Goal: Task Accomplishment & Management: Use online tool/utility

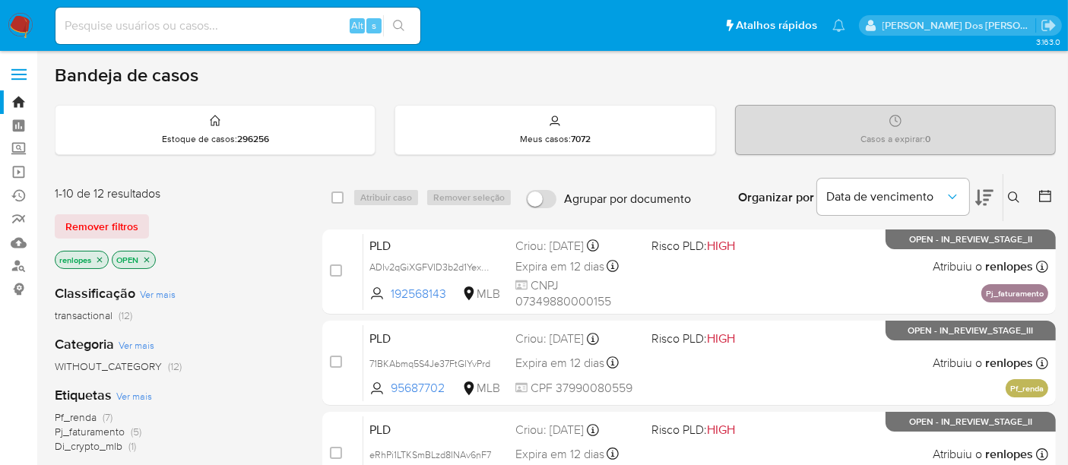
click at [273, 27] on input at bounding box center [238, 26] width 365 height 20
paste input "hCWG2uo0Bw7x3V4zhlz2SBvq"
type input "hCWG2uo0Bw7x3V4zhlz2SBvq"
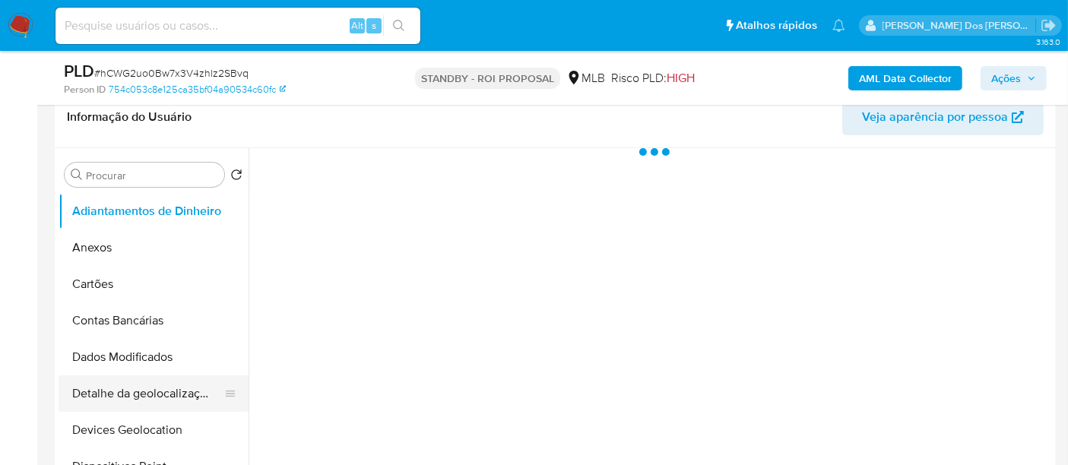
scroll to position [422, 0]
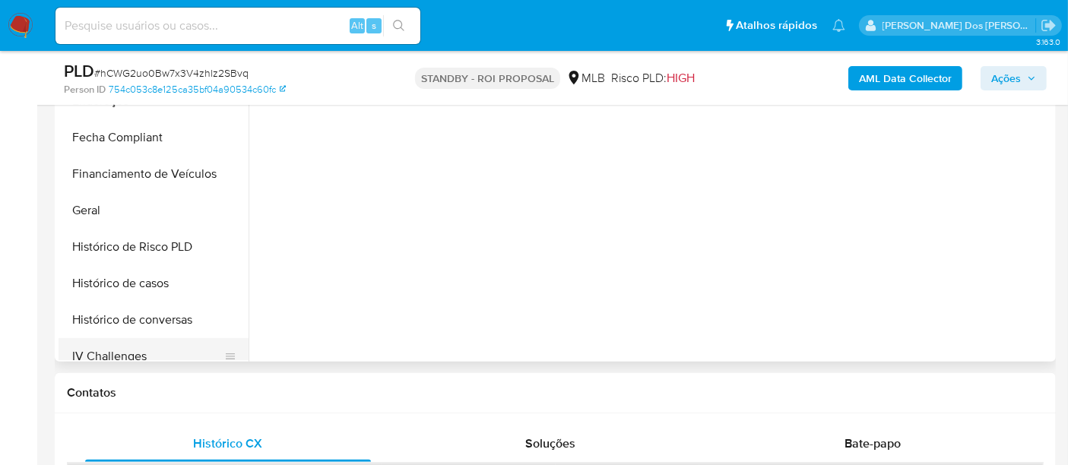
select select "10"
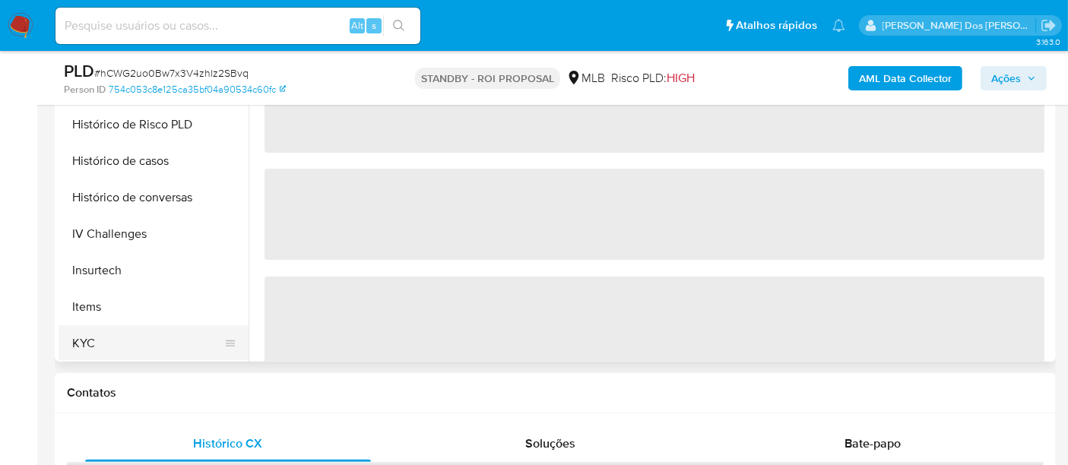
scroll to position [506, 0]
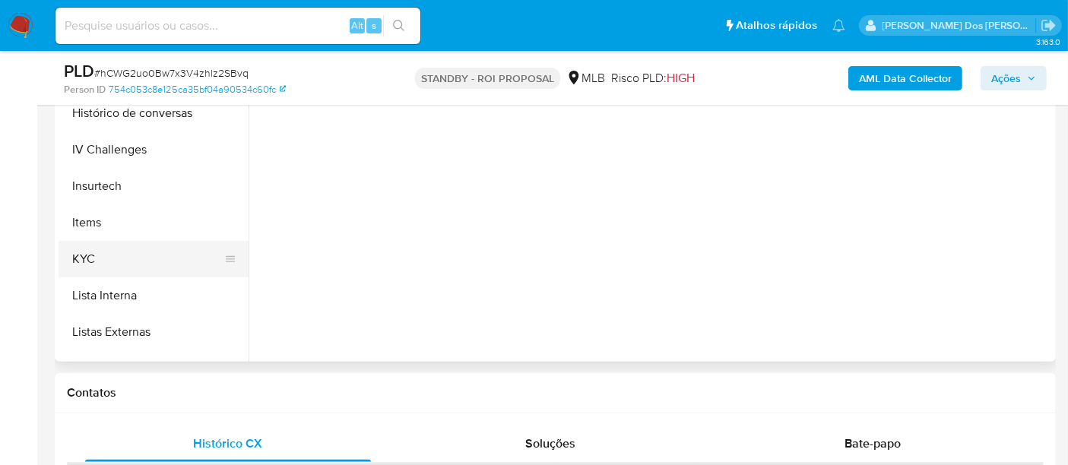
click at [93, 252] on button "KYC" at bounding box center [148, 259] width 178 height 37
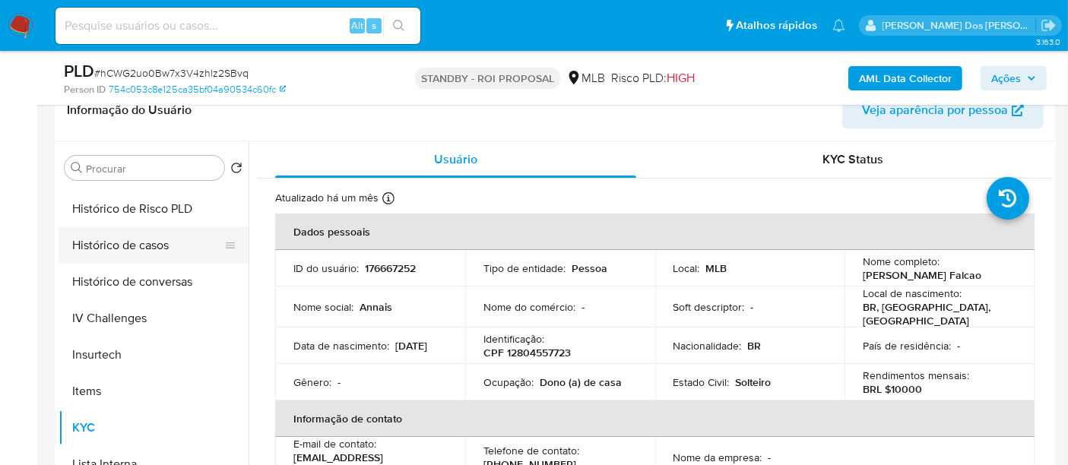
click at [140, 246] on button "Histórico de casos" at bounding box center [148, 245] width 178 height 37
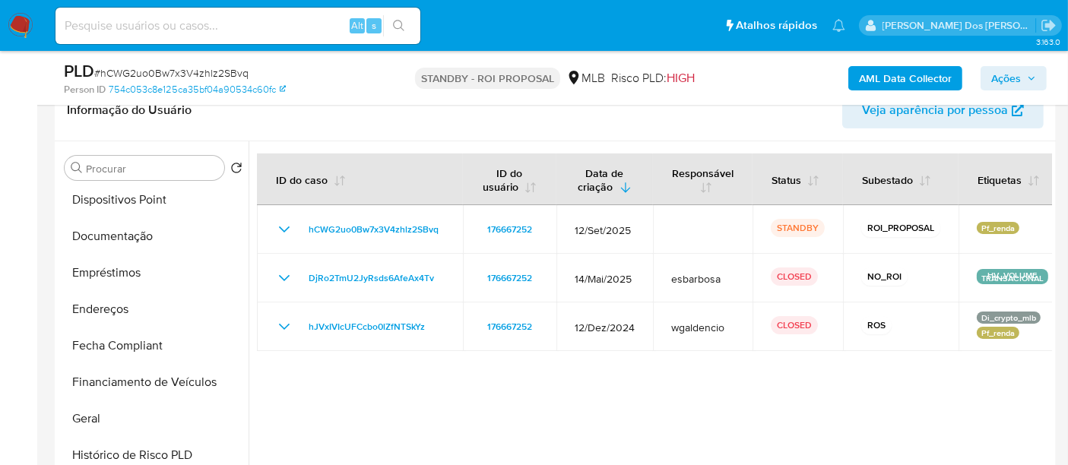
scroll to position [253, 0]
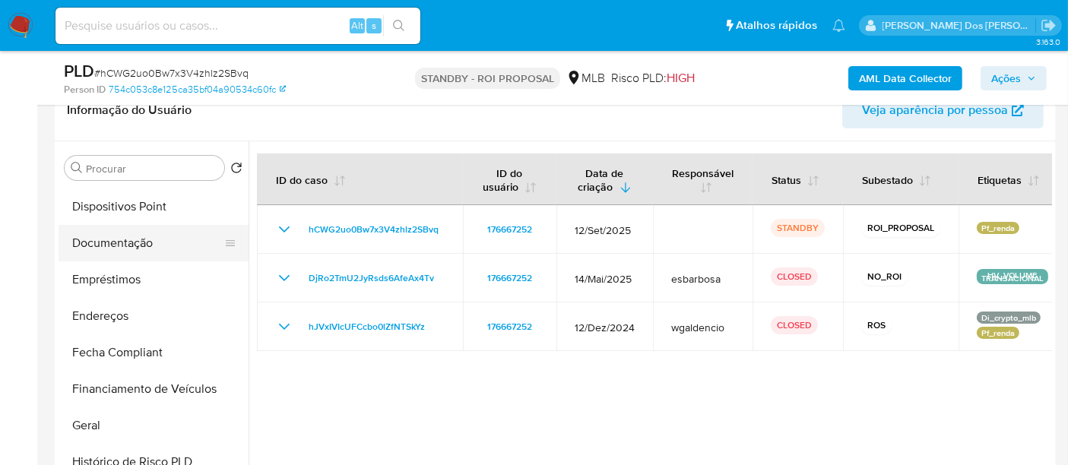
click at [118, 252] on button "Documentação" at bounding box center [148, 243] width 178 height 37
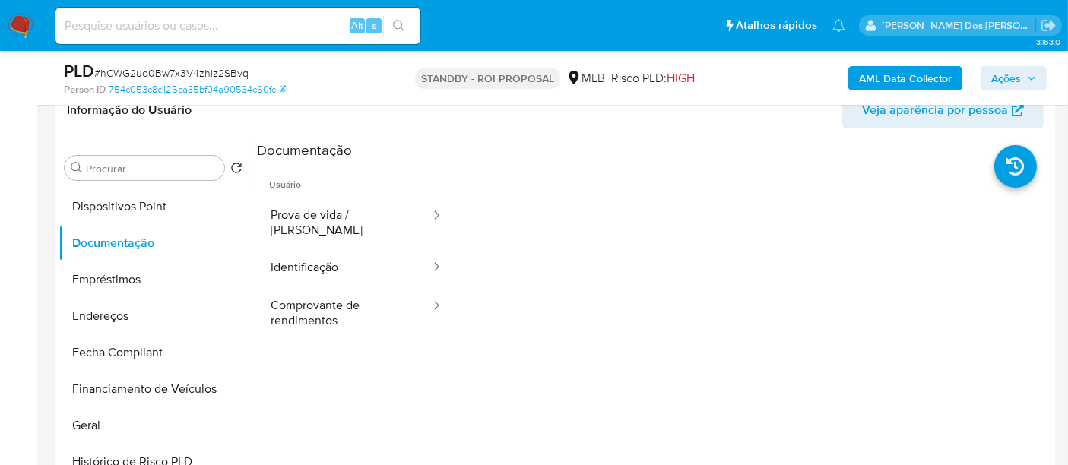
click at [323, 251] on button "Identificação" at bounding box center [344, 268] width 175 height 39
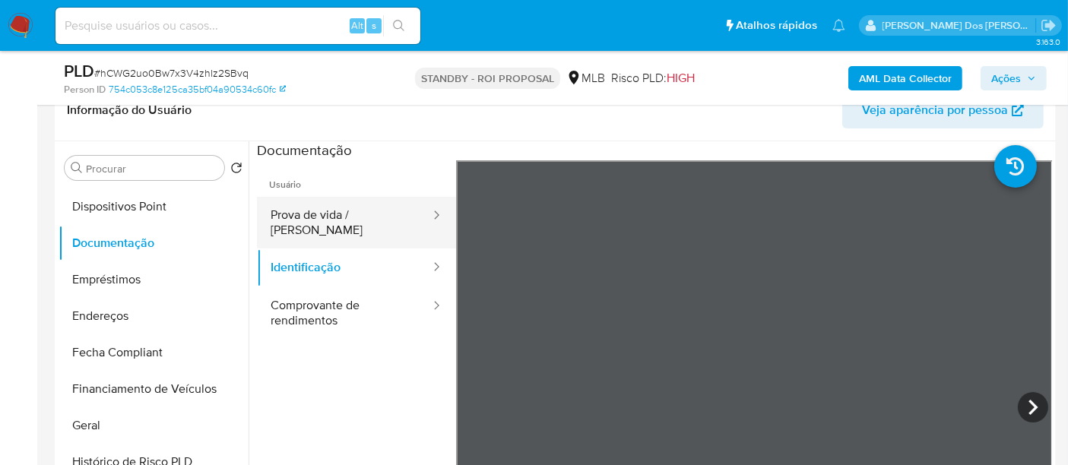
click at [314, 224] on button "Prova de vida / [PERSON_NAME]" at bounding box center [344, 223] width 175 height 52
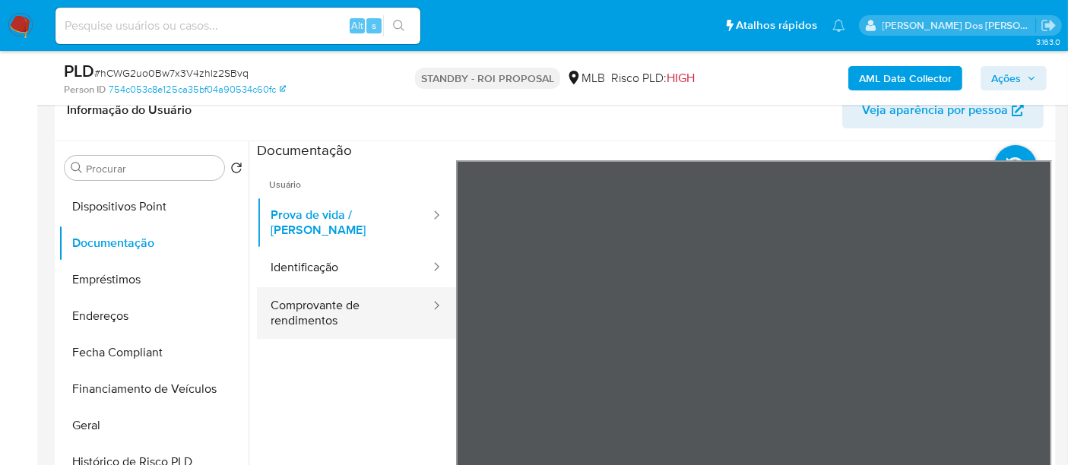
click at [341, 297] on button "Comprovante de rendimentos" at bounding box center [344, 313] width 175 height 52
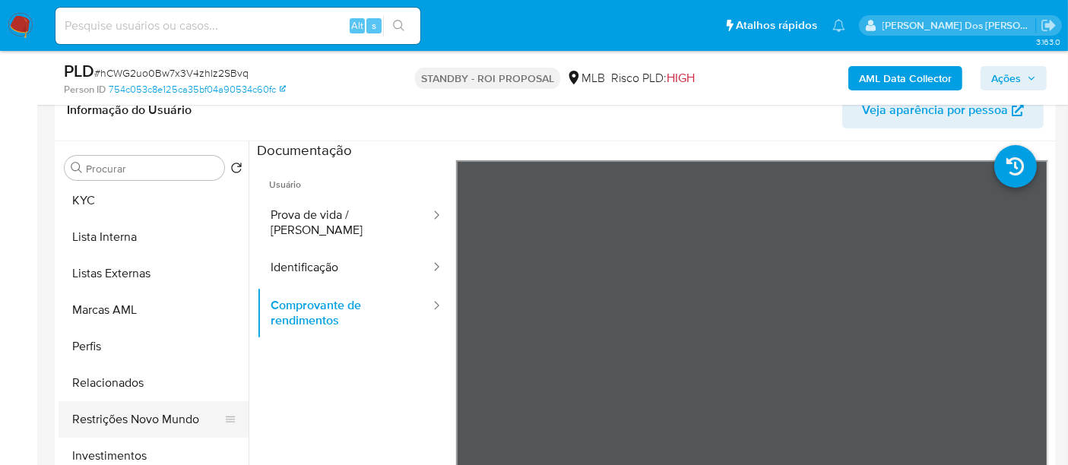
scroll to position [760, 0]
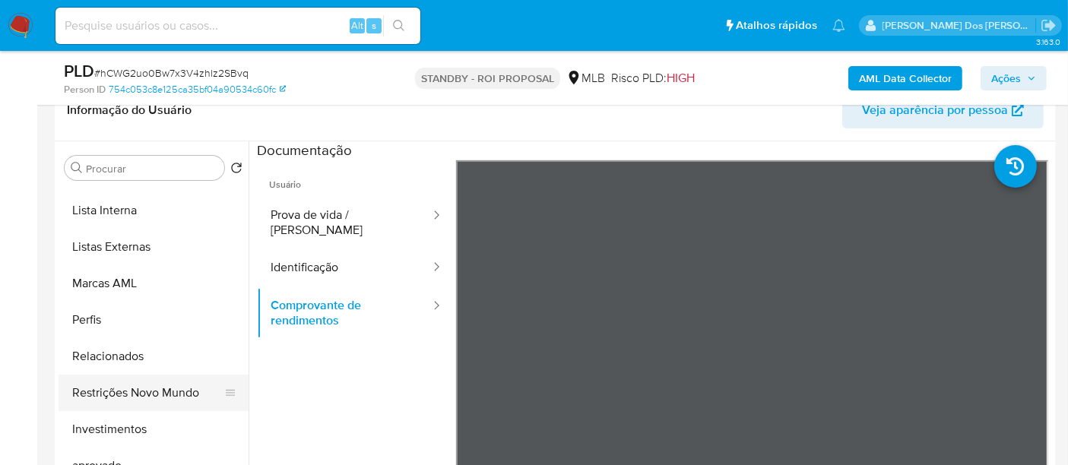
click at [148, 400] on button "Restrições Novo Mundo" at bounding box center [148, 393] width 178 height 37
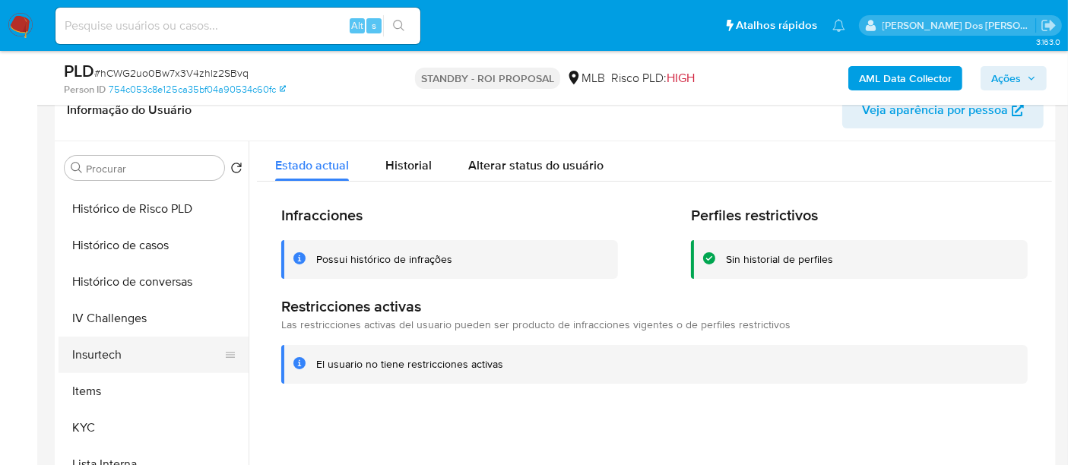
scroll to position [422, 0]
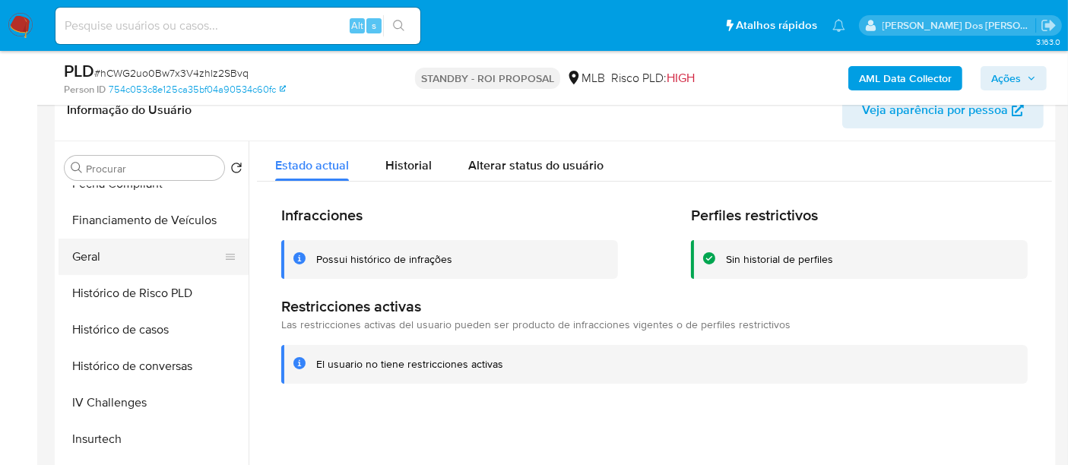
click at [96, 259] on button "Geral" at bounding box center [148, 257] width 178 height 37
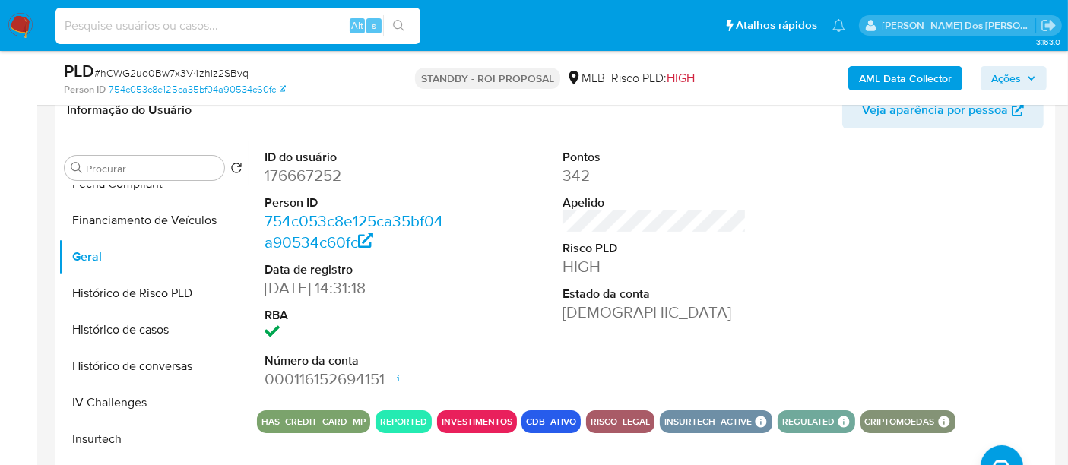
click at [264, 33] on input at bounding box center [238, 26] width 365 height 20
paste input "MmkkIcMAgvNiCBBRJNcEW62P"
type input "MmkkIcMAgvNiCBBRJNcEW62P"
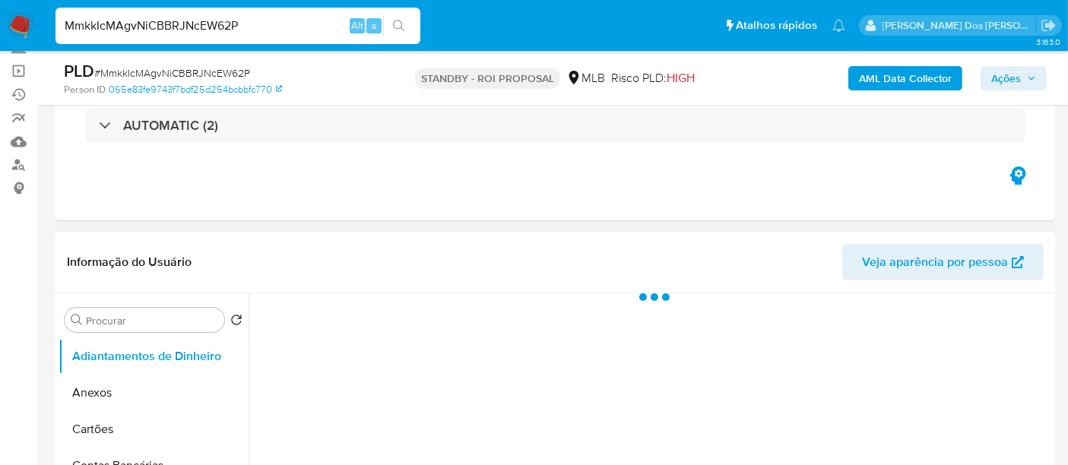
scroll to position [253, 0]
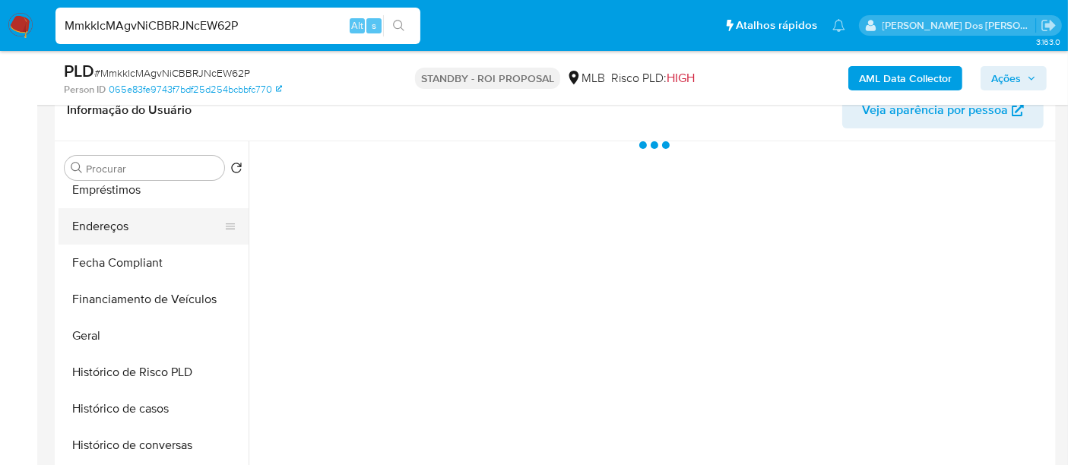
select select "10"
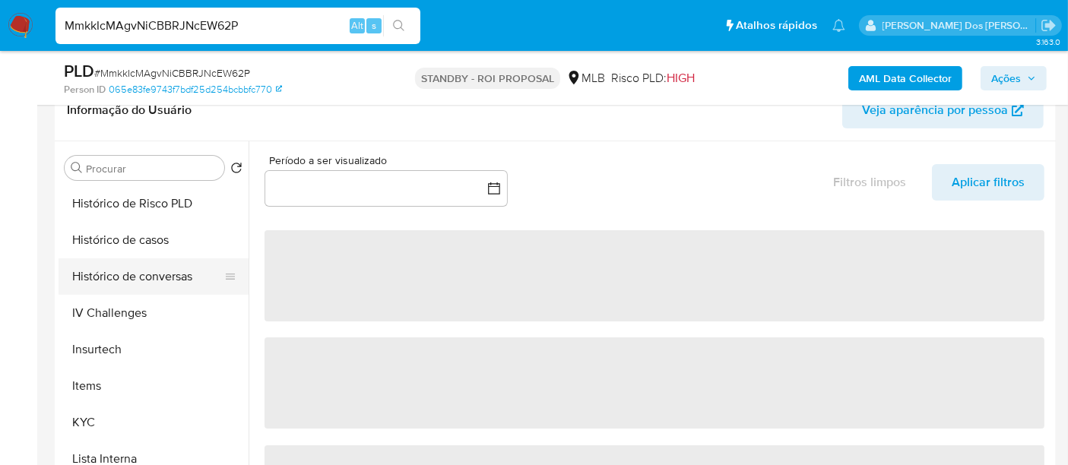
scroll to position [591, 0]
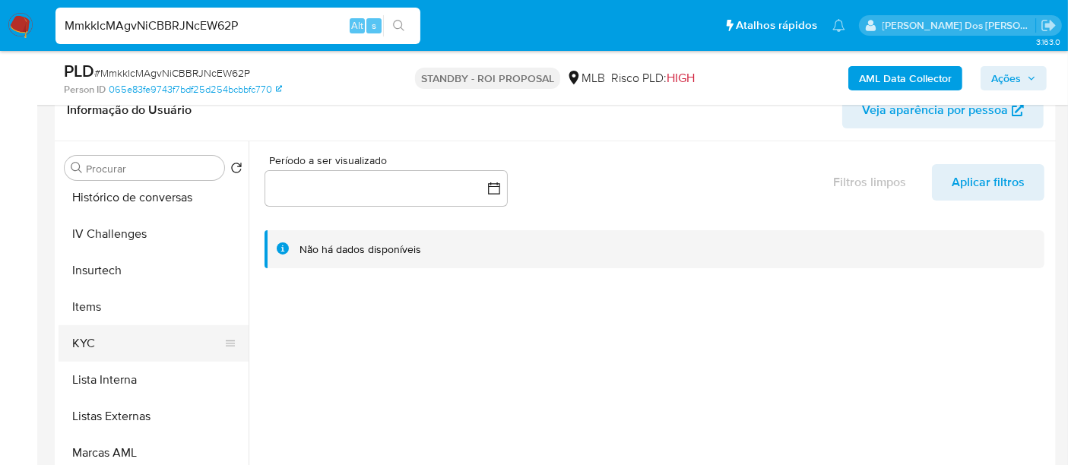
click at [87, 337] on button "KYC" at bounding box center [148, 343] width 178 height 37
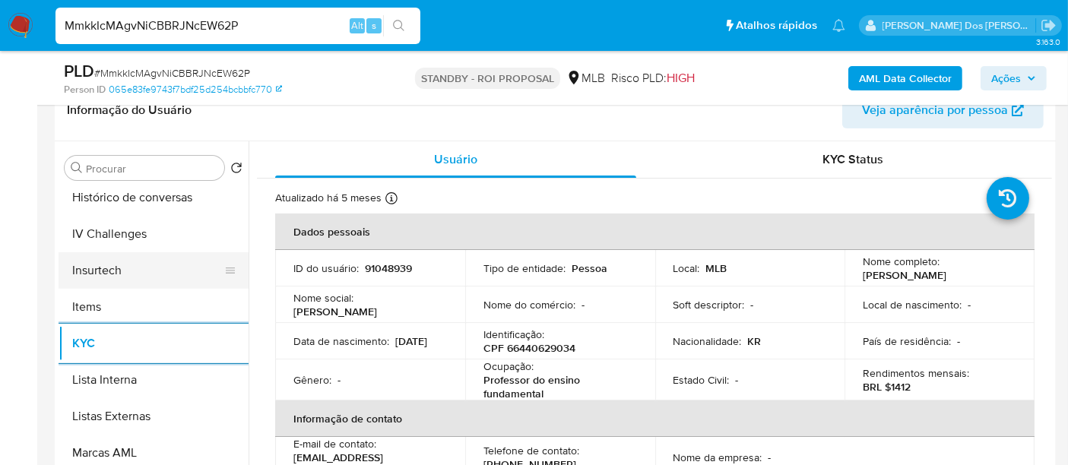
scroll to position [506, 0]
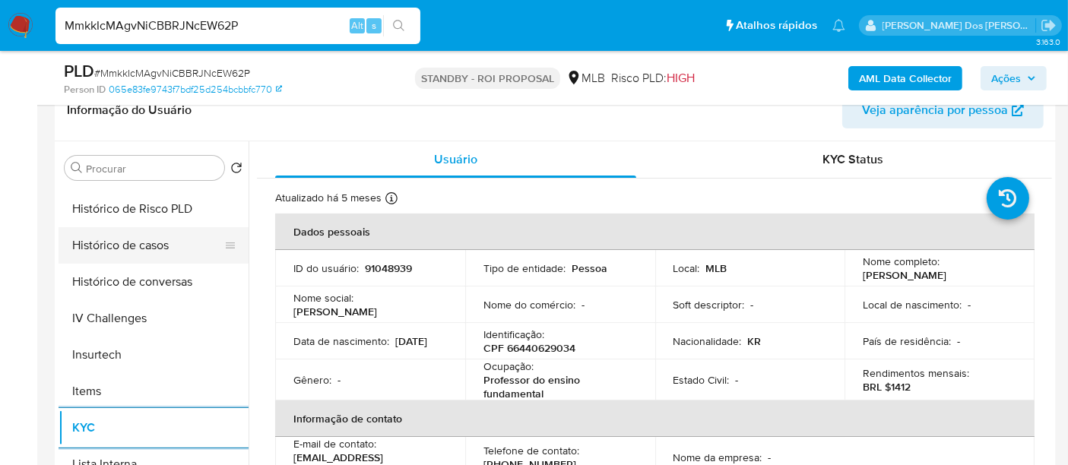
drag, startPoint x: 129, startPoint y: 251, endPoint x: 152, endPoint y: 255, distance: 23.9
click at [129, 250] on button "Histórico de casos" at bounding box center [148, 245] width 178 height 37
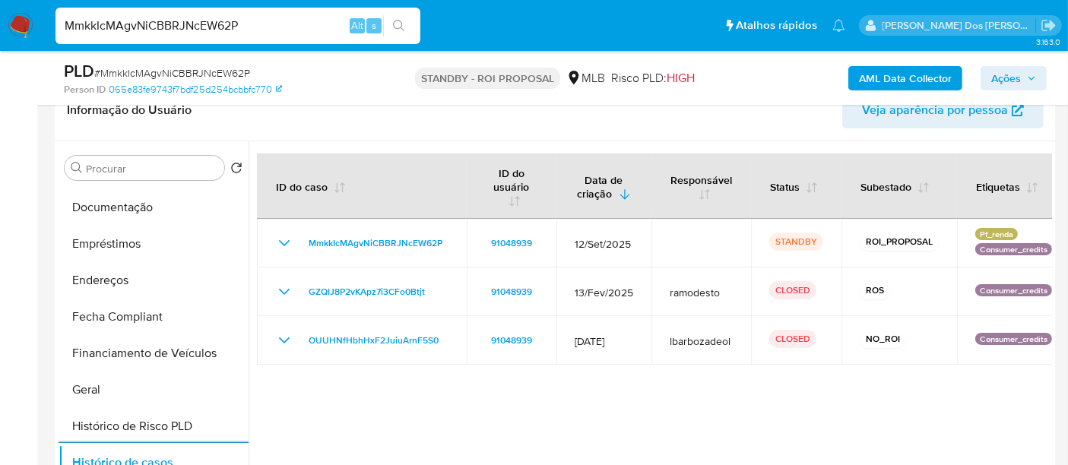
scroll to position [253, 0]
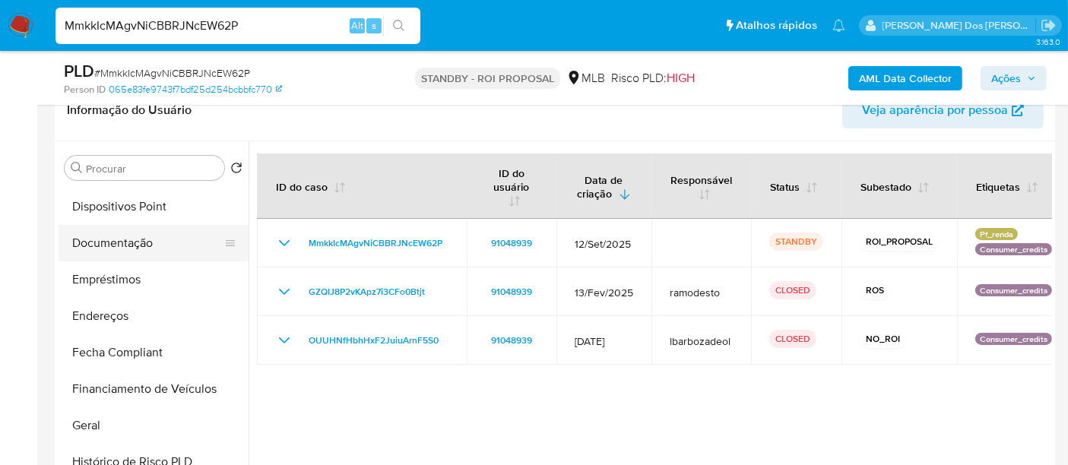
click at [118, 249] on button "Documentação" at bounding box center [148, 243] width 178 height 37
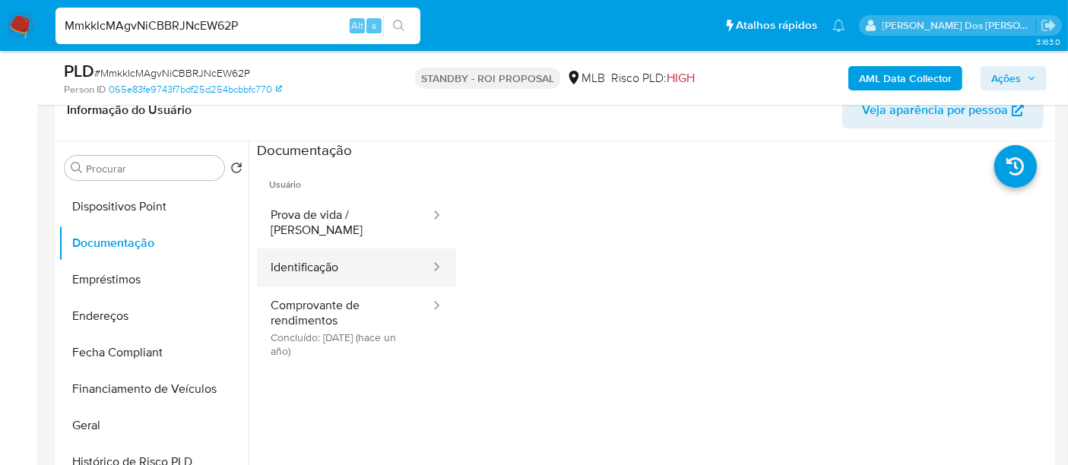
click at [308, 251] on button "Identificação" at bounding box center [344, 268] width 175 height 39
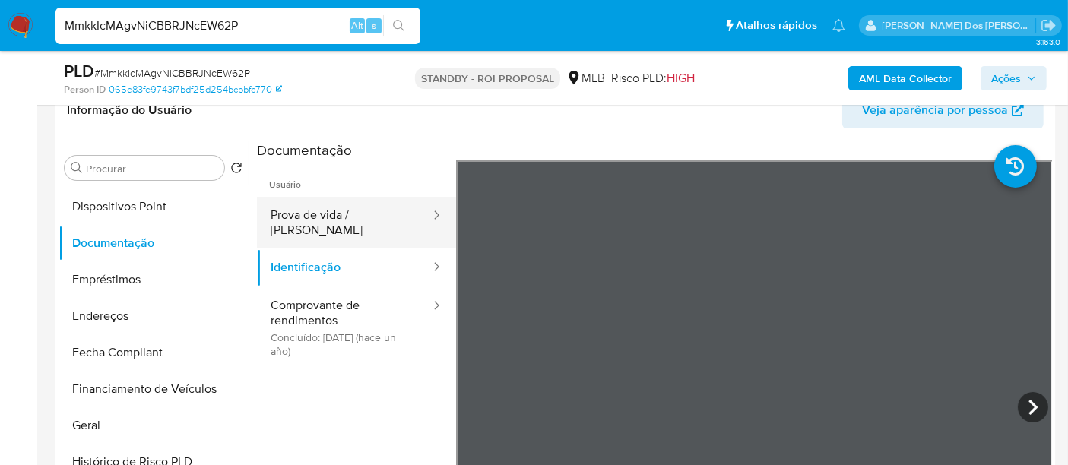
click at [350, 218] on button "Prova de vida / [PERSON_NAME]" at bounding box center [344, 223] width 175 height 52
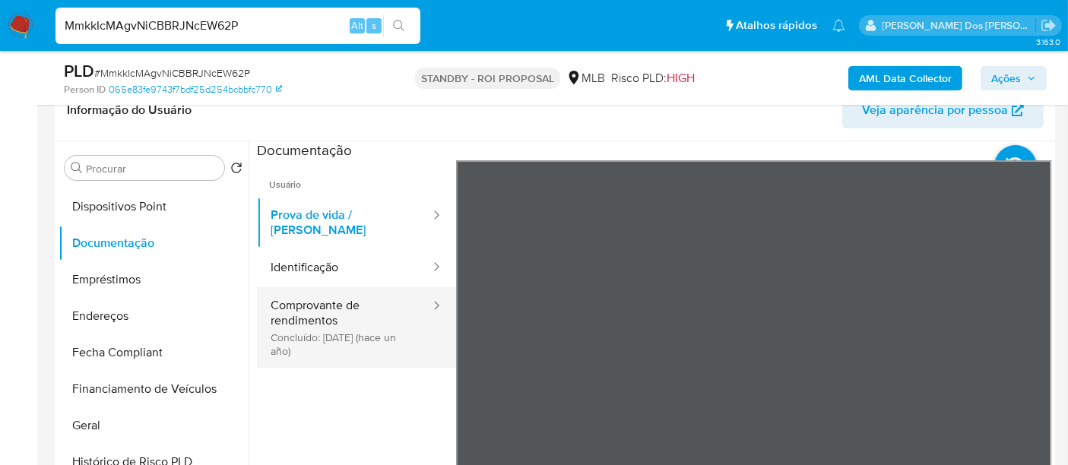
click at [318, 319] on button "Comprovante de rendimentos Concluído: 28/11/2024 (hace un año)" at bounding box center [344, 327] width 175 height 81
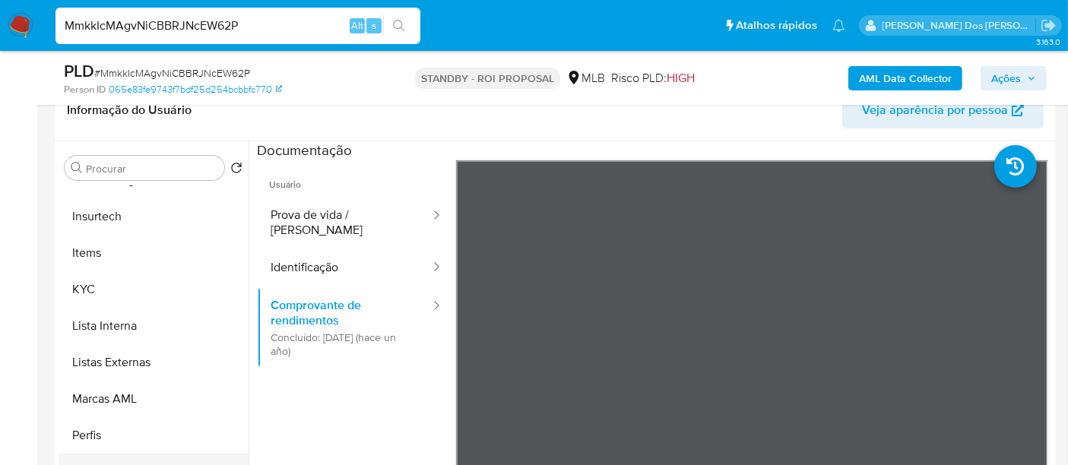
scroll to position [760, 0]
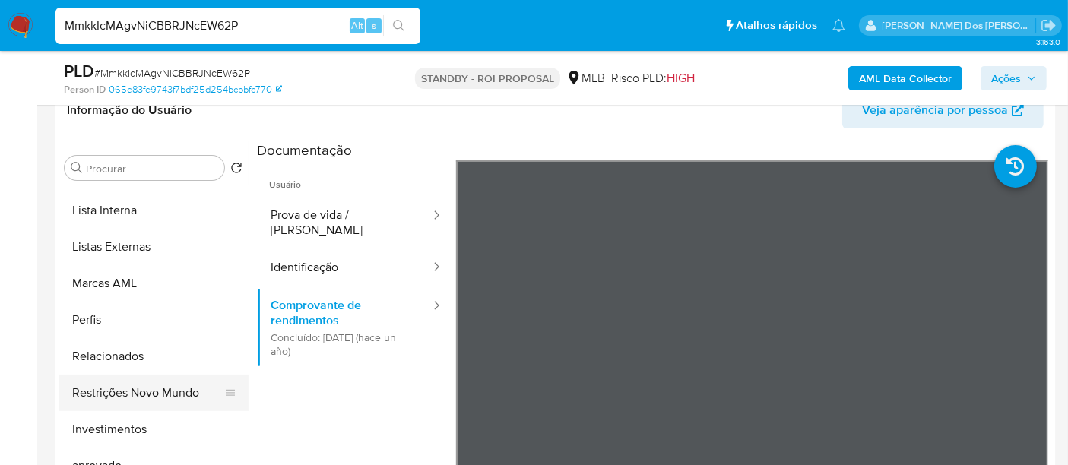
click at [158, 387] on button "Restrições Novo Mundo" at bounding box center [148, 393] width 178 height 37
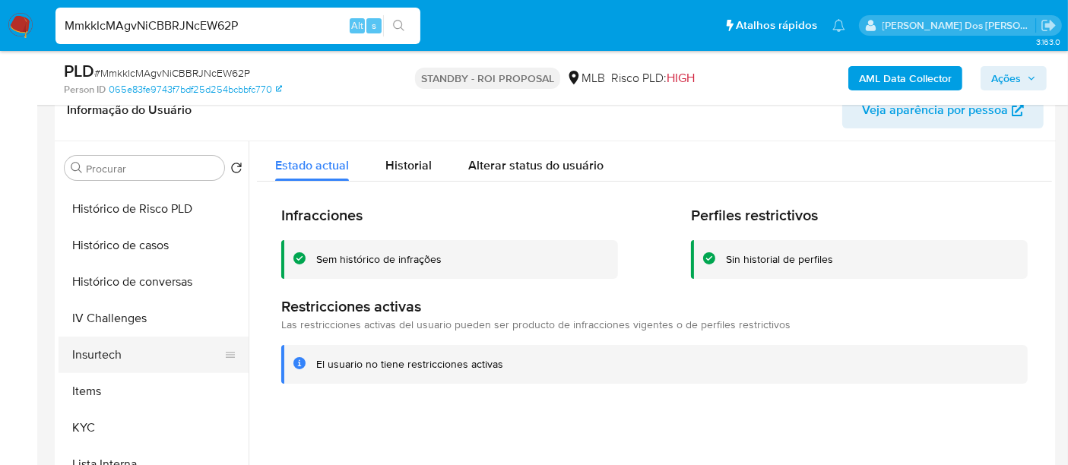
scroll to position [422, 0]
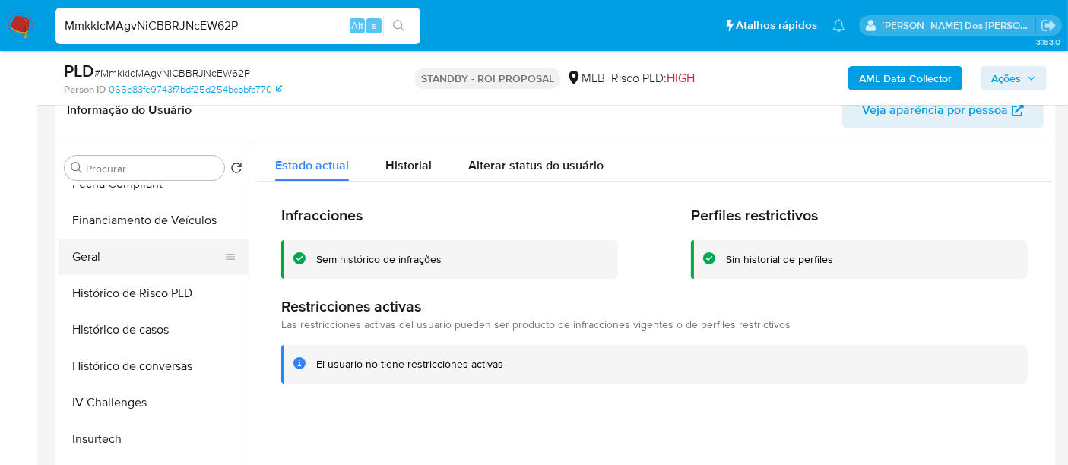
click at [92, 262] on button "Geral" at bounding box center [148, 257] width 178 height 37
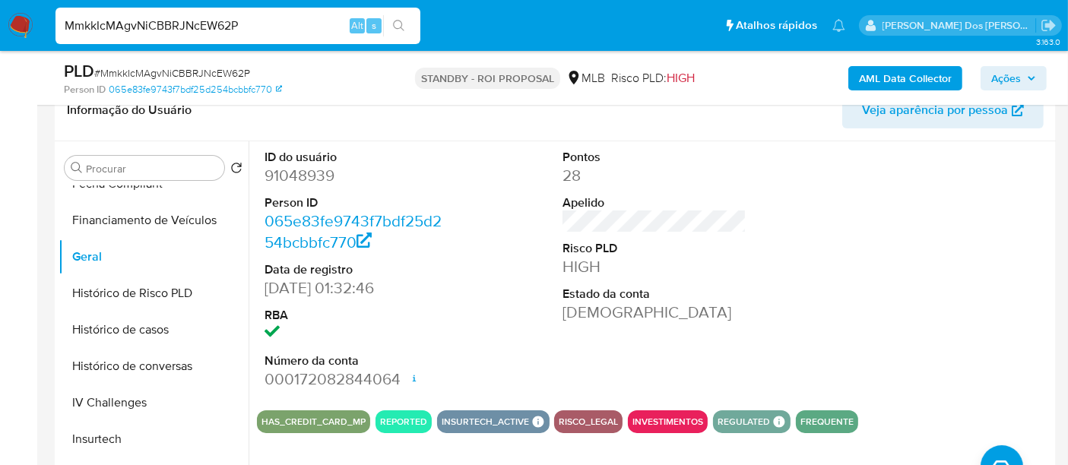
click at [236, 30] on input "MmkkIcMAgvNiCBBRJNcEW62P" at bounding box center [238, 26] width 365 height 20
paste input "m3aNHWbsXlILOSPNpVIZoVf2"
type input "m3aNHWbsXlILOSPNpVIZoVf2"
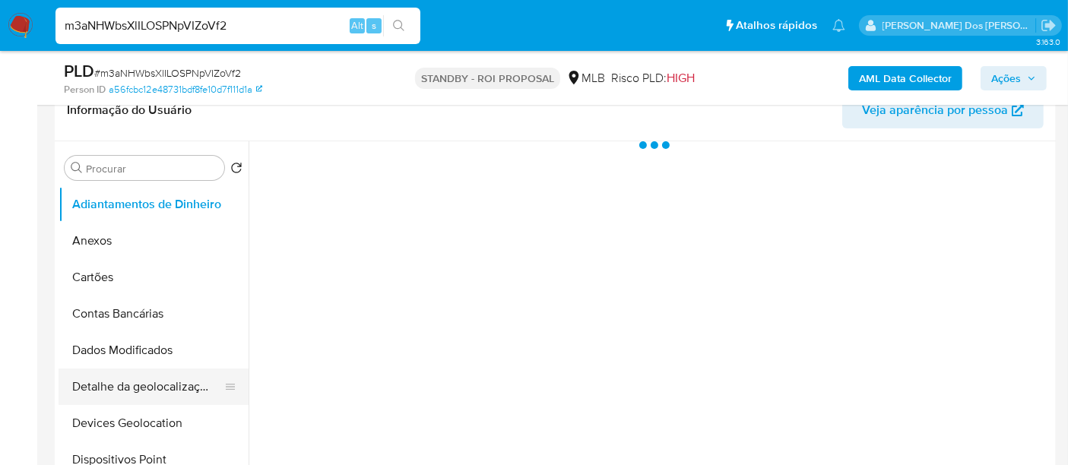
scroll to position [338, 0]
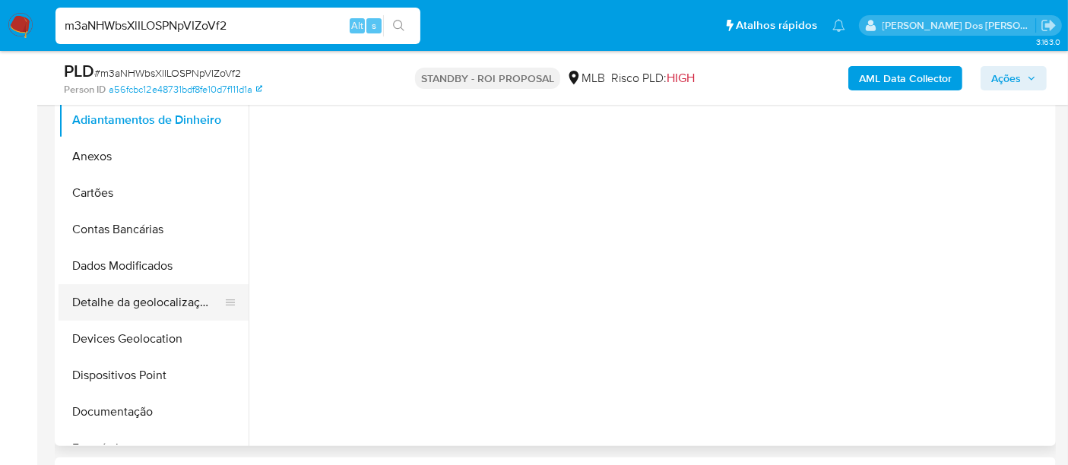
select select "10"
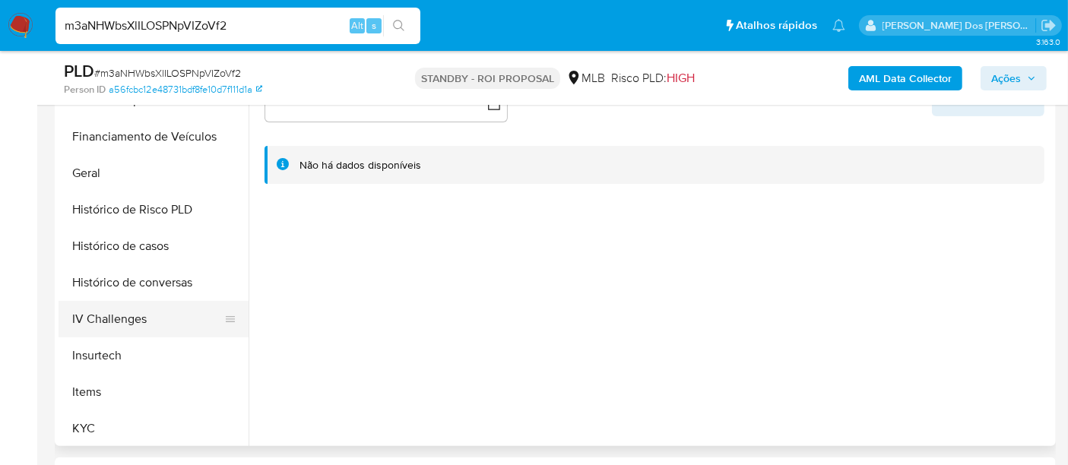
scroll to position [422, 0]
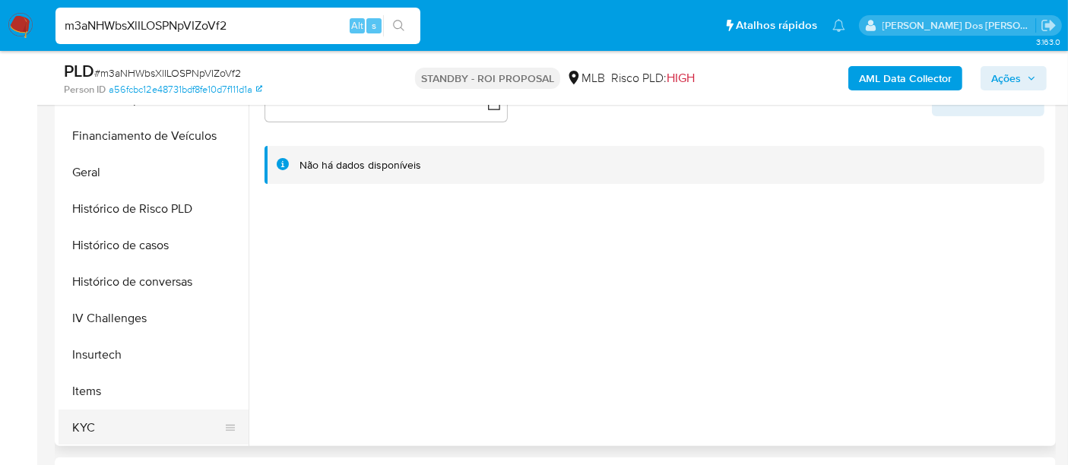
click at [84, 437] on button "KYC" at bounding box center [148, 428] width 178 height 37
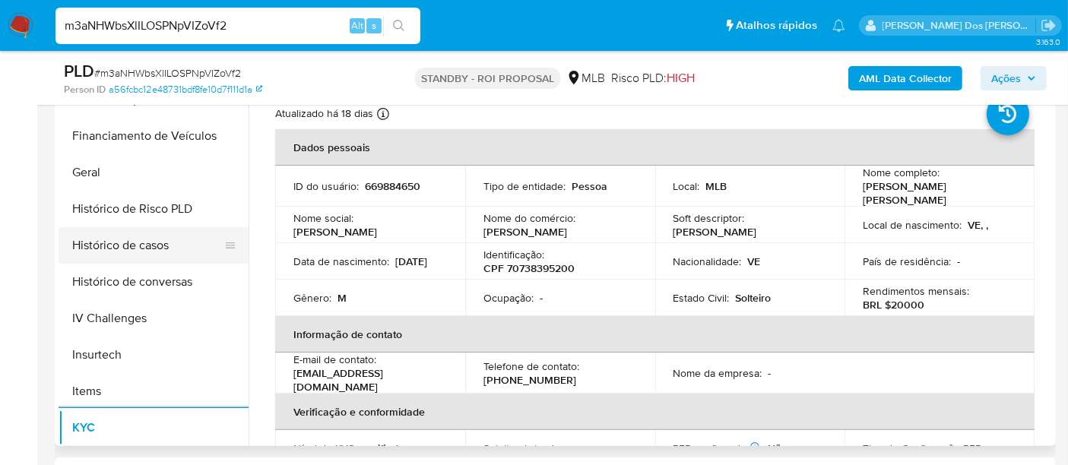
click at [137, 254] on button "Histórico de casos" at bounding box center [148, 245] width 178 height 37
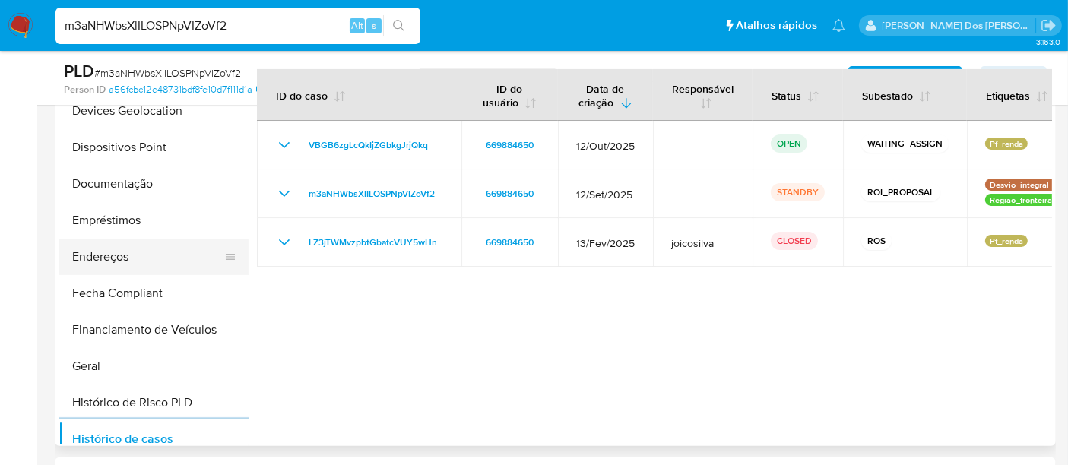
scroll to position [169, 0]
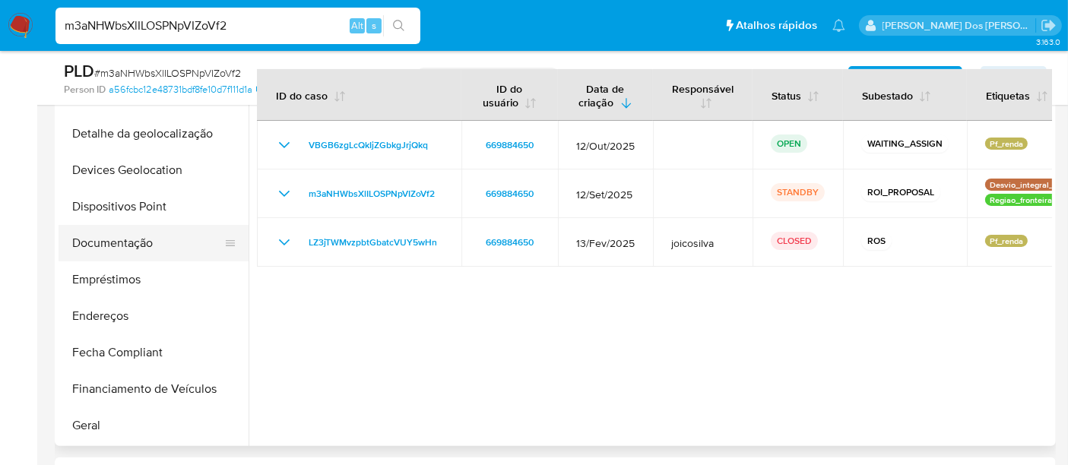
click at [128, 252] on button "Documentação" at bounding box center [148, 243] width 178 height 37
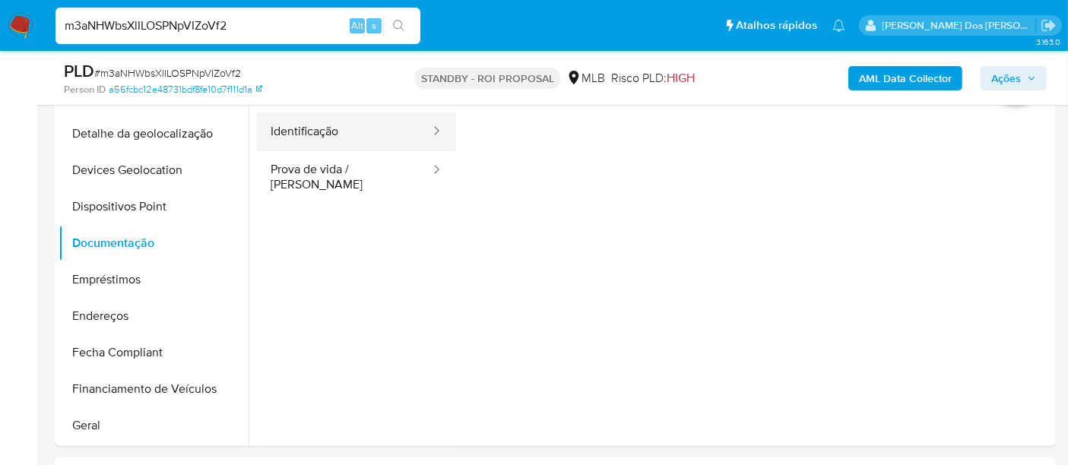
click at [316, 130] on button "Identificação" at bounding box center [344, 132] width 175 height 39
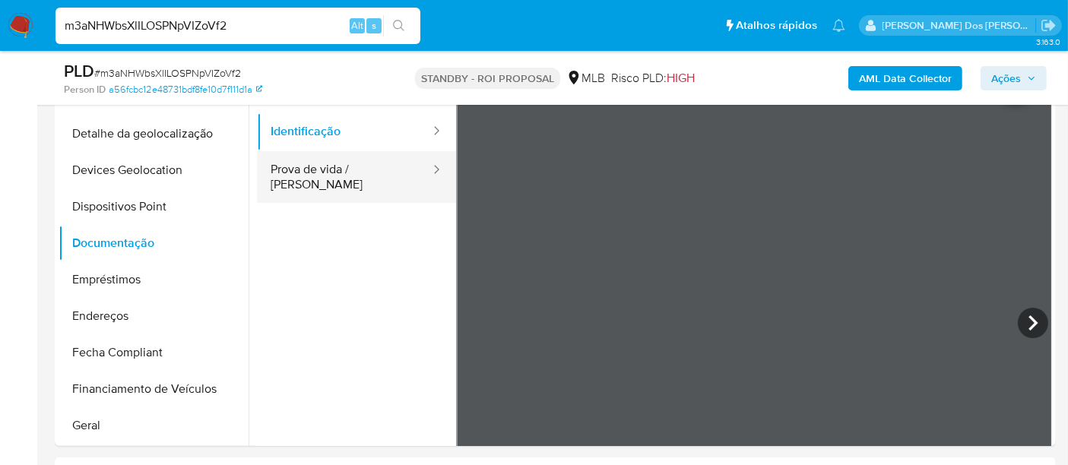
click at [286, 167] on button "Prova de vida / [PERSON_NAME]" at bounding box center [344, 177] width 175 height 52
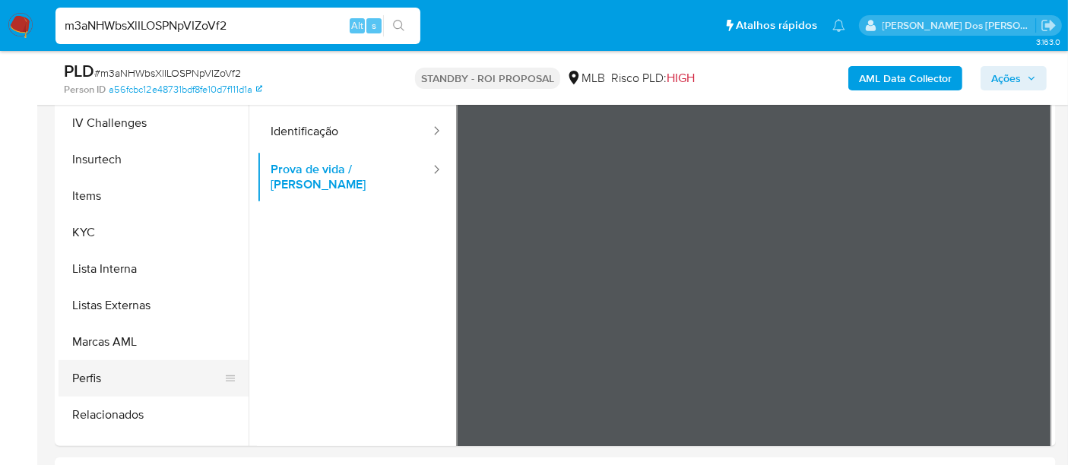
scroll to position [675, 0]
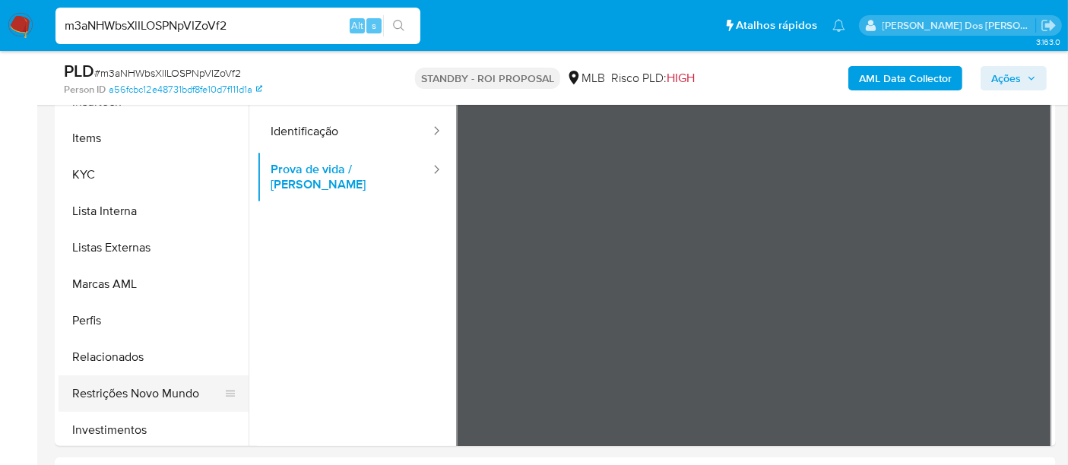
click at [145, 394] on button "Restrições Novo Mundo" at bounding box center [148, 394] width 178 height 37
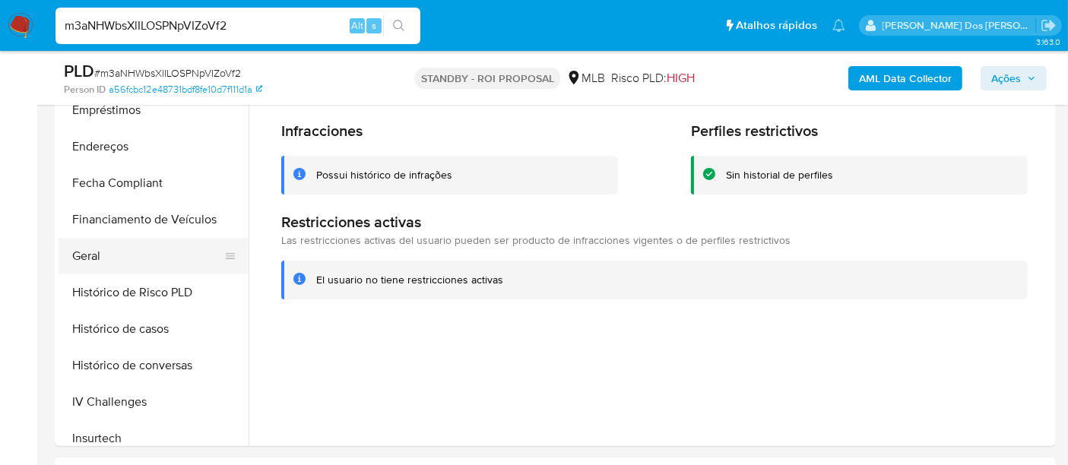
scroll to position [338, 0]
click at [84, 256] on button "Geral" at bounding box center [148, 257] width 178 height 37
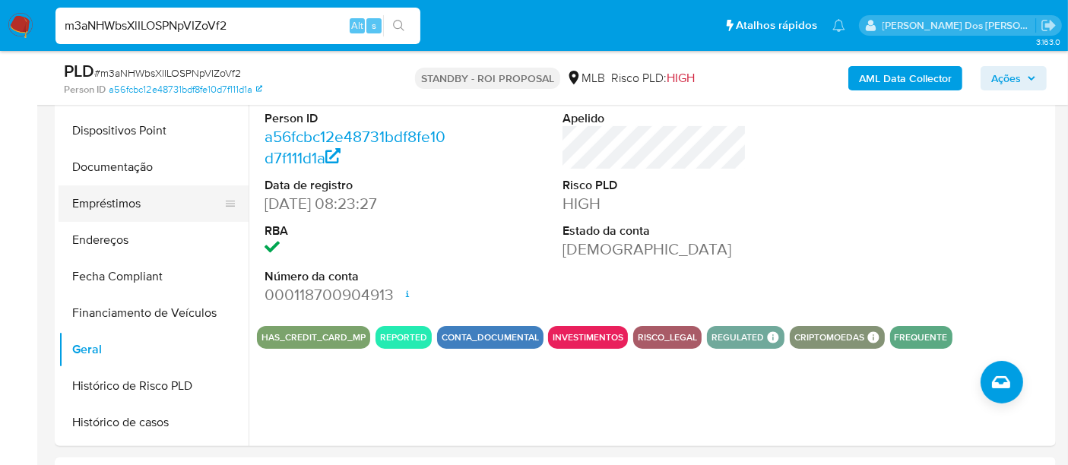
scroll to position [169, 0]
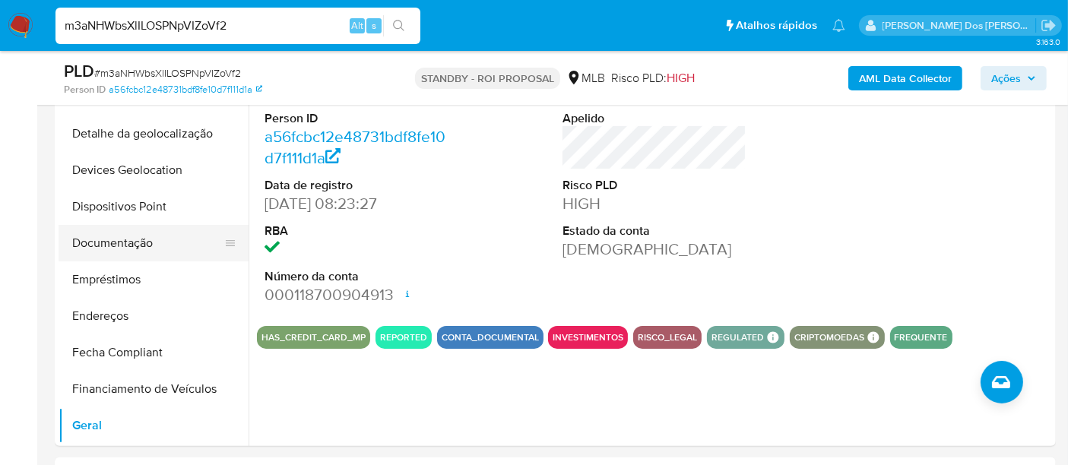
click at [118, 249] on button "Documentação" at bounding box center [148, 243] width 178 height 37
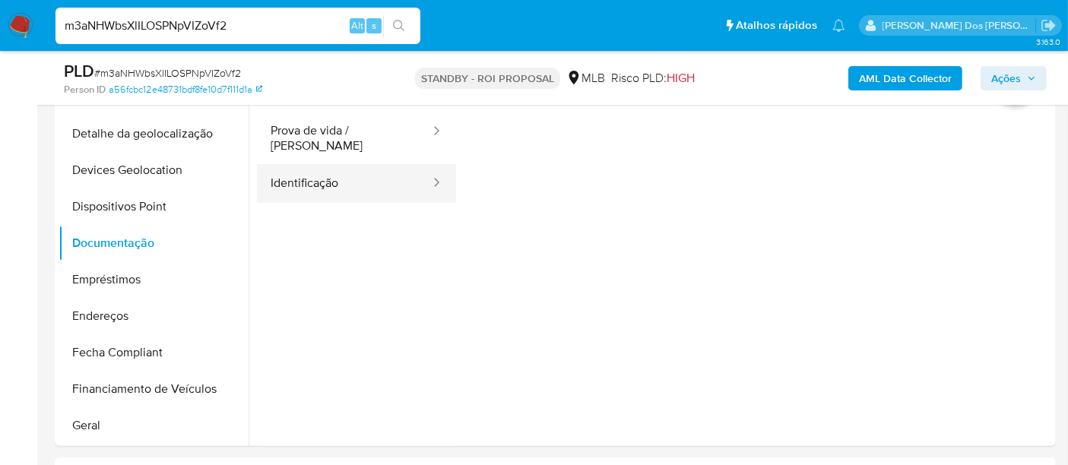
click at [293, 179] on button "Identificação" at bounding box center [344, 183] width 175 height 39
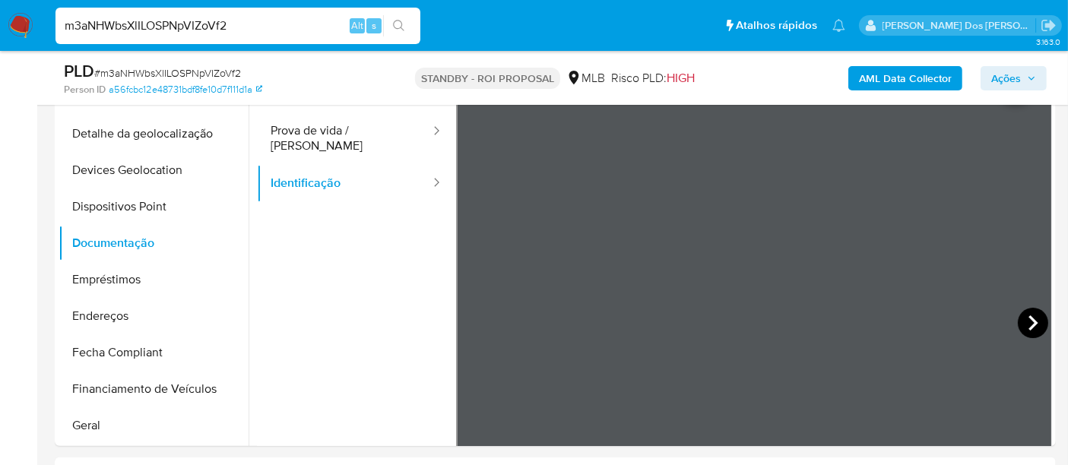
click at [1023, 319] on icon at bounding box center [1033, 323] width 30 height 30
click at [473, 320] on icon at bounding box center [474, 323] width 9 height 15
click at [243, 24] on input "m3aNHWbsXlILOSPNpVIZoVf2" at bounding box center [238, 26] width 365 height 20
paste input "GrUt8MZ0rZ2K8kTKPfZ87jUw"
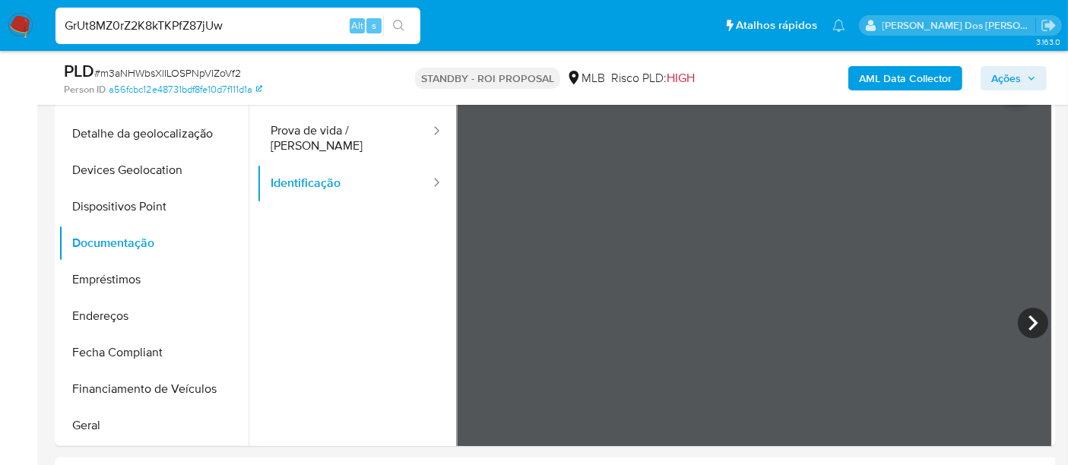
type input "GrUt8MZ0rZ2K8kTKPfZ87jUw"
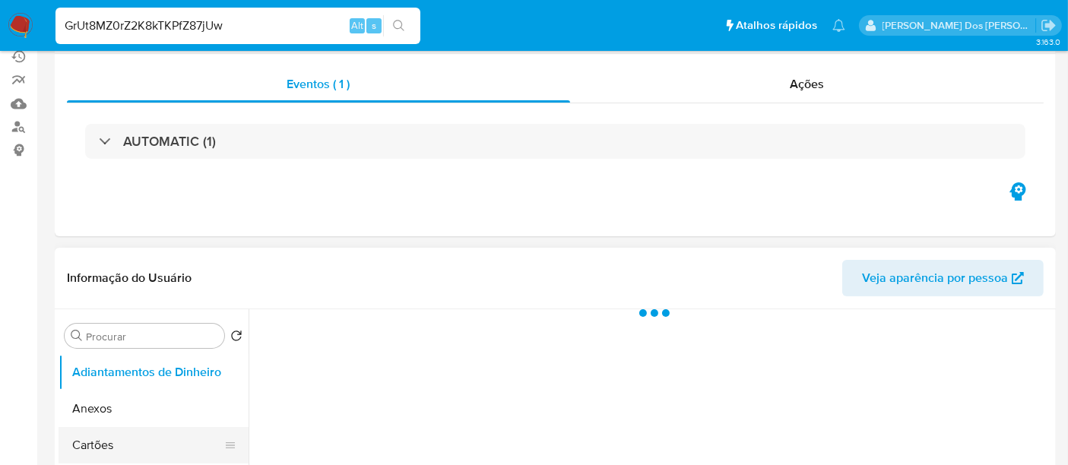
scroll to position [253, 0]
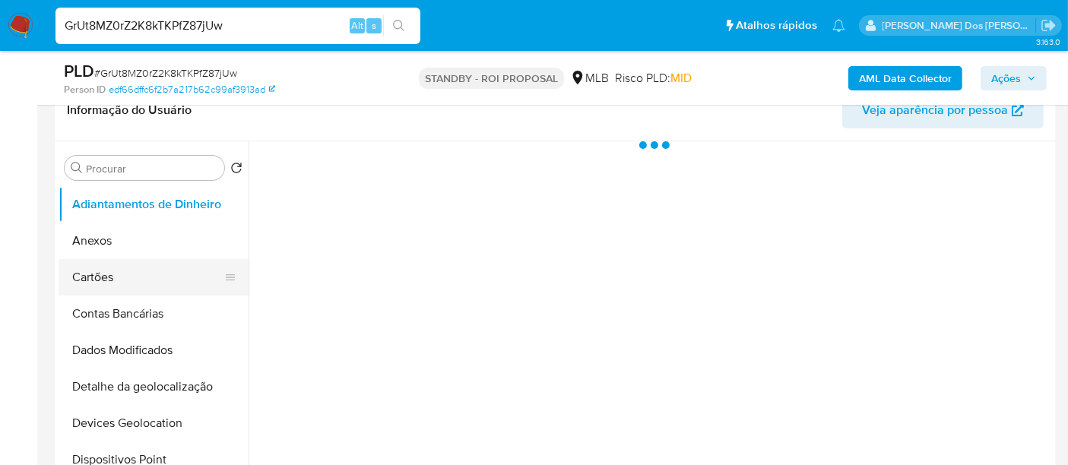
select select "10"
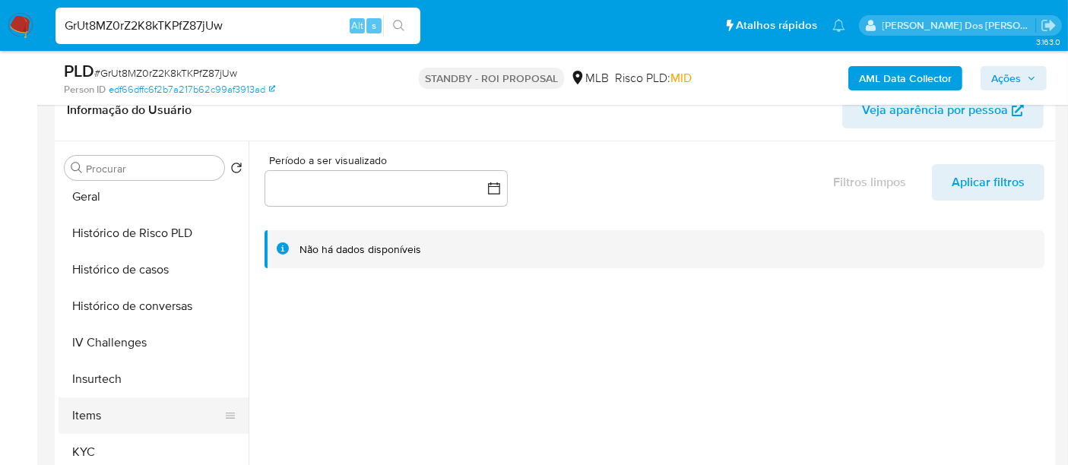
scroll to position [506, 0]
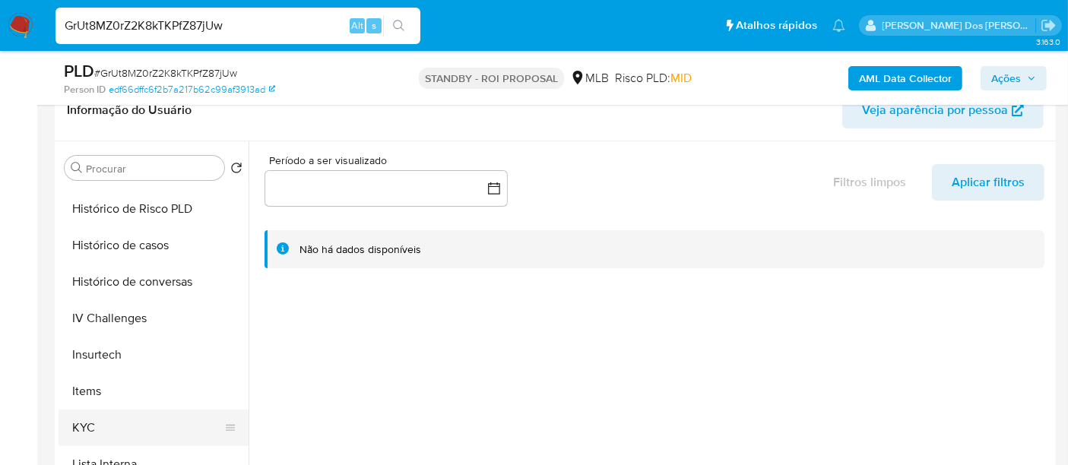
click at [84, 420] on button "KYC" at bounding box center [148, 428] width 178 height 37
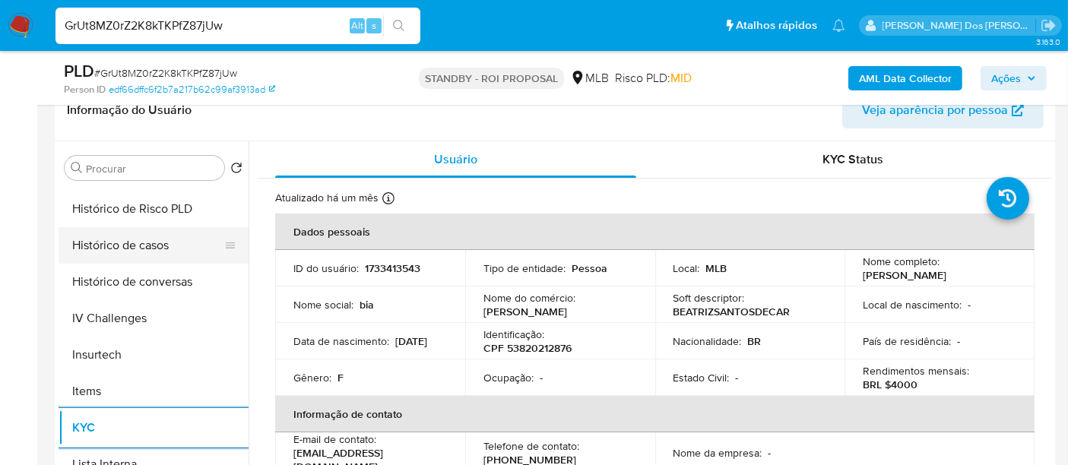
click at [122, 244] on button "Histórico de casos" at bounding box center [148, 245] width 178 height 37
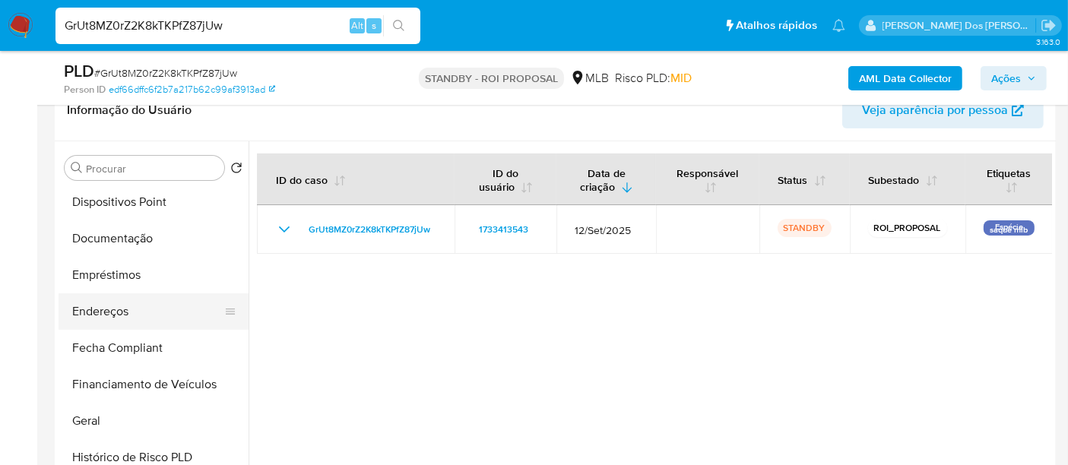
scroll to position [253, 0]
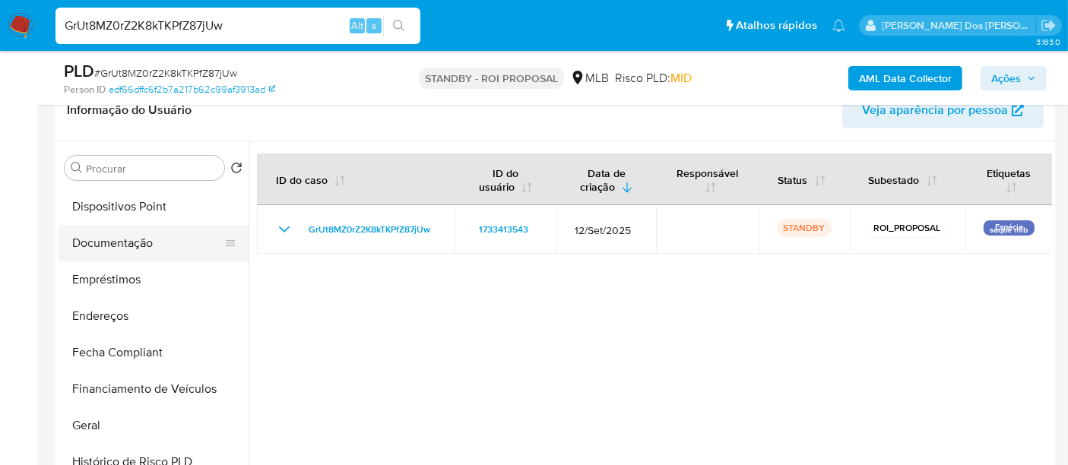
click at [119, 249] on button "Documentação" at bounding box center [148, 243] width 178 height 37
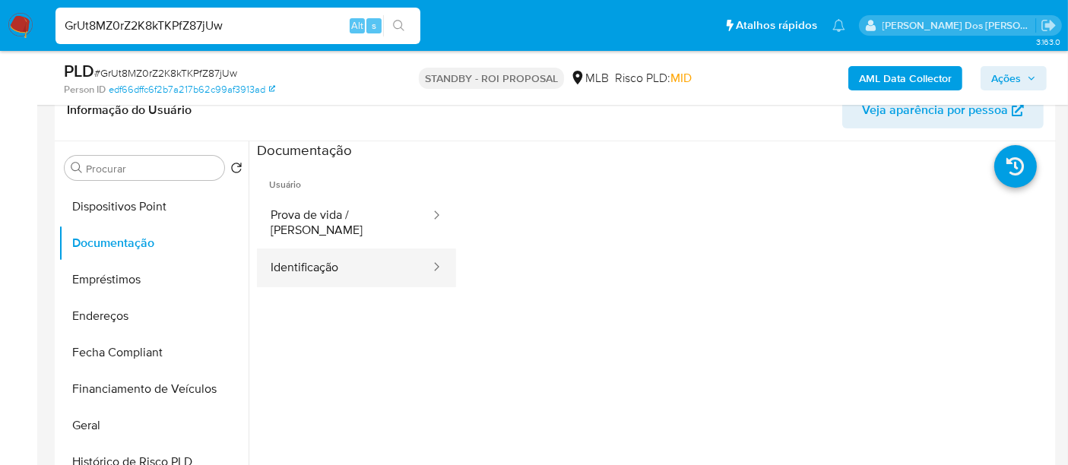
click at [341, 250] on button "Identificação" at bounding box center [344, 268] width 175 height 39
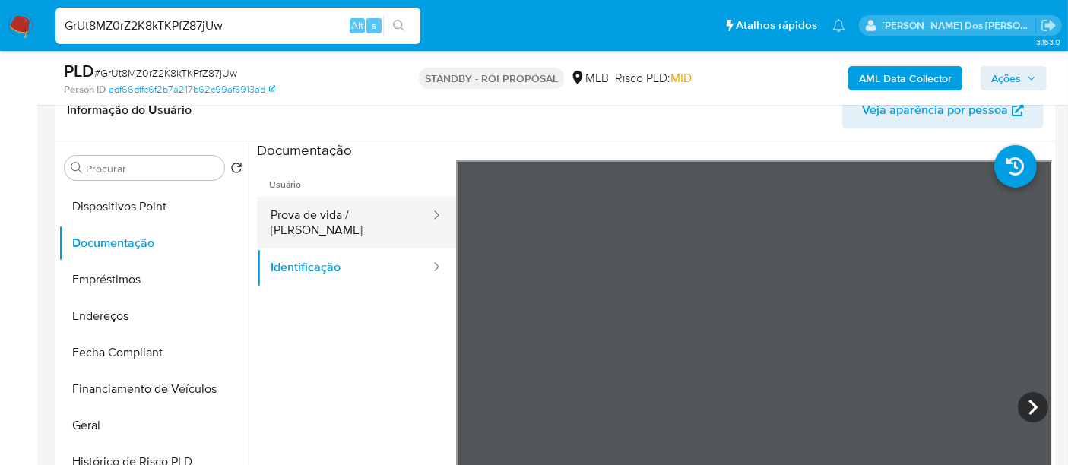
click at [364, 221] on button "Prova de vida / Selfie" at bounding box center [344, 223] width 175 height 52
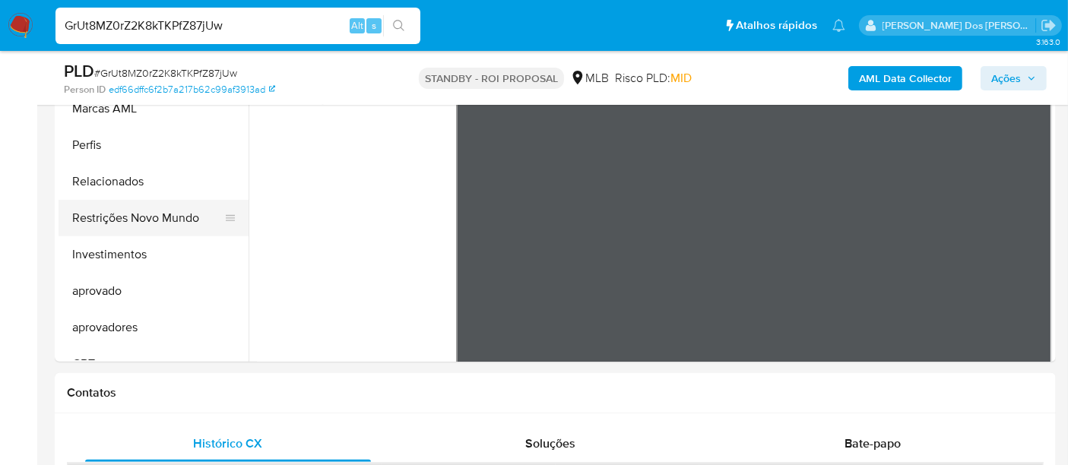
scroll to position [740, 0]
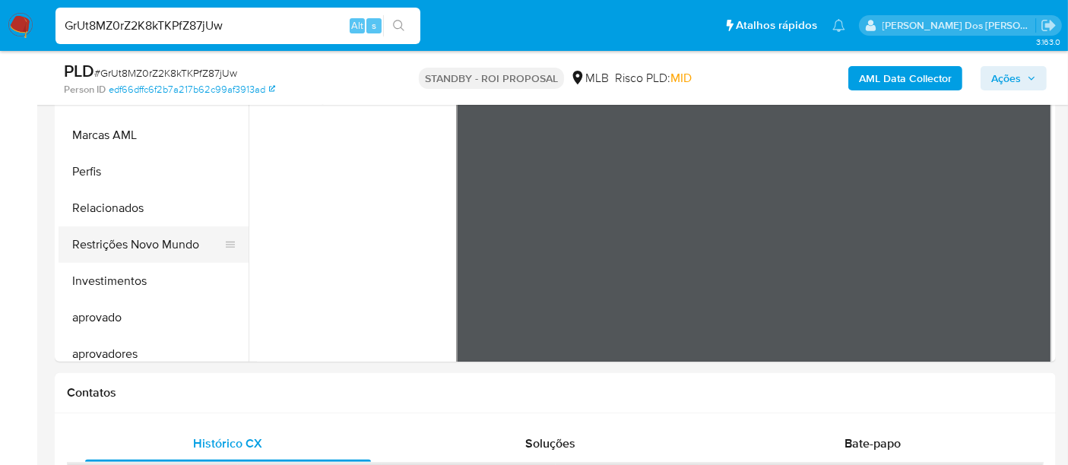
click at [173, 249] on button "Restrições Novo Mundo" at bounding box center [148, 245] width 178 height 37
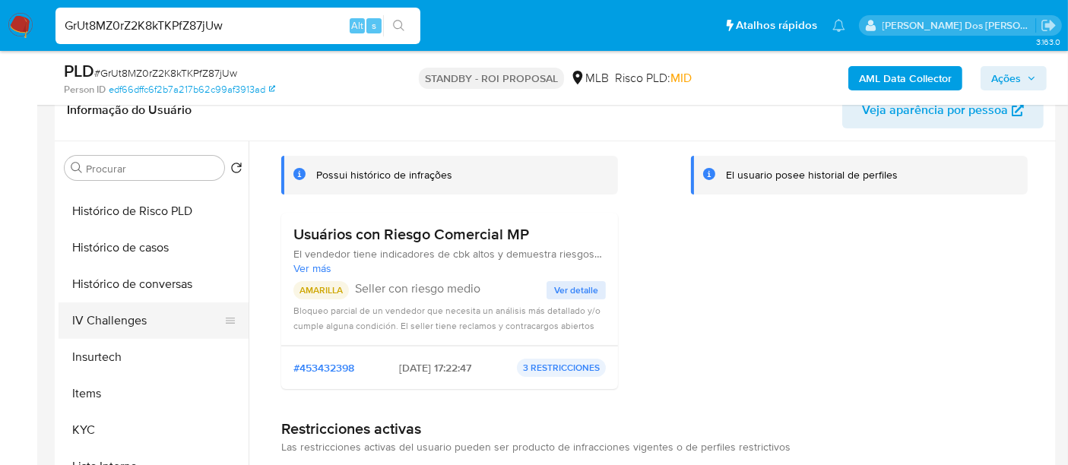
scroll to position [487, 0]
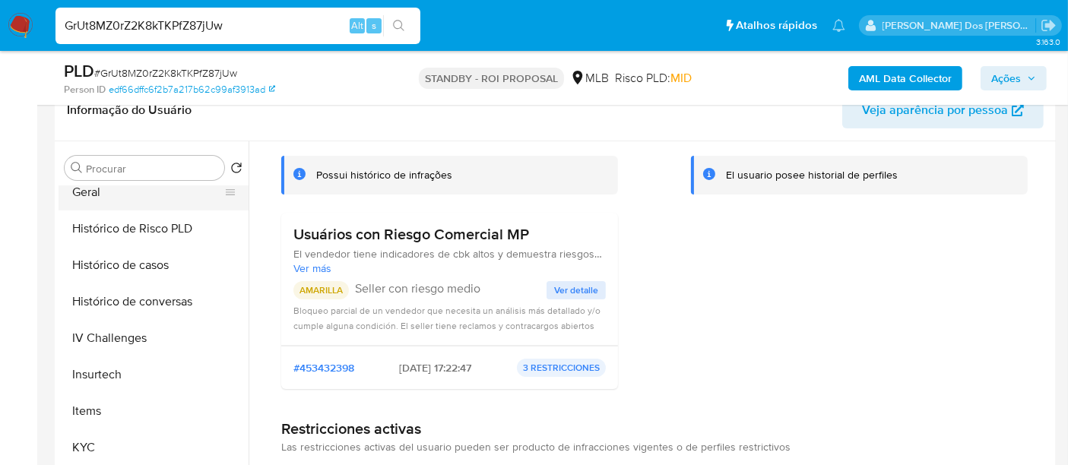
click at [85, 192] on button "Geral" at bounding box center [148, 192] width 178 height 37
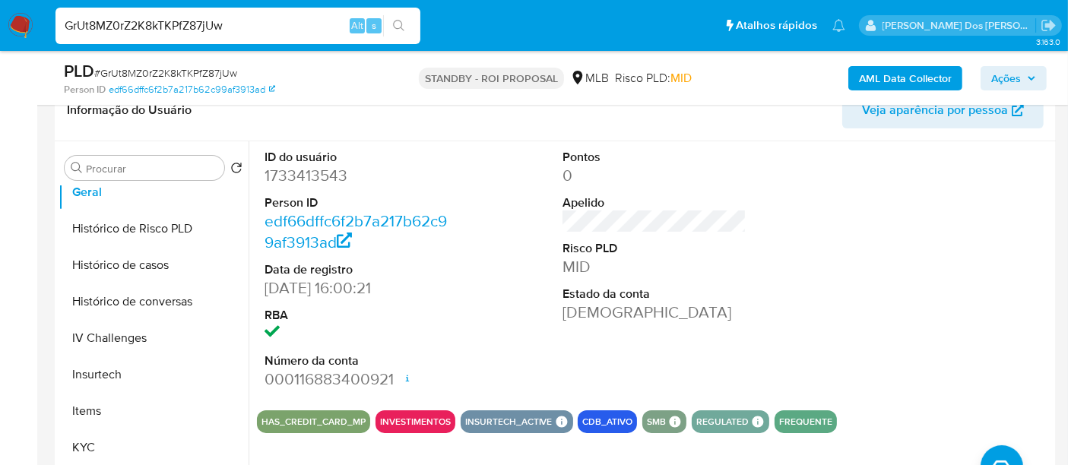
click at [248, 22] on input "GrUt8MZ0rZ2K8kTKPfZ87jUw" at bounding box center [238, 26] width 365 height 20
paste input "SohNYyGSZ40qVKaaA7pKKcVY"
type input "SohNYyGSZ40qVKaaA7pKKcVY"
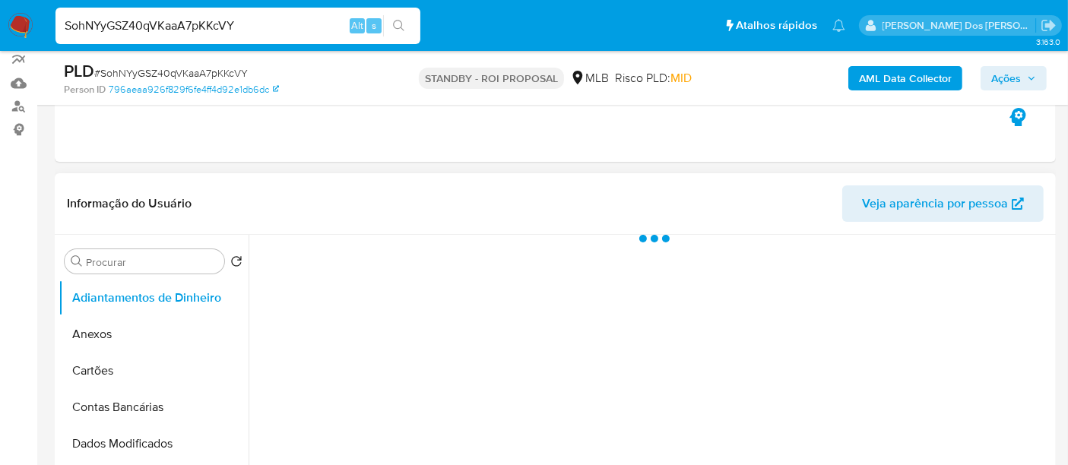
scroll to position [338, 0]
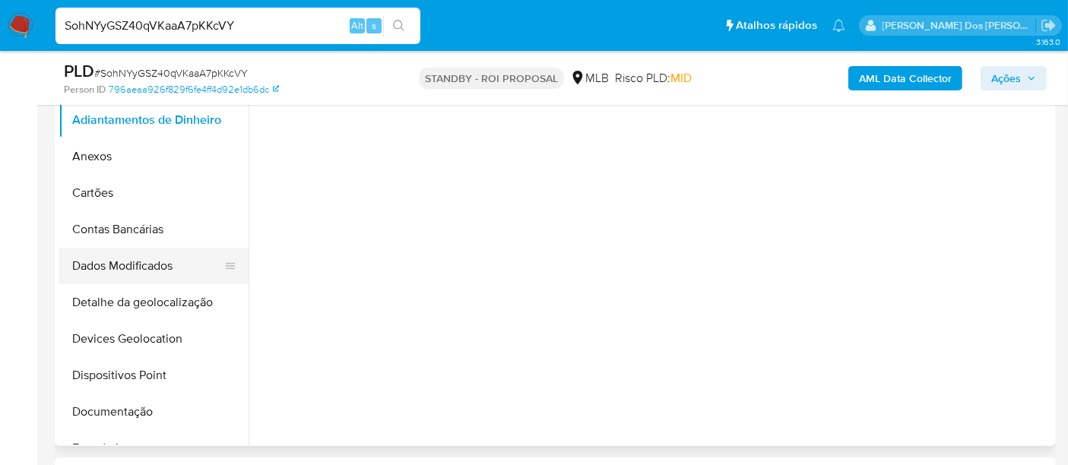
select select "10"
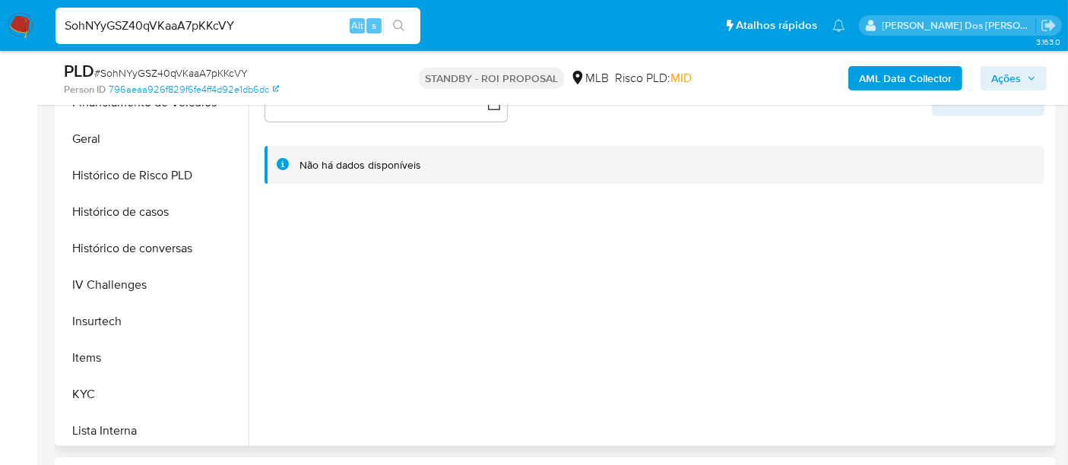
scroll to position [506, 0]
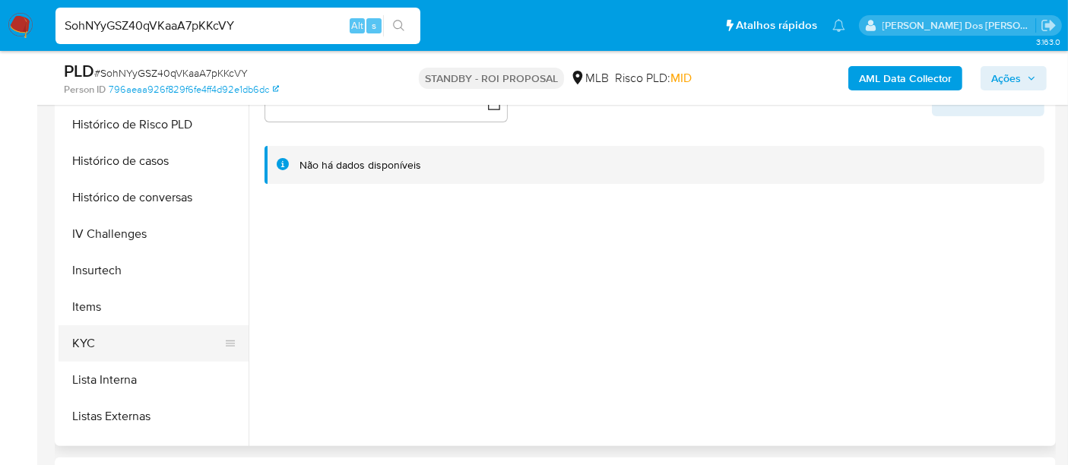
click at [94, 341] on button "KYC" at bounding box center [148, 343] width 178 height 37
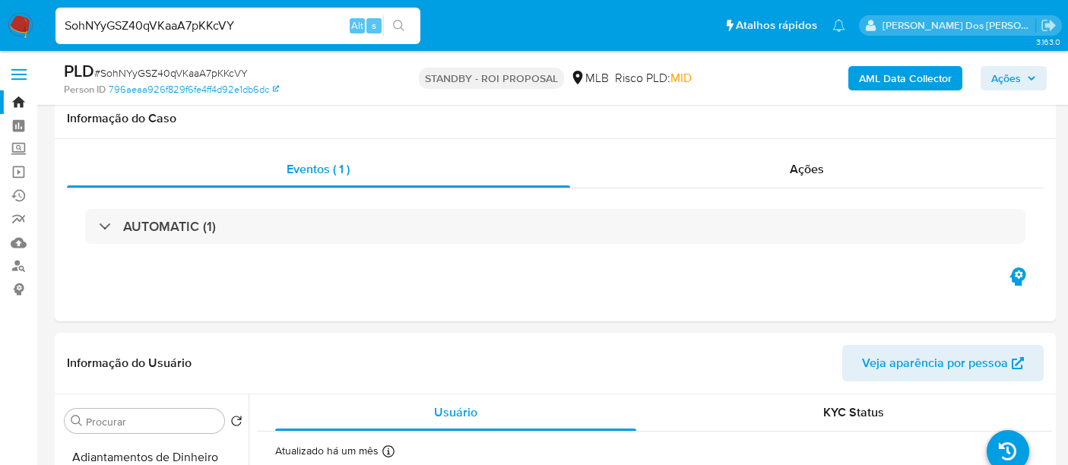
select select "10"
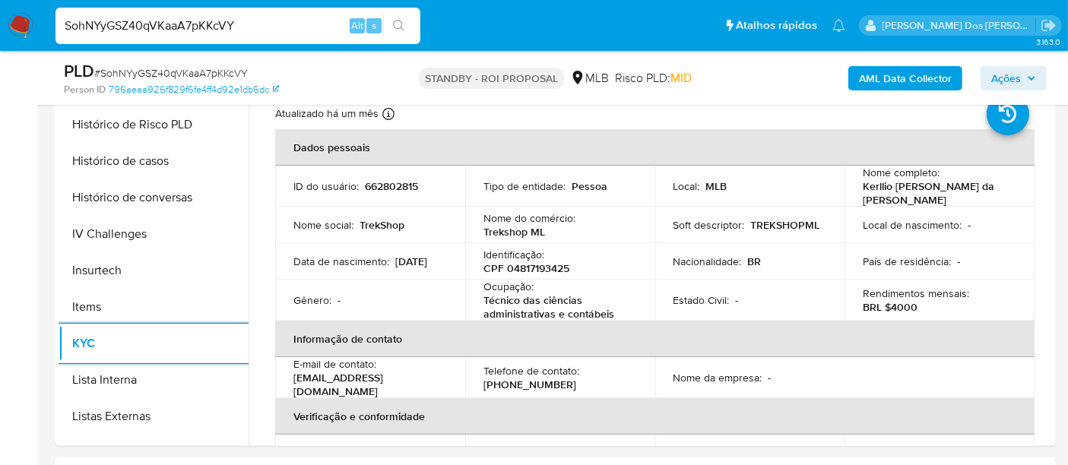
scroll to position [422, 0]
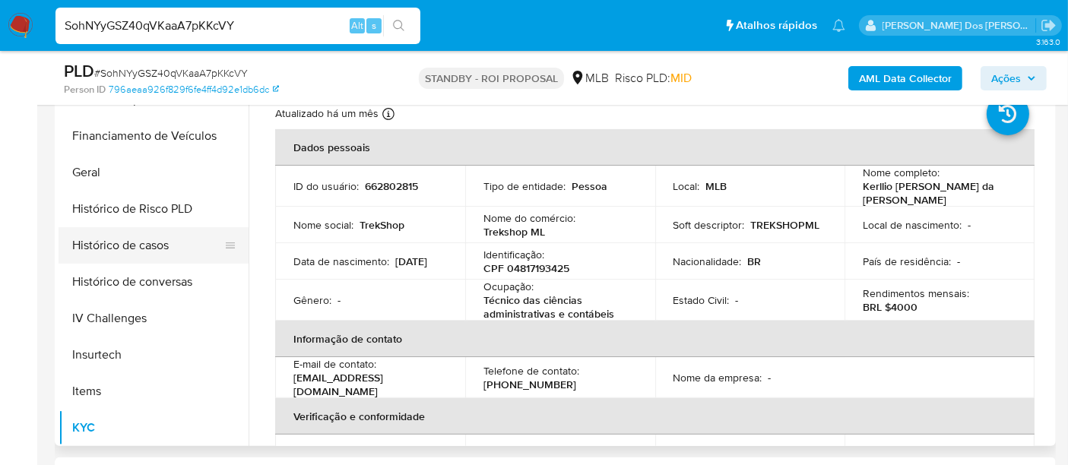
click at [149, 246] on button "Histórico de casos" at bounding box center [148, 245] width 178 height 37
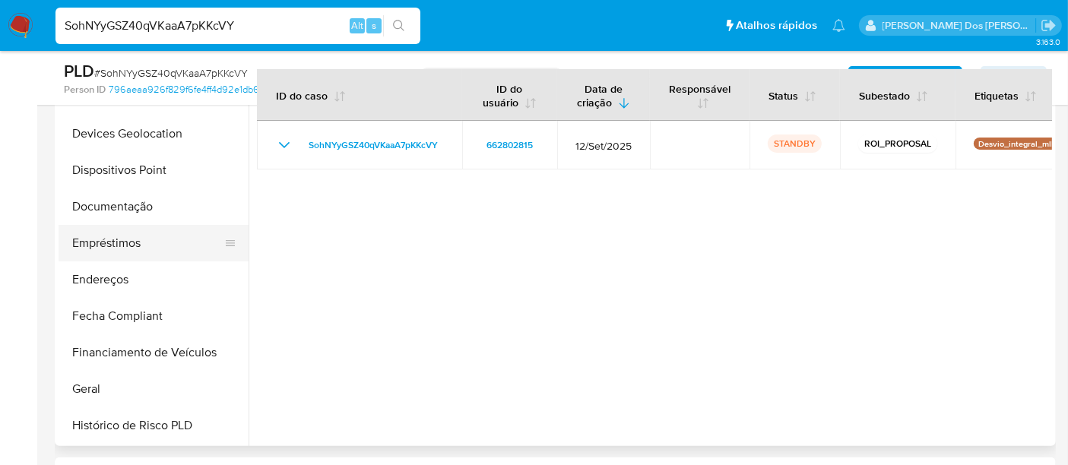
scroll to position [169, 0]
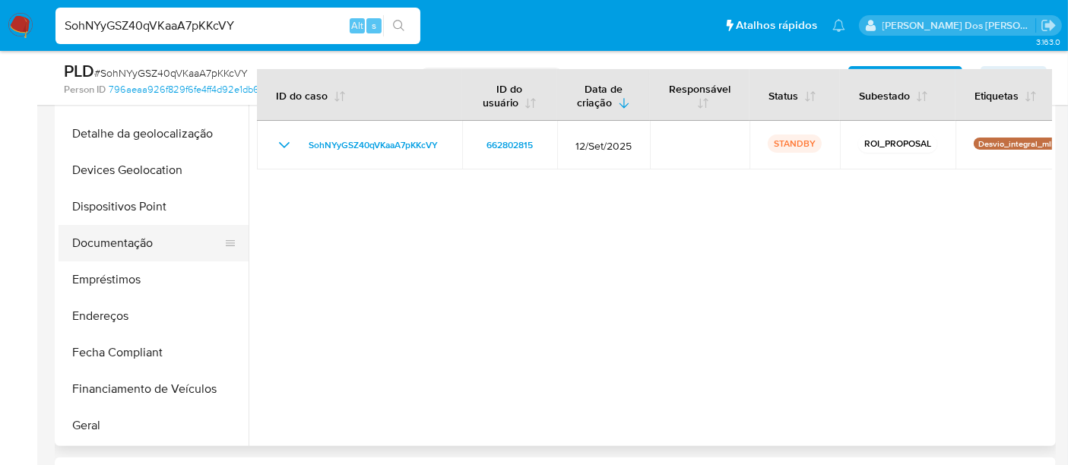
click at [150, 245] on button "Documentação" at bounding box center [148, 243] width 178 height 37
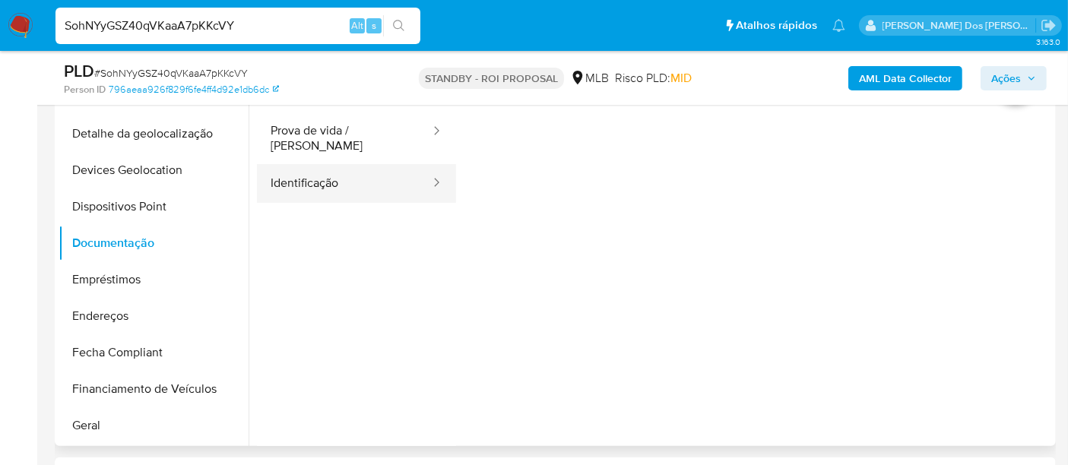
click at [338, 170] on button "Identificação" at bounding box center [344, 183] width 175 height 39
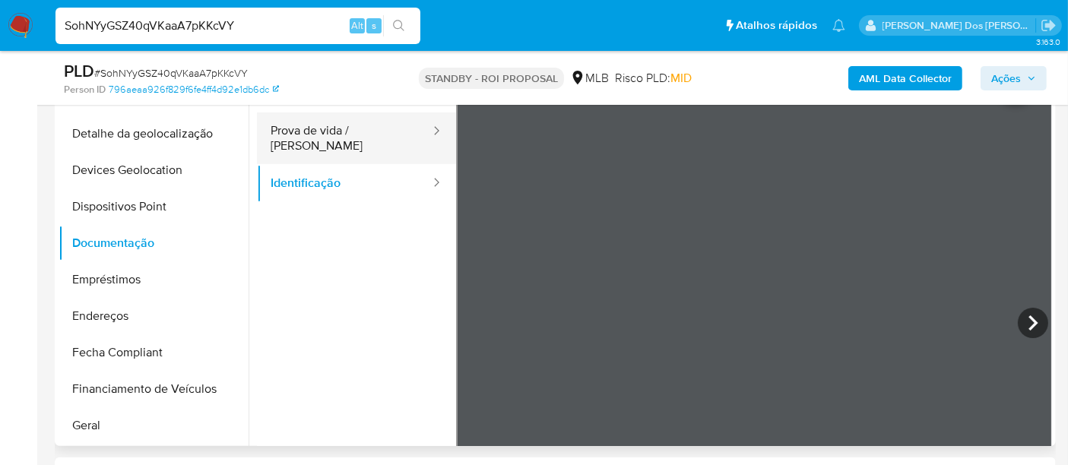
click at [379, 130] on button "Prova de vida / [PERSON_NAME]" at bounding box center [344, 139] width 175 height 52
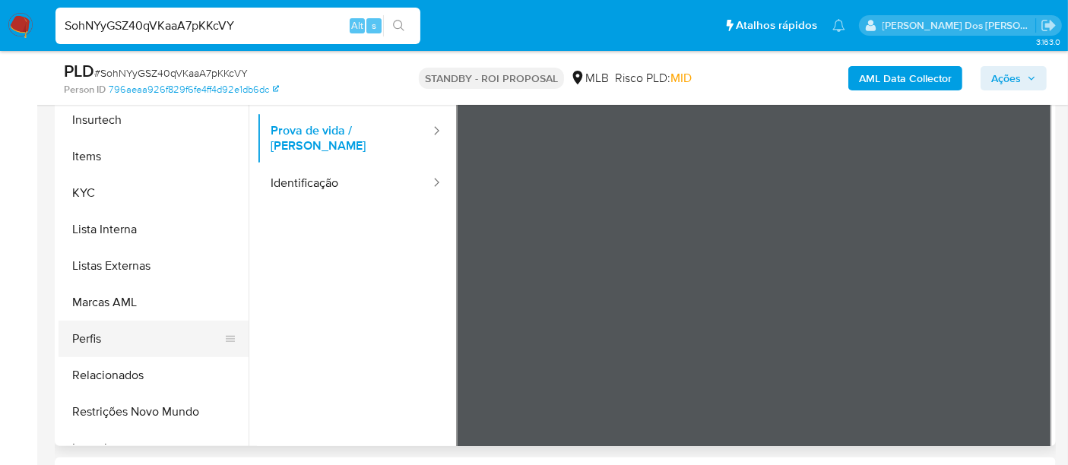
scroll to position [675, 0]
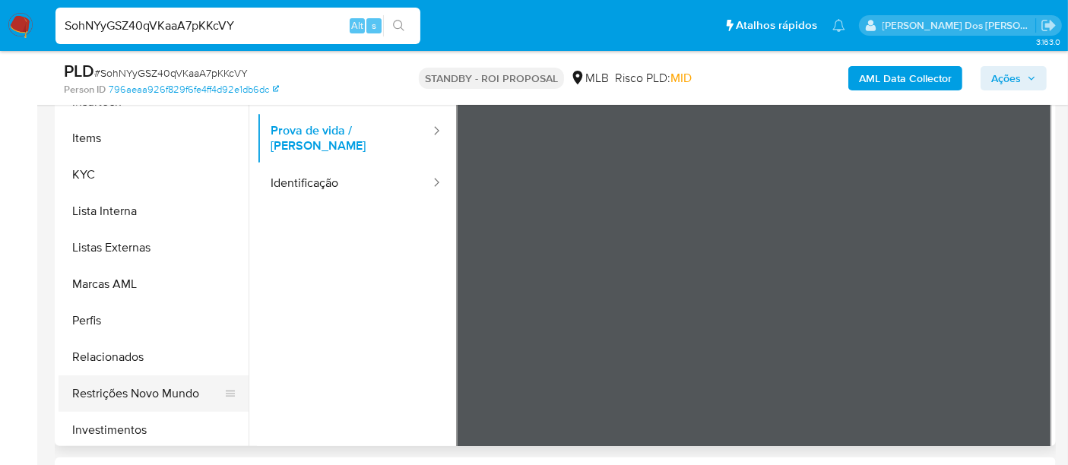
click at [135, 395] on button "Restrições Novo Mundo" at bounding box center [148, 394] width 178 height 37
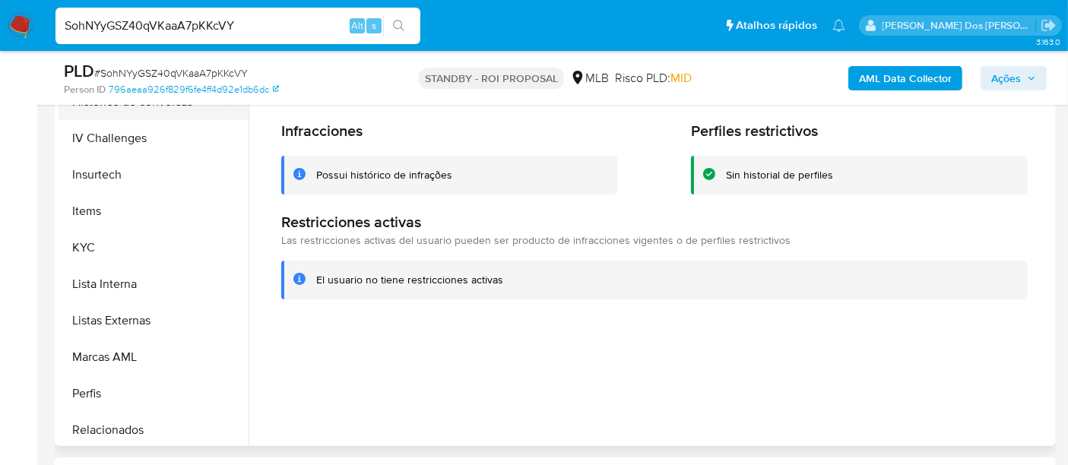
scroll to position [422, 0]
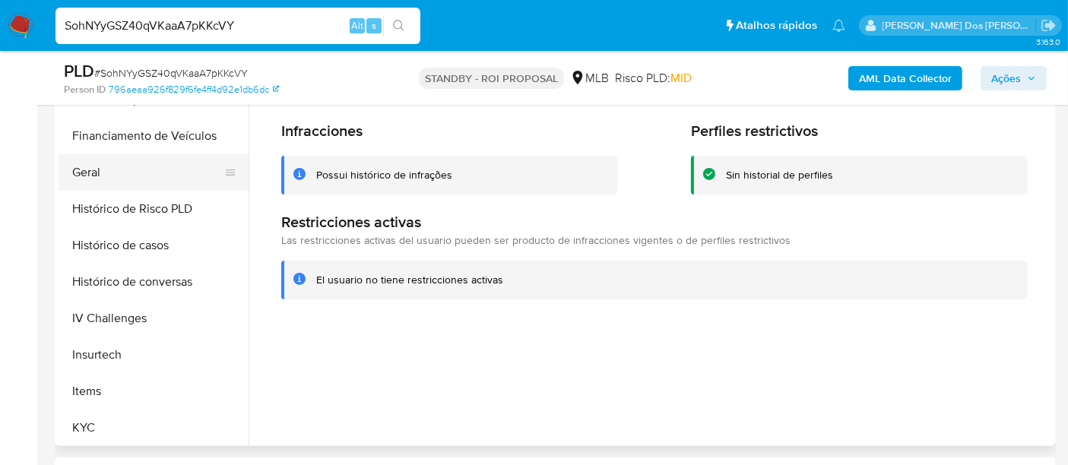
click at [91, 181] on button "Geral" at bounding box center [148, 172] width 178 height 37
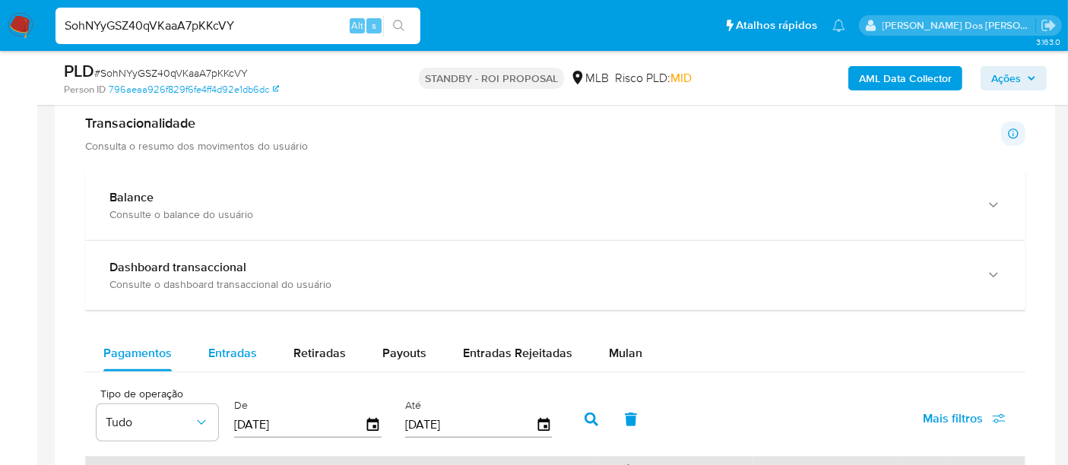
click at [233, 354] on span "Entradas" at bounding box center [232, 352] width 49 height 17
select select "10"
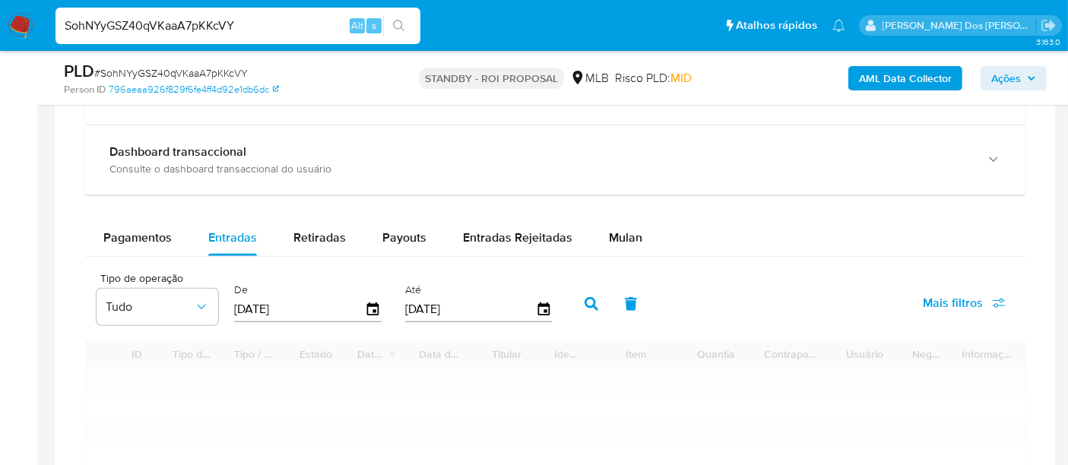
scroll to position [1182, 0]
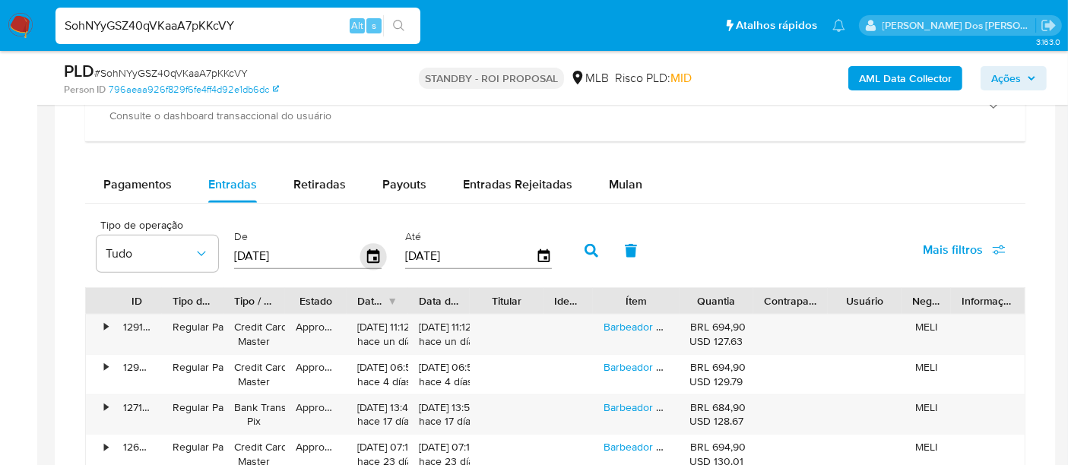
click at [369, 249] on icon "button" at bounding box center [373, 256] width 12 height 14
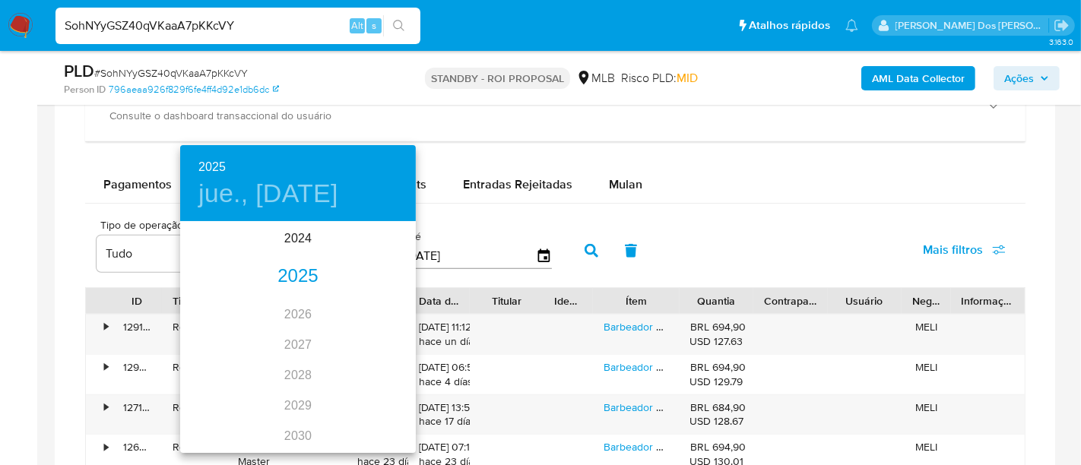
click at [295, 281] on div "2025" at bounding box center [298, 277] width 236 height 30
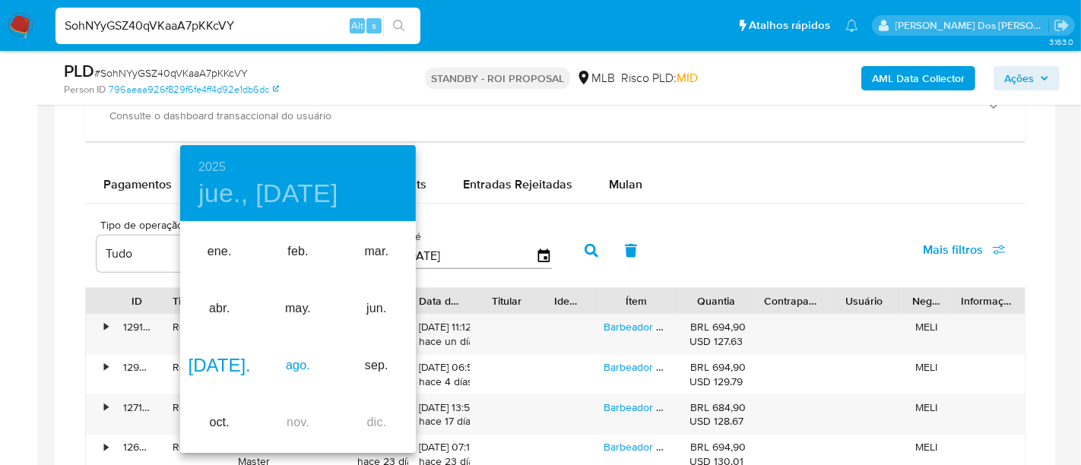
click at [304, 370] on div "ago." at bounding box center [298, 366] width 78 height 57
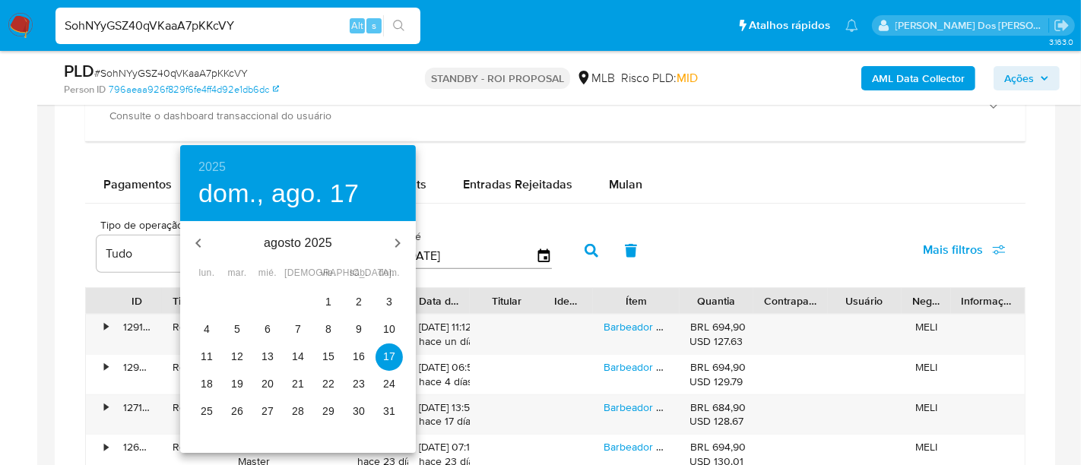
click at [328, 301] on p "1" at bounding box center [328, 301] width 6 height 15
type input "01/08/2025"
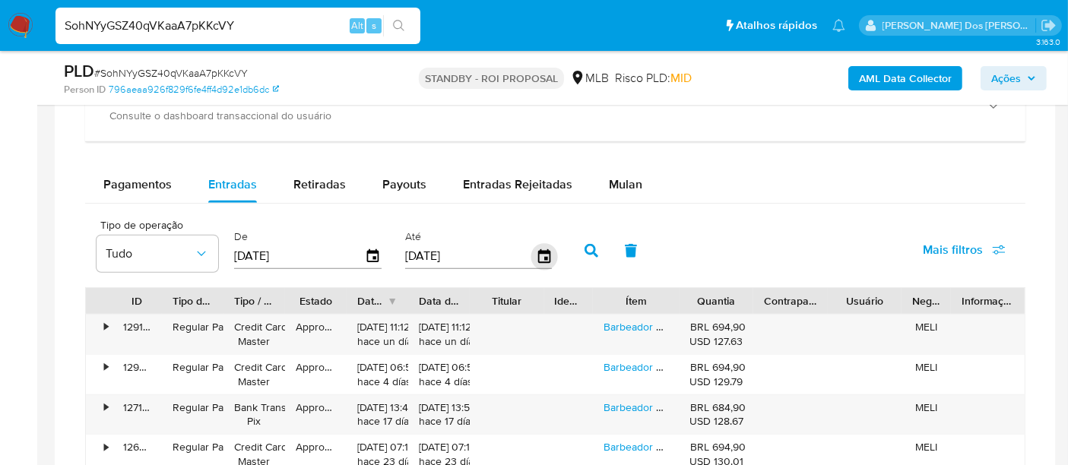
click at [543, 249] on icon "button" at bounding box center [544, 256] width 12 height 14
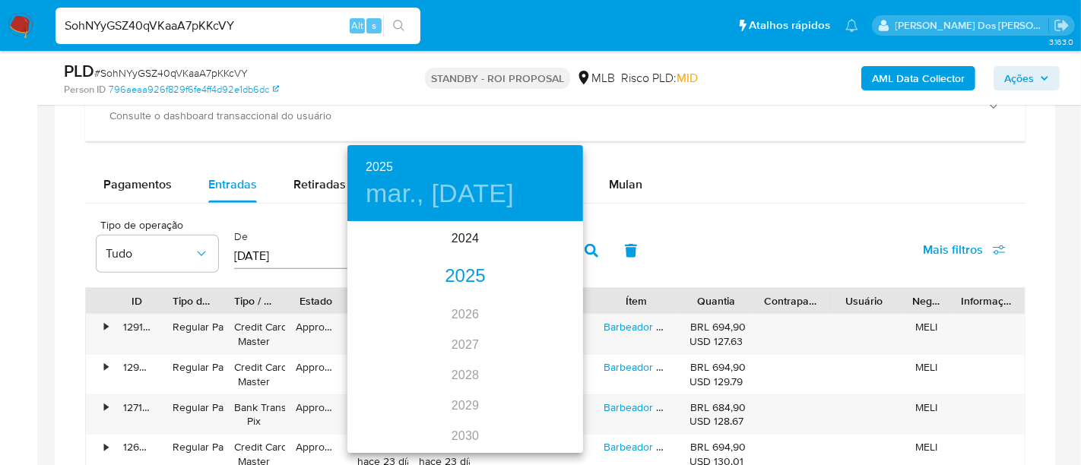
click at [473, 270] on div "2025" at bounding box center [466, 277] width 236 height 30
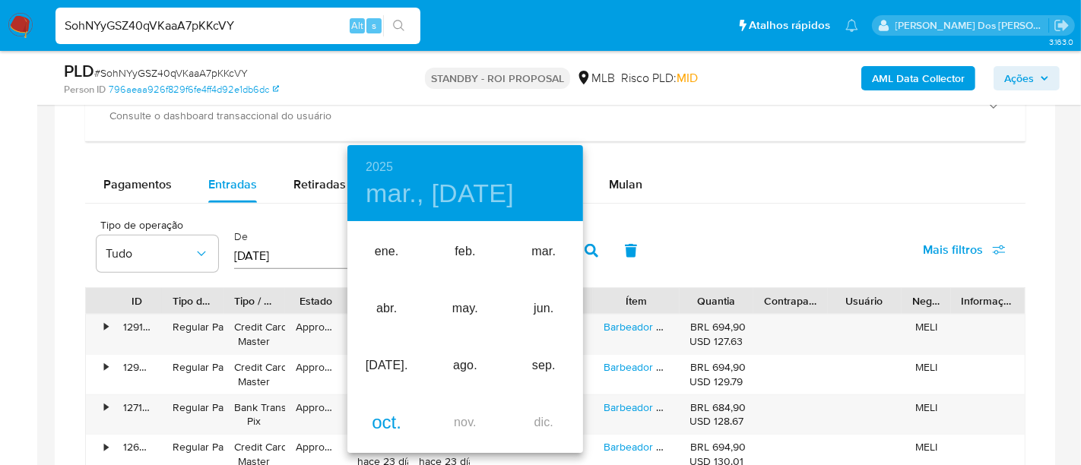
click at [389, 416] on div "oct." at bounding box center [387, 423] width 78 height 57
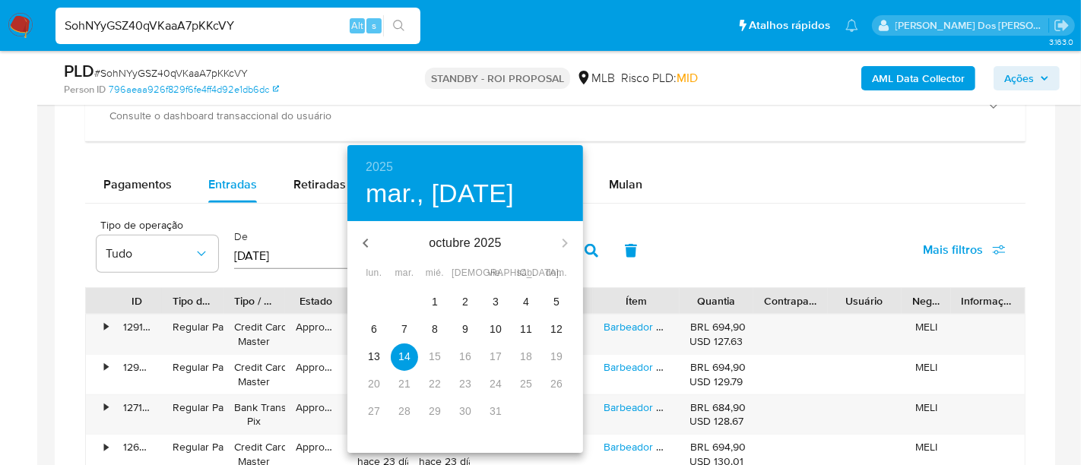
click at [500, 327] on p "10" at bounding box center [496, 329] width 12 height 15
type input "10/10/2025"
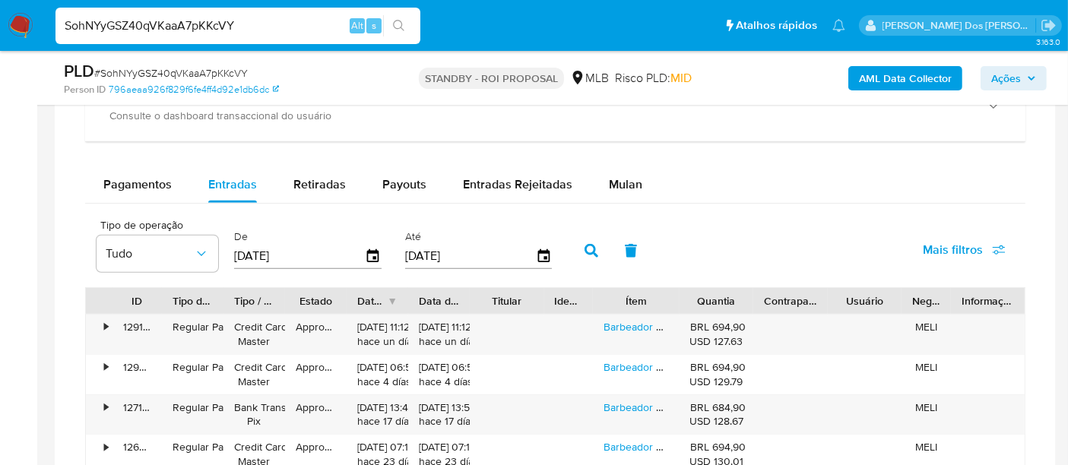
click at [929, 243] on span "Mais filtros" at bounding box center [953, 250] width 60 height 37
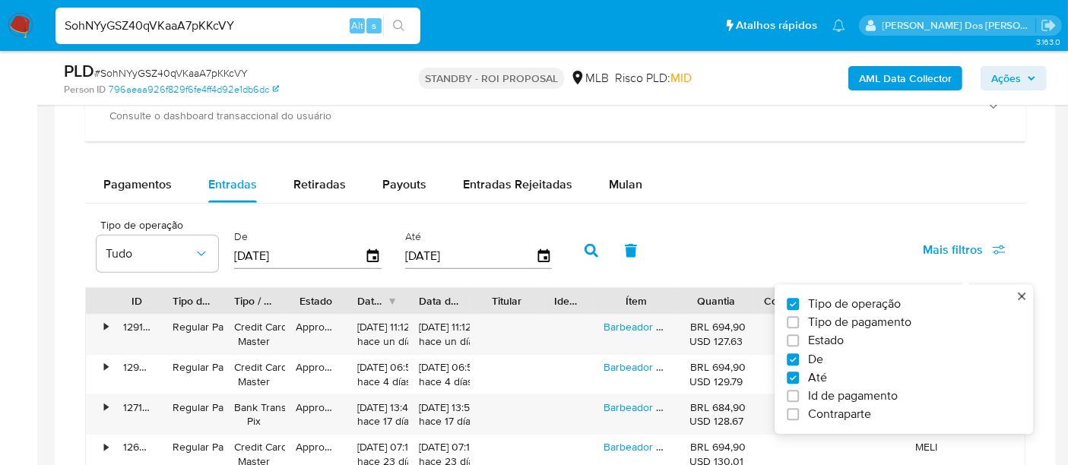
click at [814, 336] on span "Estado" at bounding box center [826, 341] width 36 height 15
click at [799, 336] on input "Estado" at bounding box center [793, 341] width 12 height 12
checkbox input "true"
type input "01/08/2025"
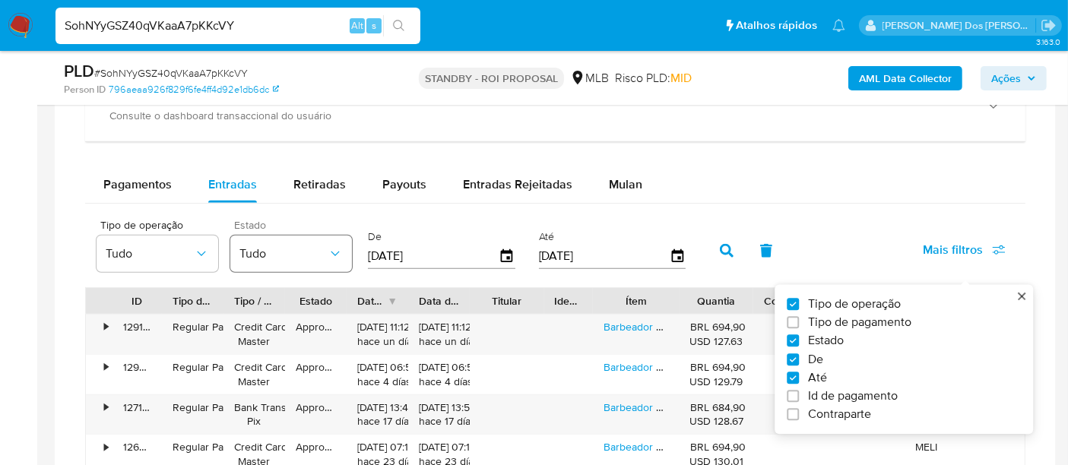
click at [325, 248] on span "Tudo" at bounding box center [284, 253] width 88 height 15
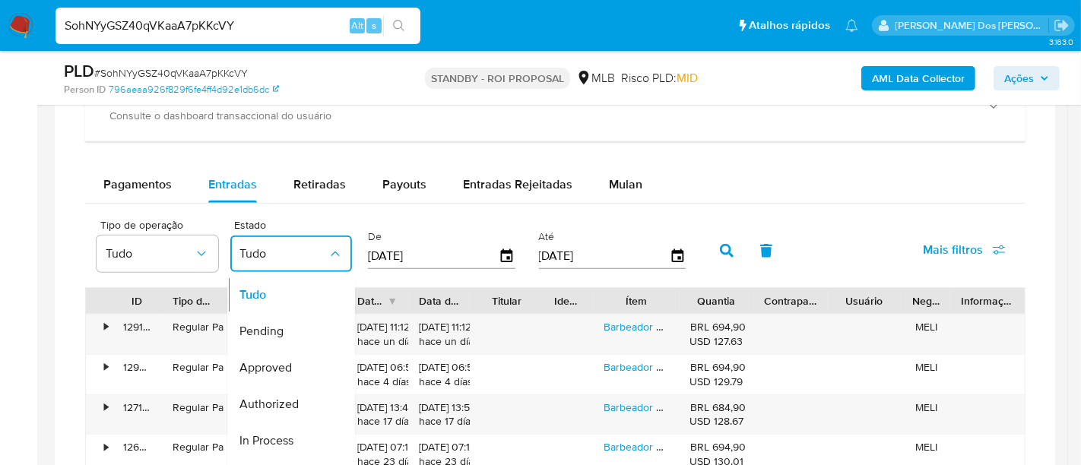
drag, startPoint x: 291, startPoint y: 359, endPoint x: 599, endPoint y: 273, distance: 319.7
click at [294, 359] on div "Approved" at bounding box center [284, 369] width 88 height 37
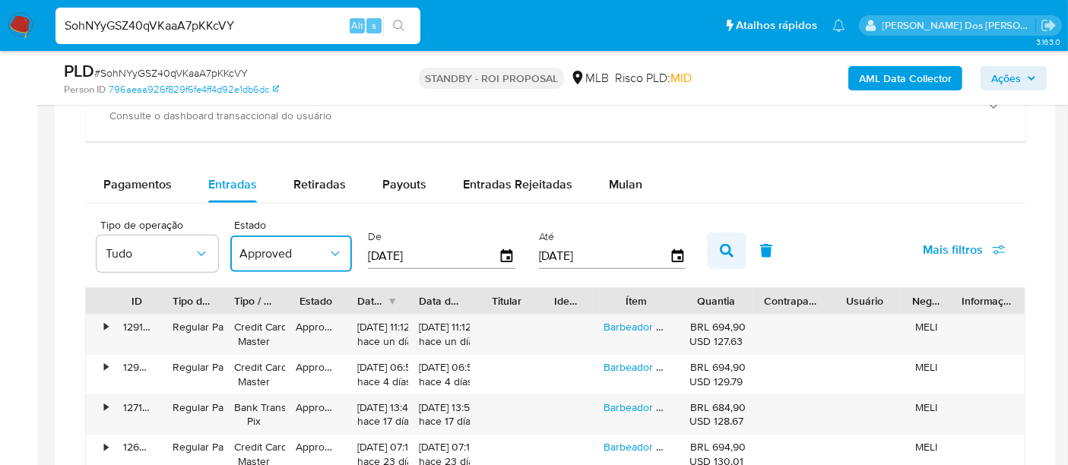
click at [720, 246] on icon "button" at bounding box center [727, 251] width 14 height 14
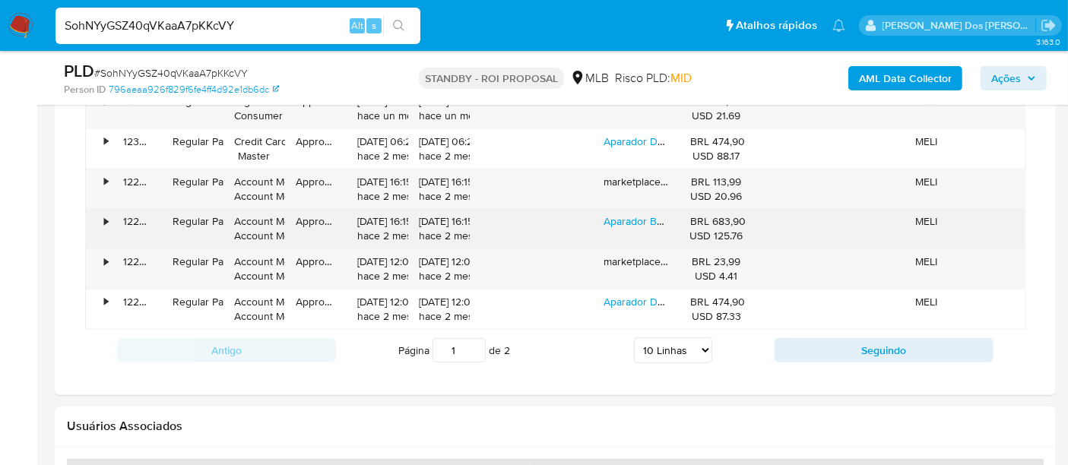
scroll to position [1605, 0]
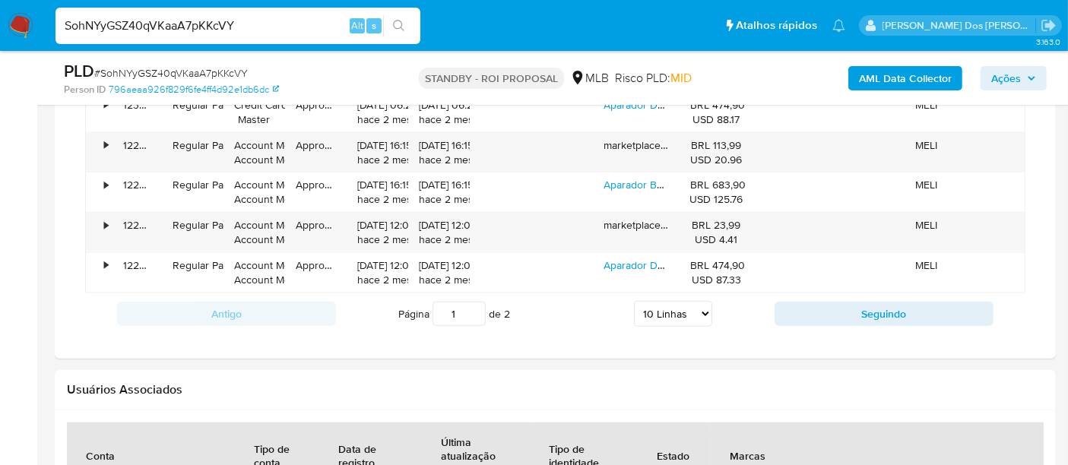
click at [678, 306] on select "5 Linhas 10 Linhas 20 Linhas 25 Linhas 50 Linhas 100 Linhas" at bounding box center [673, 314] width 78 height 26
select select "100"
click at [635, 301] on select "5 Linhas 10 Linhas 20 Linhas 25 Linhas 50 Linhas 100 Linhas" at bounding box center [673, 314] width 78 height 26
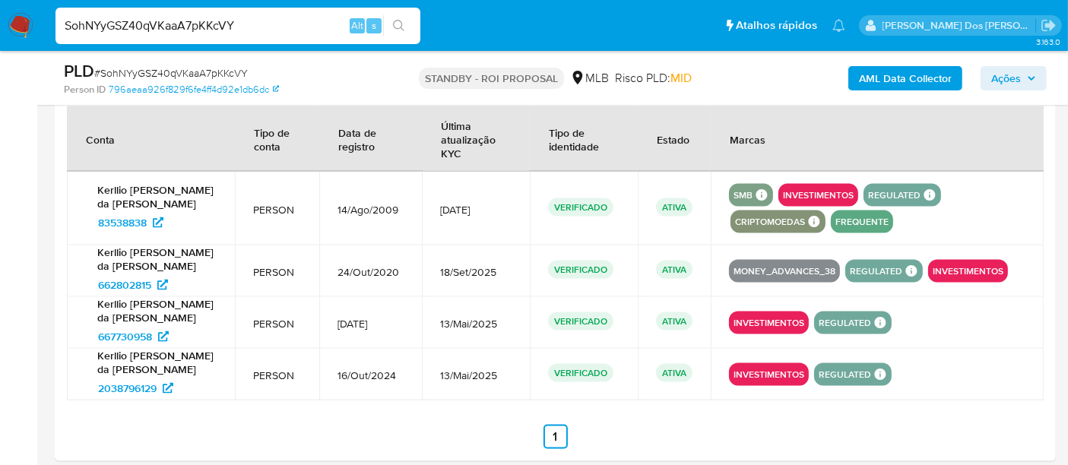
scroll to position [2027, 0]
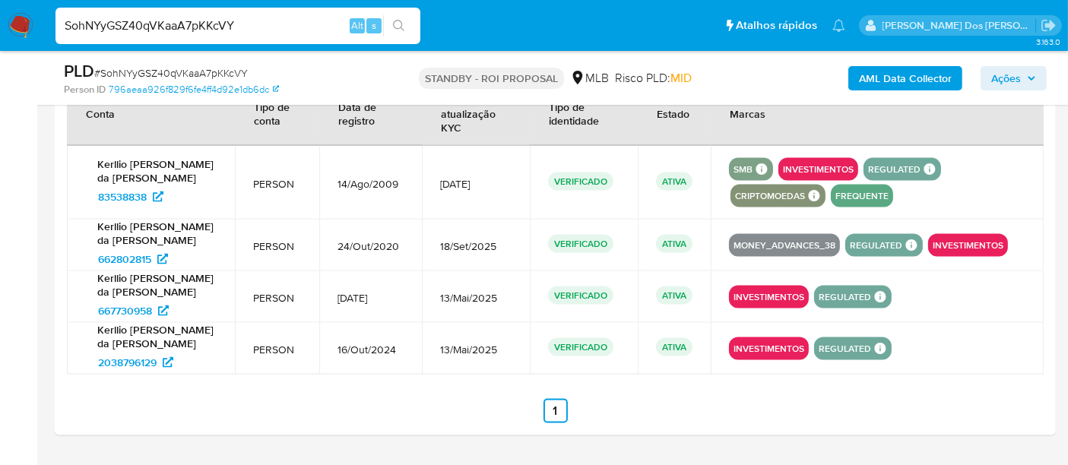
click at [204, 40] on div "SohNYyGSZ40qVKaaA7pKKcVY Alt s" at bounding box center [238, 26] width 365 height 37
click at [204, 27] on input "SohNYyGSZ40qVKaaA7pKKcVY" at bounding box center [238, 26] width 365 height 20
paste input "Dw7wKlYZpmIo7mNnGfpot6ce"
type input "Dw7wKlYZpmIo7mNnGfpot6ce"
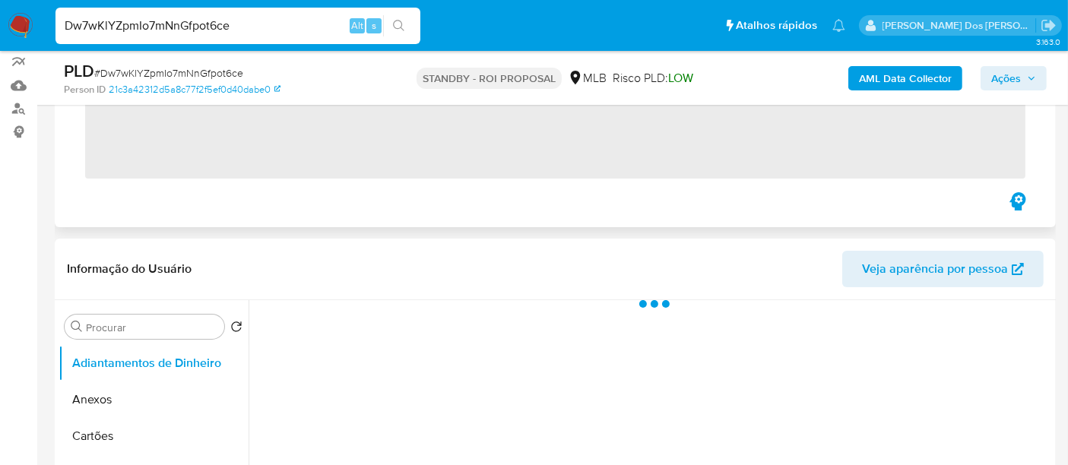
scroll to position [338, 0]
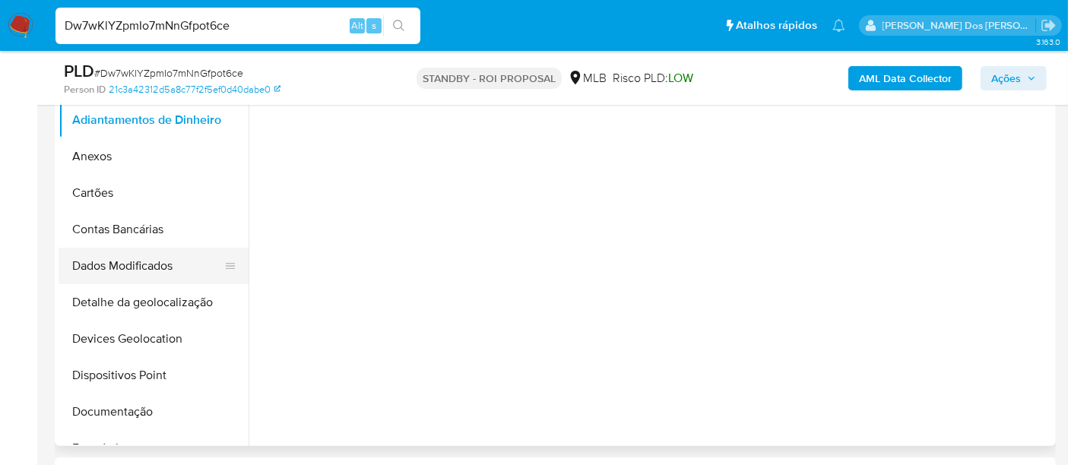
select select "10"
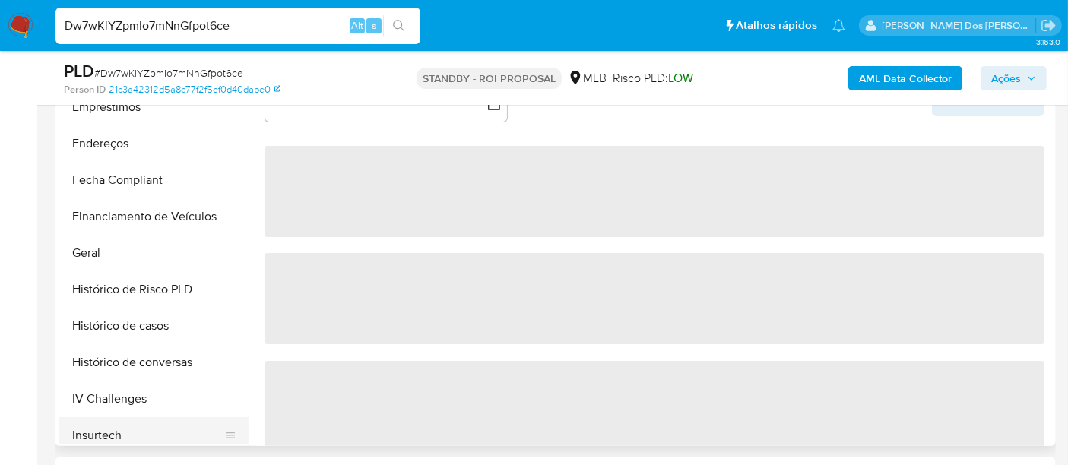
scroll to position [506, 0]
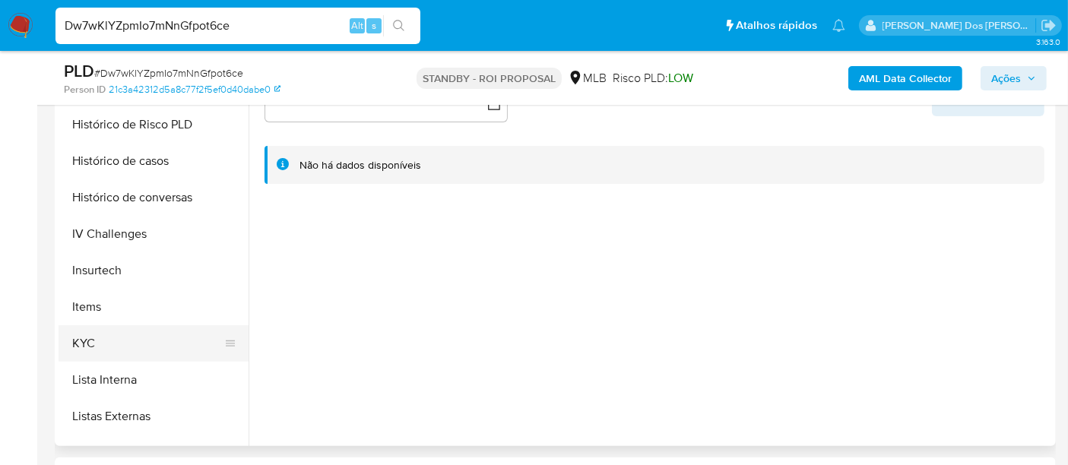
click at [90, 340] on button "KYC" at bounding box center [148, 343] width 178 height 37
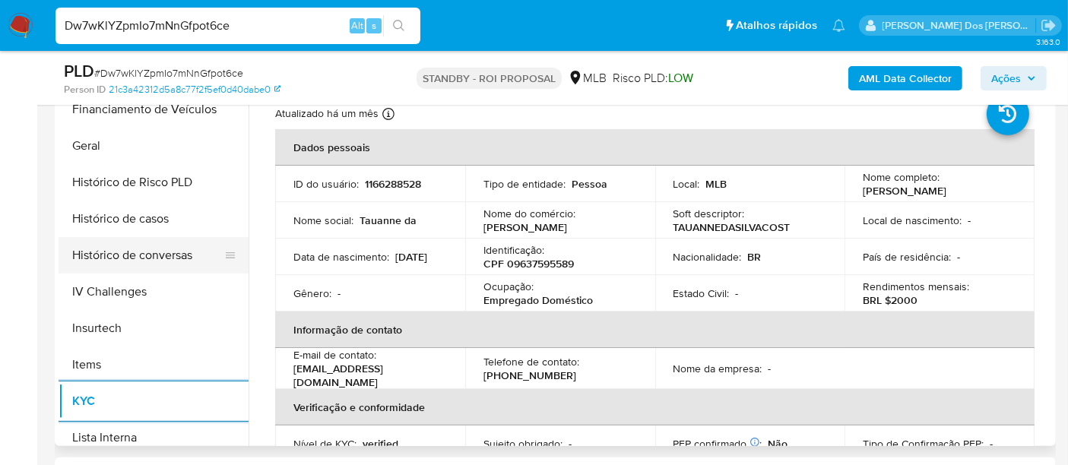
scroll to position [422, 0]
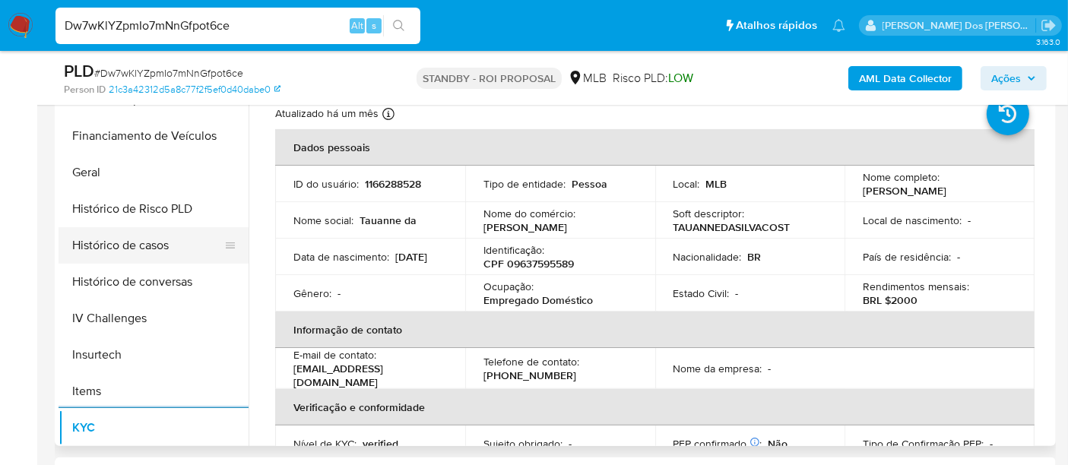
click at [137, 242] on button "Histórico de casos" at bounding box center [148, 245] width 178 height 37
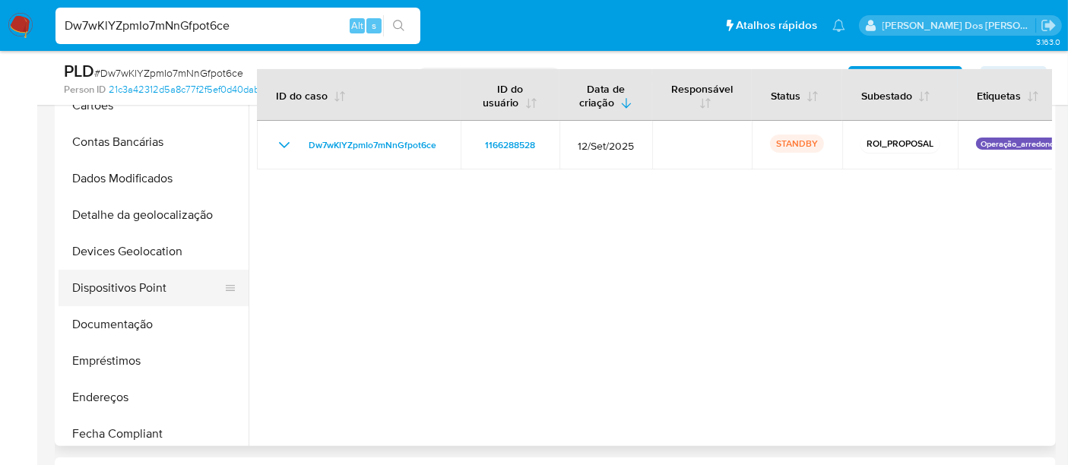
scroll to position [84, 0]
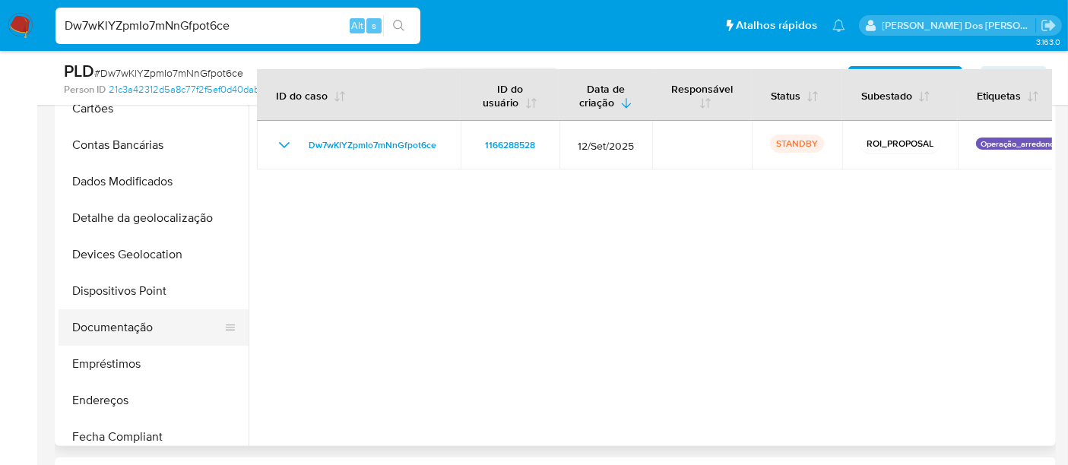
click at [117, 329] on button "Documentação" at bounding box center [148, 328] width 178 height 37
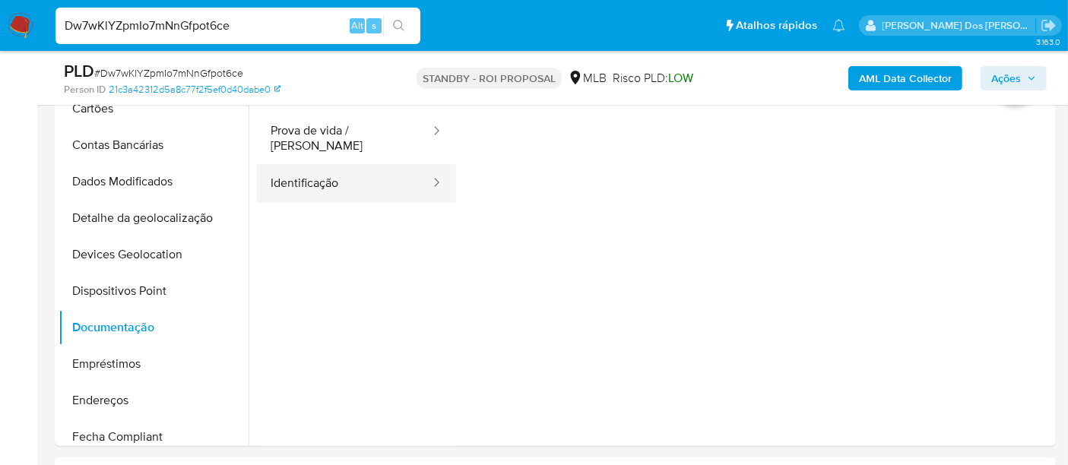
click at [323, 183] on button "Identificação" at bounding box center [344, 183] width 175 height 39
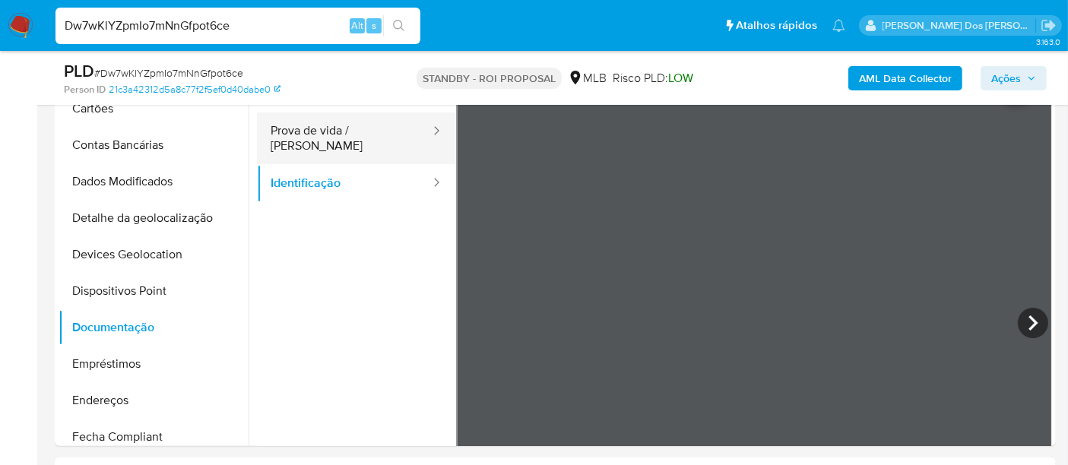
click at [361, 131] on button "Prova de vida / [PERSON_NAME]" at bounding box center [344, 139] width 175 height 52
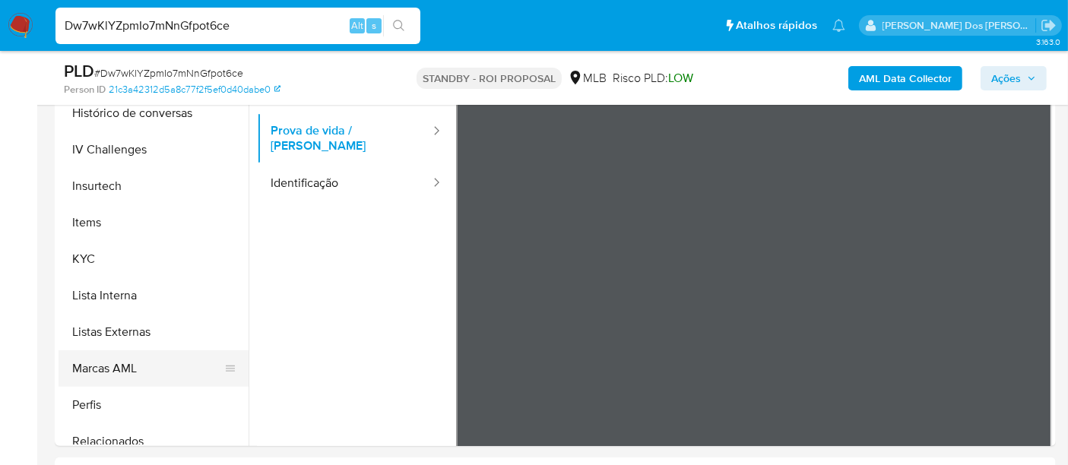
scroll to position [760, 0]
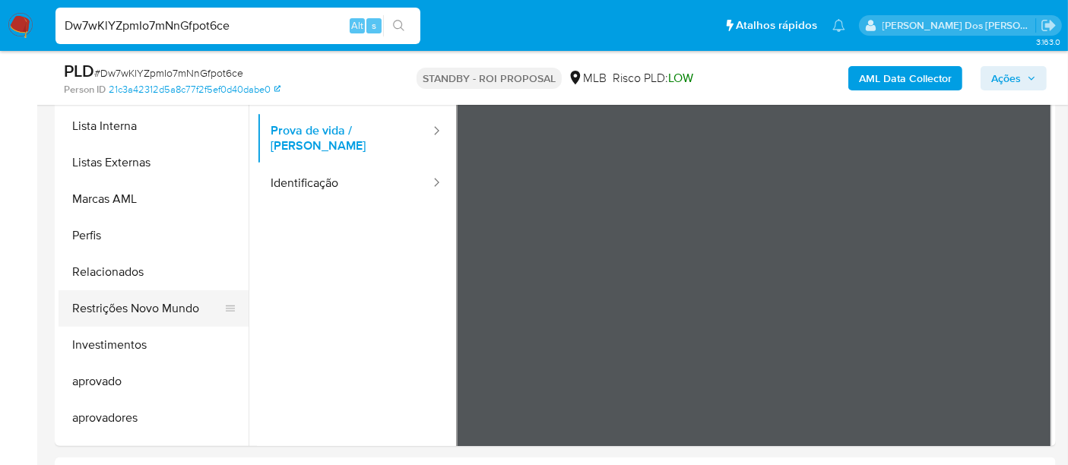
click at [135, 311] on button "Restrições Novo Mundo" at bounding box center [148, 308] width 178 height 37
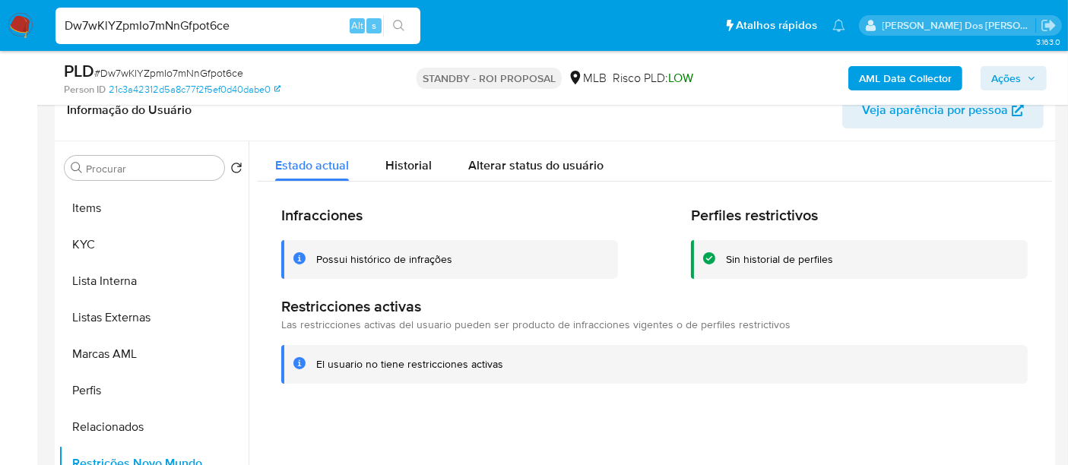
scroll to position [422, 0]
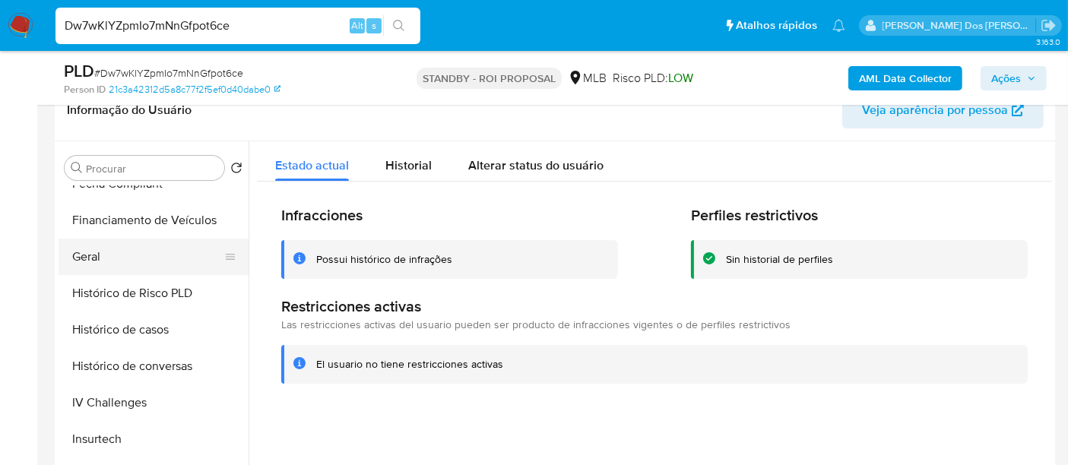
click at [96, 249] on button "Geral" at bounding box center [148, 257] width 178 height 37
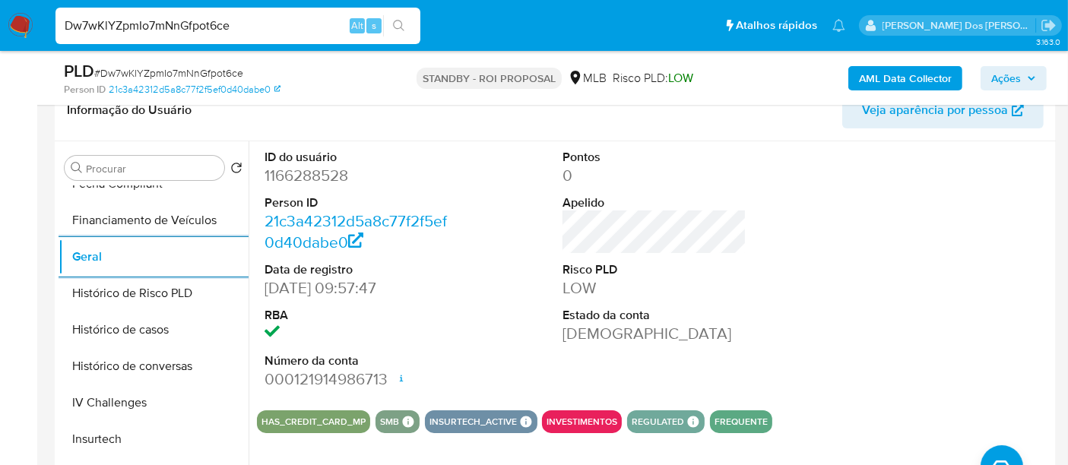
click at [257, 24] on input "Dw7wKlYZpmIo7mNnGfpot6ce" at bounding box center [238, 26] width 365 height 20
click at [257, 25] on input "Dw7wKlYZpmIo7mNnGfpot6ce" at bounding box center [238, 26] width 365 height 20
paste input "ka699gD55A6DazprOUBy9jKT"
type input "ka699gD55A6DazprOUBy9jKT"
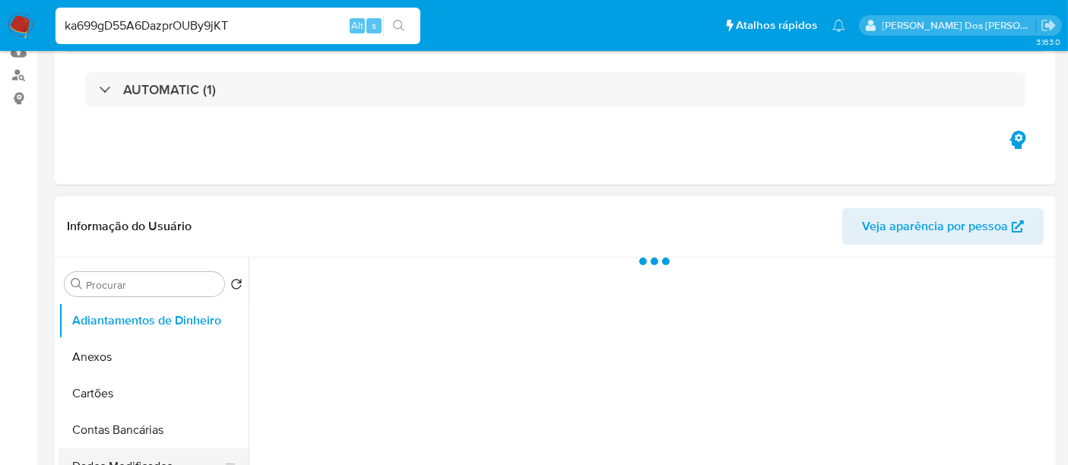
scroll to position [338, 0]
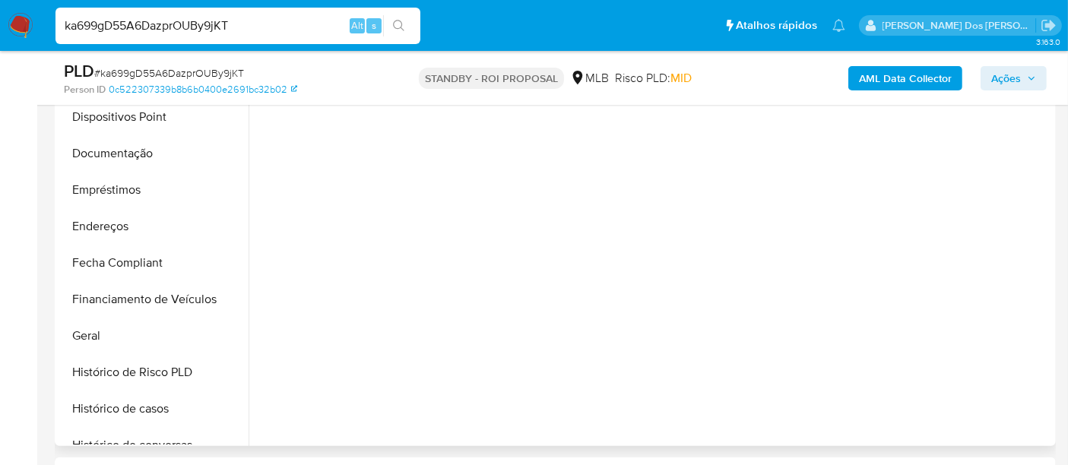
select select "10"
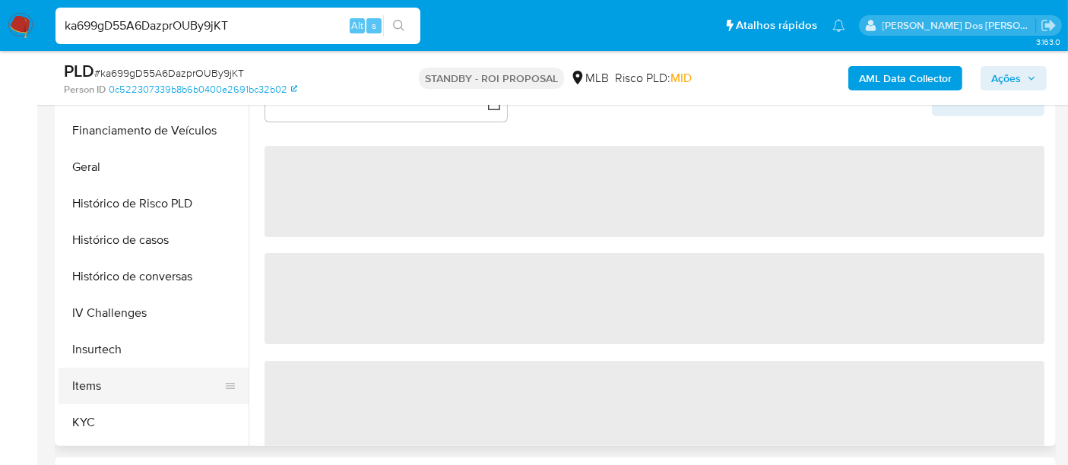
scroll to position [506, 0]
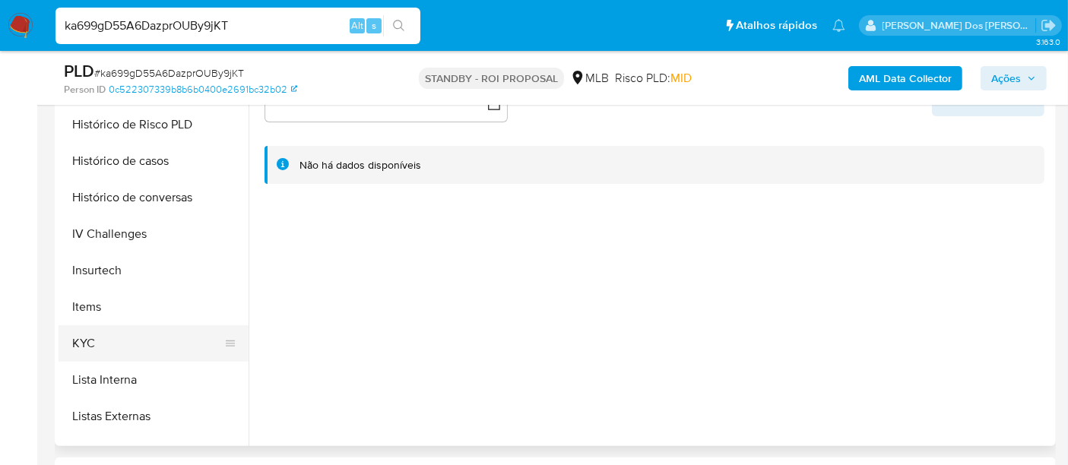
click at [84, 339] on button "KYC" at bounding box center [148, 343] width 178 height 37
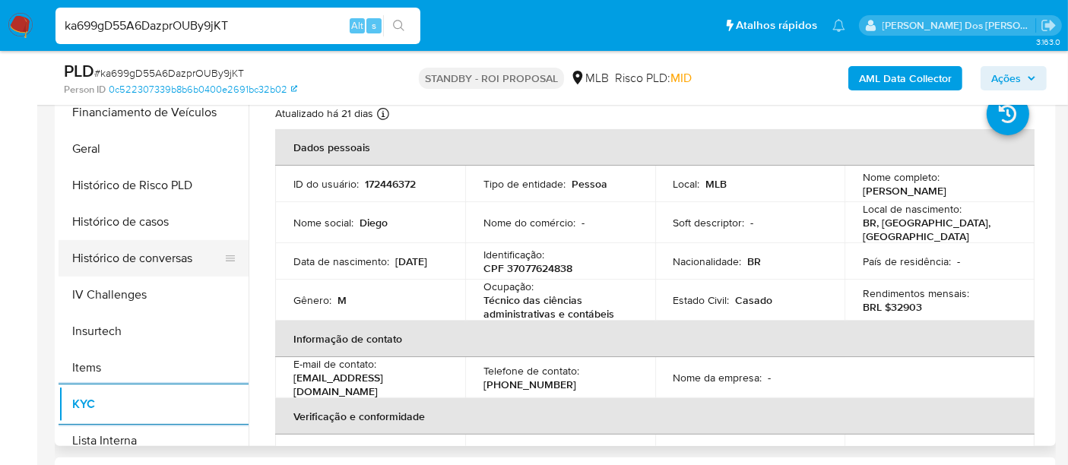
scroll to position [422, 0]
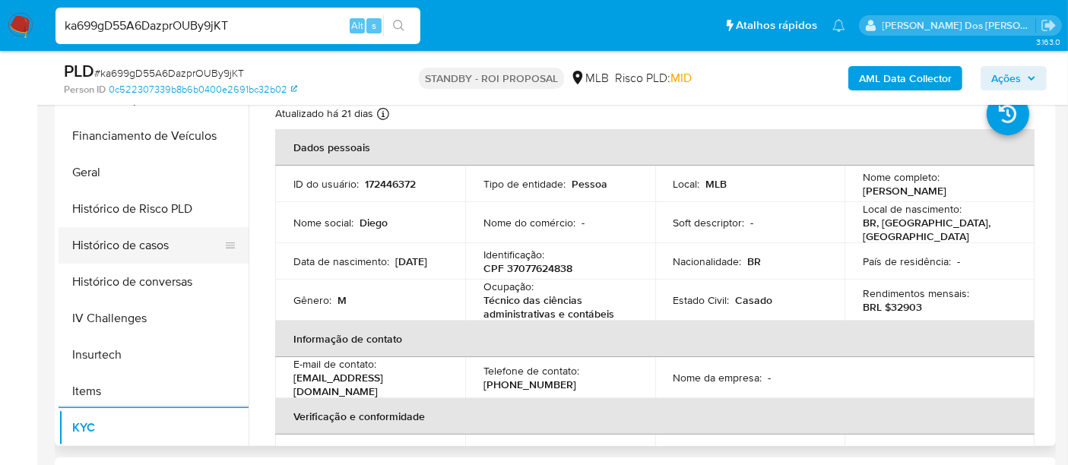
click at [130, 249] on button "Histórico de casos" at bounding box center [148, 245] width 178 height 37
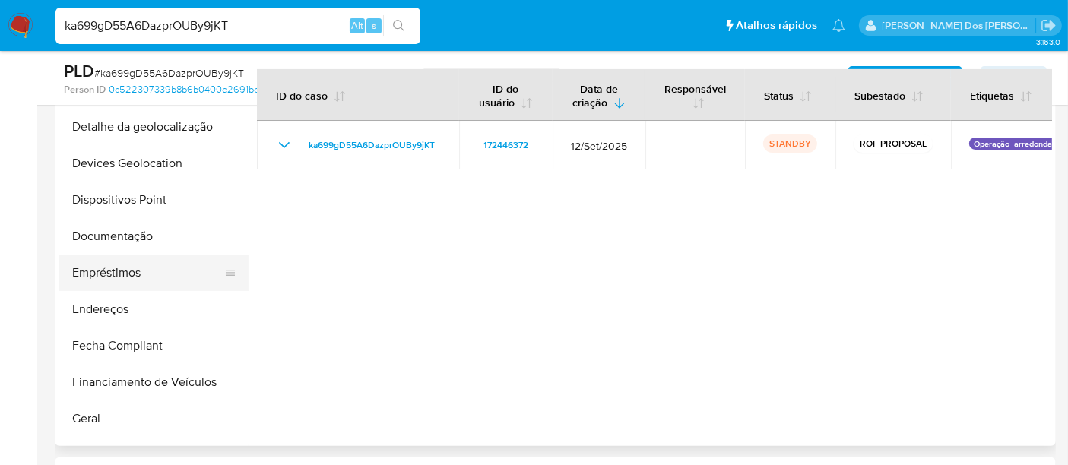
scroll to position [169, 0]
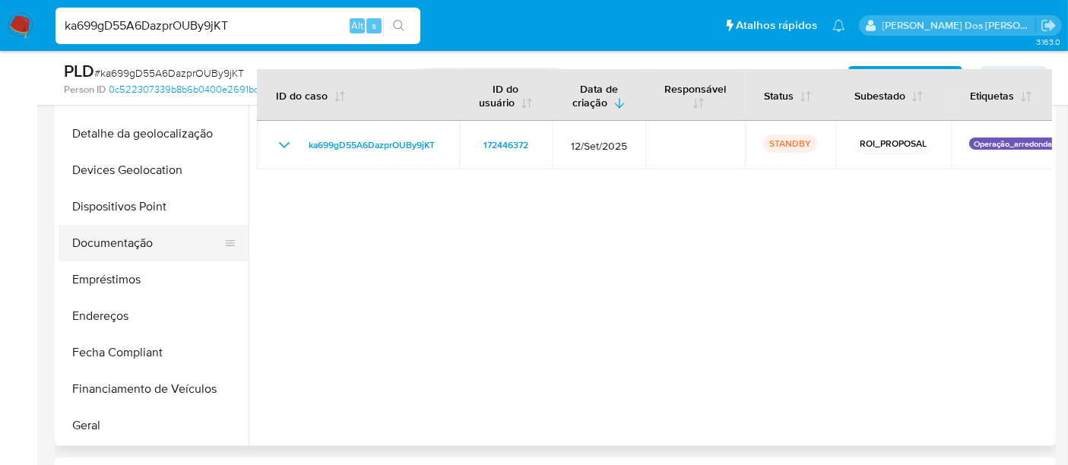
click at [115, 249] on button "Documentação" at bounding box center [148, 243] width 178 height 37
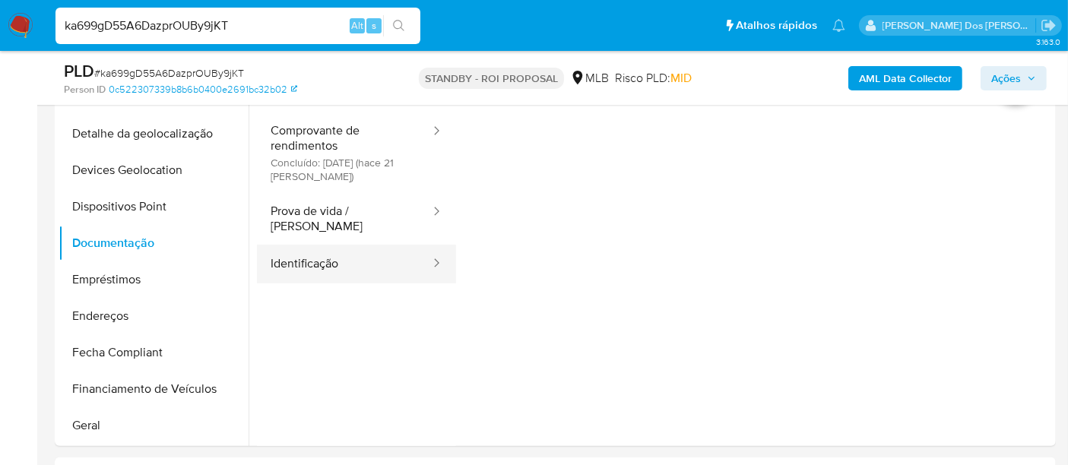
click at [306, 256] on button "Identificação" at bounding box center [344, 264] width 175 height 39
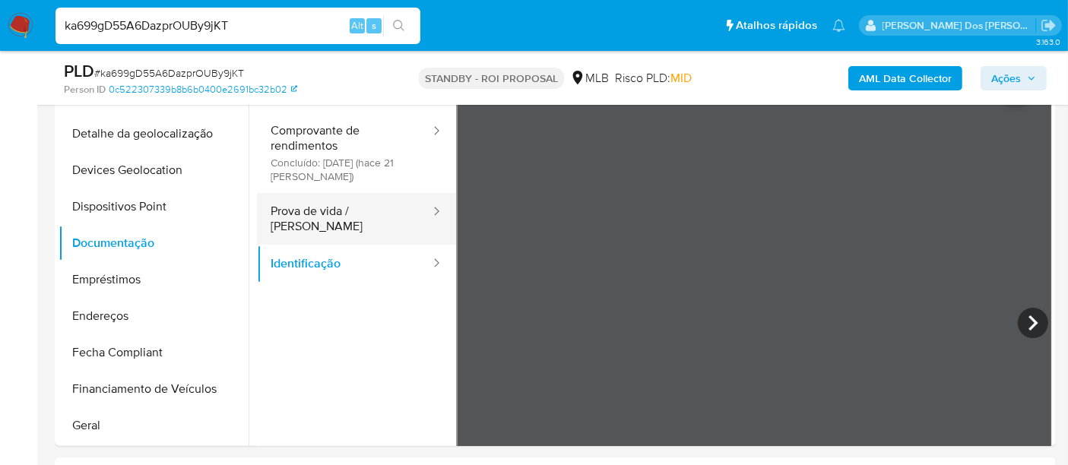
click at [321, 214] on button "Prova de vida / [PERSON_NAME]" at bounding box center [344, 219] width 175 height 52
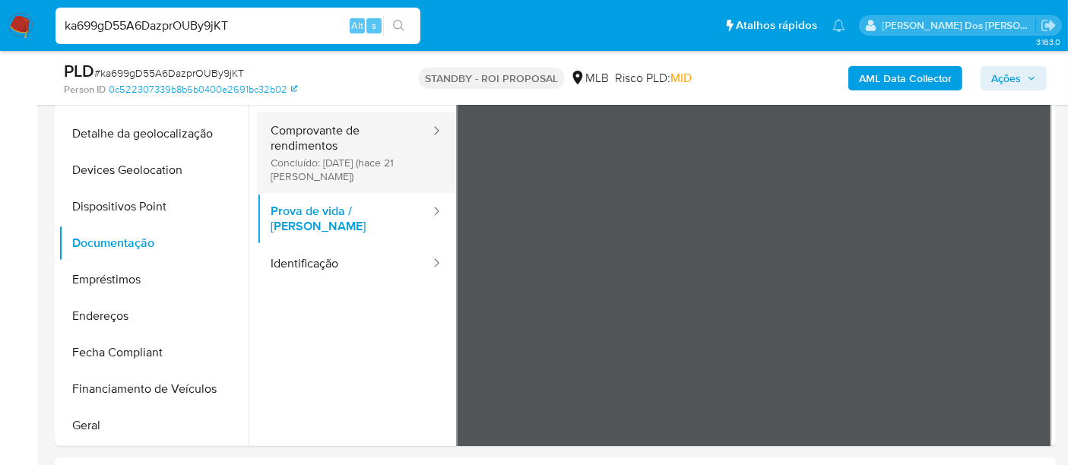
click at [336, 156] on button "Comprovante de rendimentos Concluído: 23/09/2025 (hace 21 días)" at bounding box center [344, 153] width 175 height 81
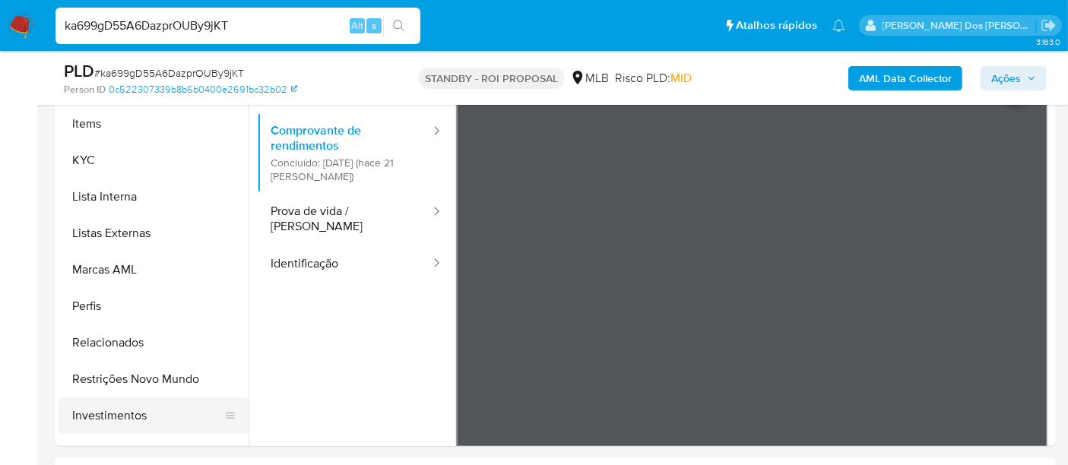
scroll to position [760, 0]
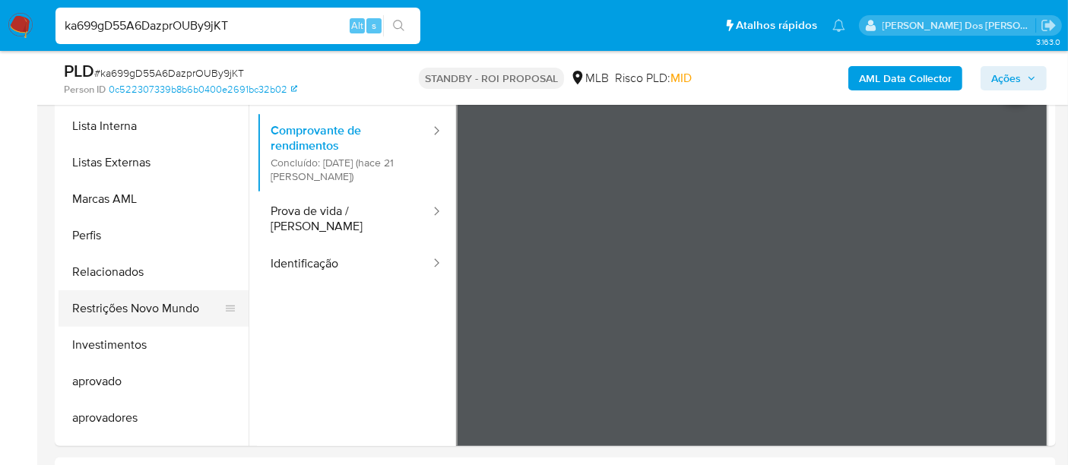
click at [174, 307] on button "Restrições Novo Mundo" at bounding box center [148, 308] width 178 height 37
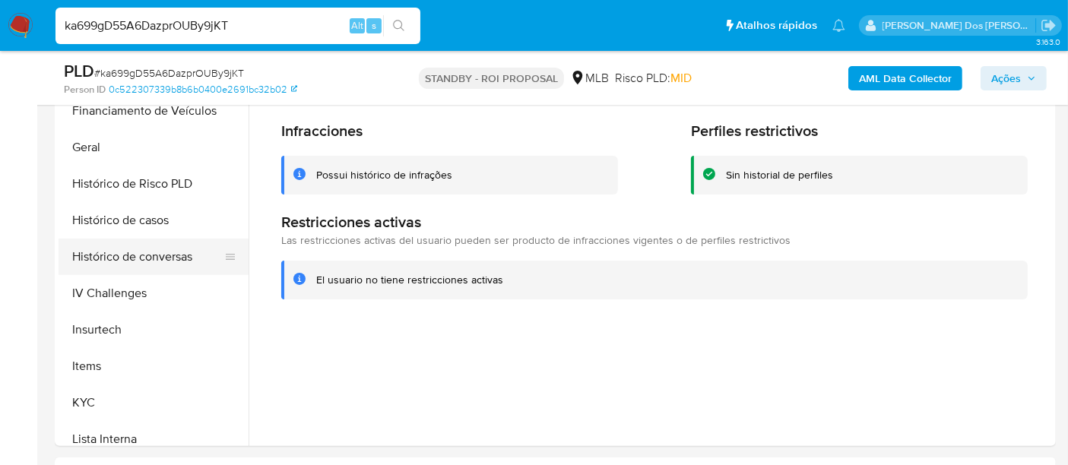
scroll to position [422, 0]
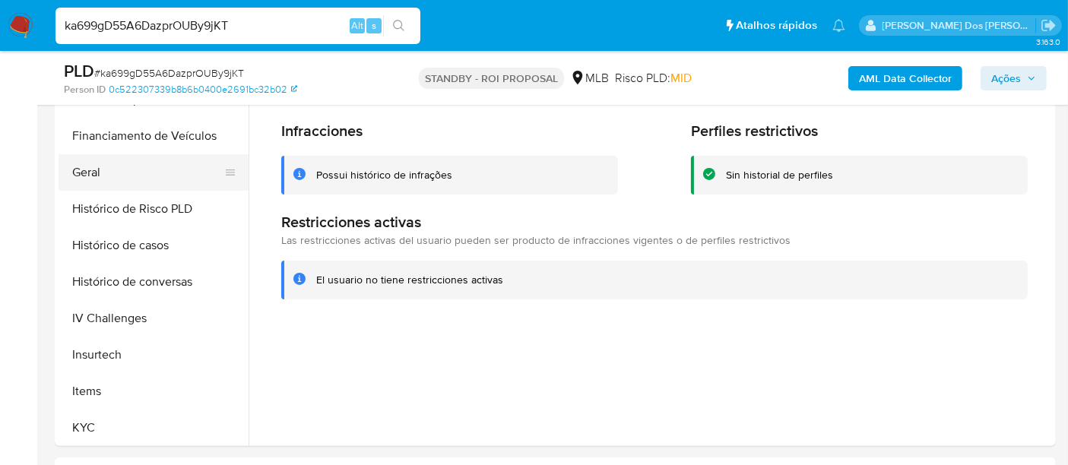
click at [93, 176] on button "Geral" at bounding box center [148, 172] width 178 height 37
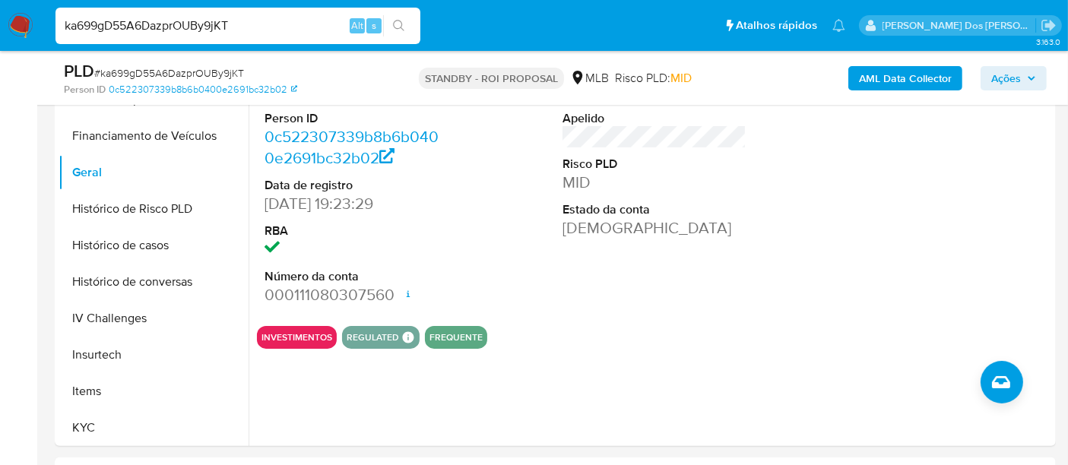
click at [249, 31] on input "ka699gD55A6DazprOUBy9jKT" at bounding box center [238, 26] width 365 height 20
paste input "E4fKkNCAE3UYBXUBxtwQmhAq"
type input "E4fKkNCAE3UYBXUBxtwQmhAq"
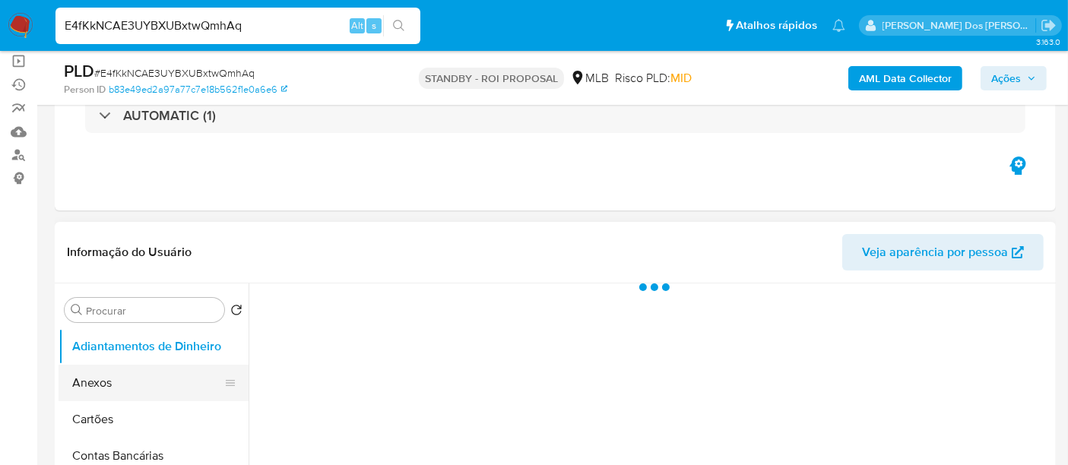
scroll to position [253, 0]
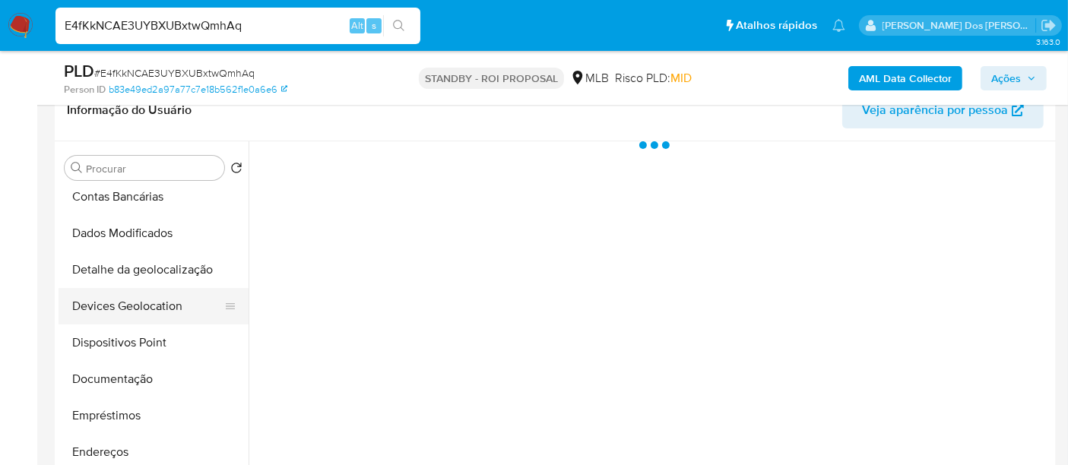
select select "10"
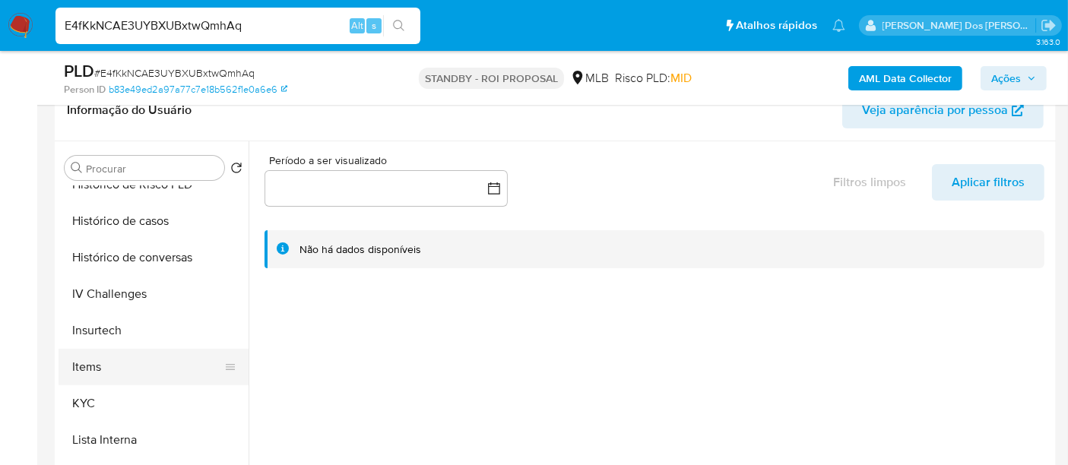
scroll to position [591, 0]
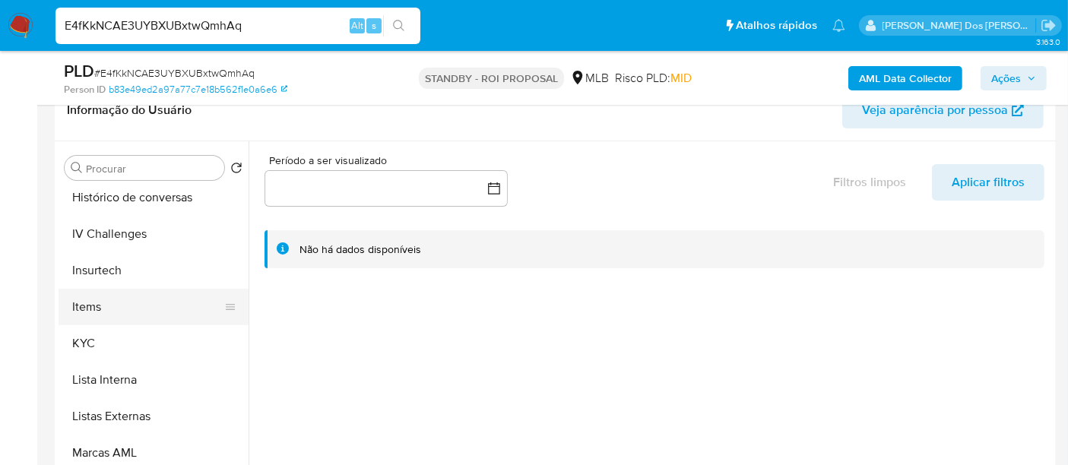
drag, startPoint x: 94, startPoint y: 338, endPoint x: 163, endPoint y: 309, distance: 75.3
click at [94, 339] on button "KYC" at bounding box center [154, 343] width 190 height 37
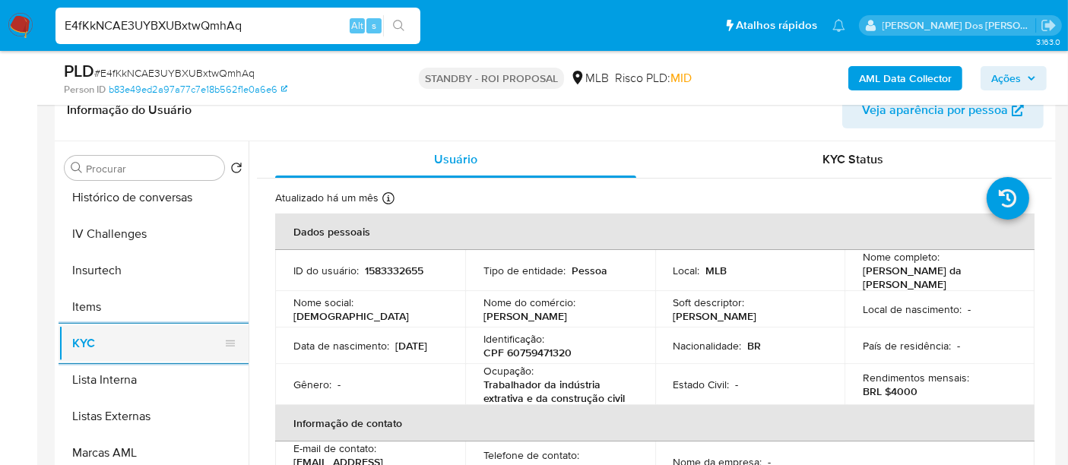
scroll to position [506, 0]
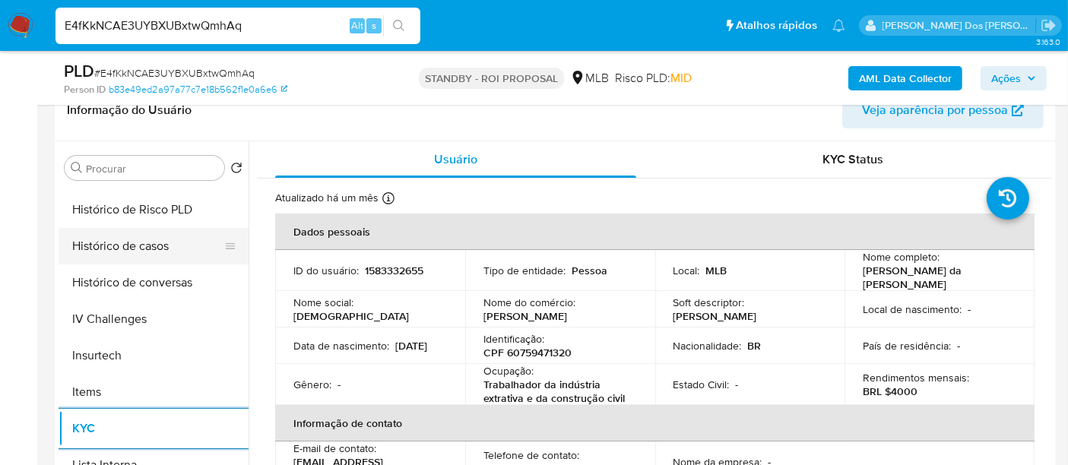
click at [124, 236] on button "Histórico de casos" at bounding box center [148, 246] width 178 height 37
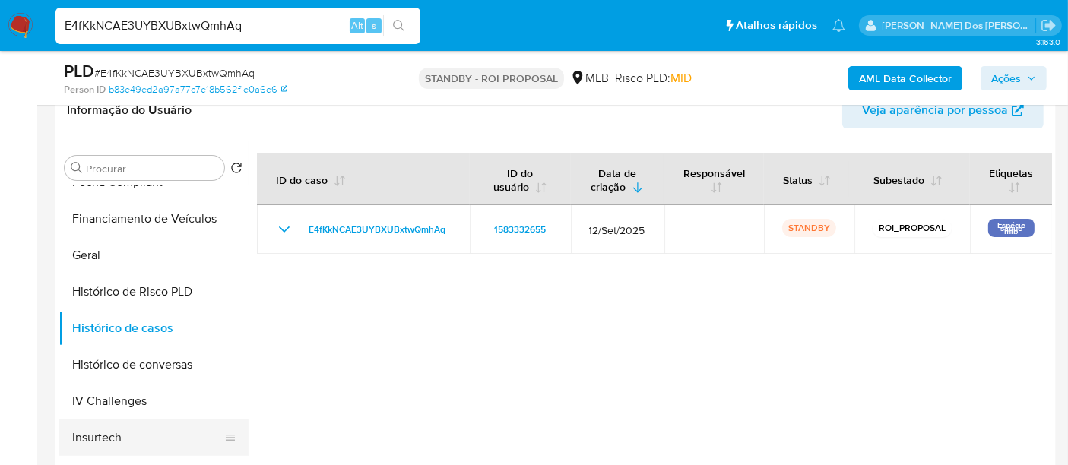
scroll to position [252, 0]
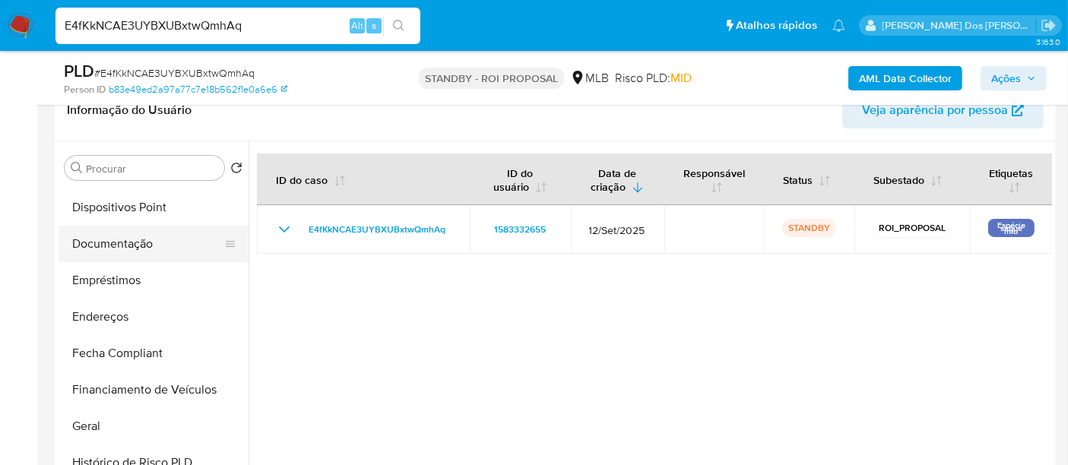
click at [112, 246] on button "Documentação" at bounding box center [148, 244] width 178 height 37
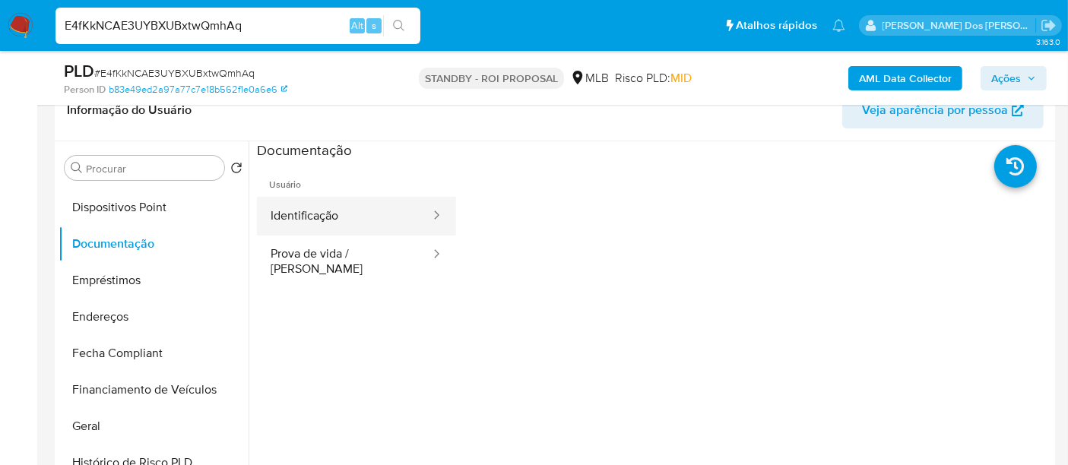
click at [328, 221] on button "Identificação" at bounding box center [344, 216] width 175 height 39
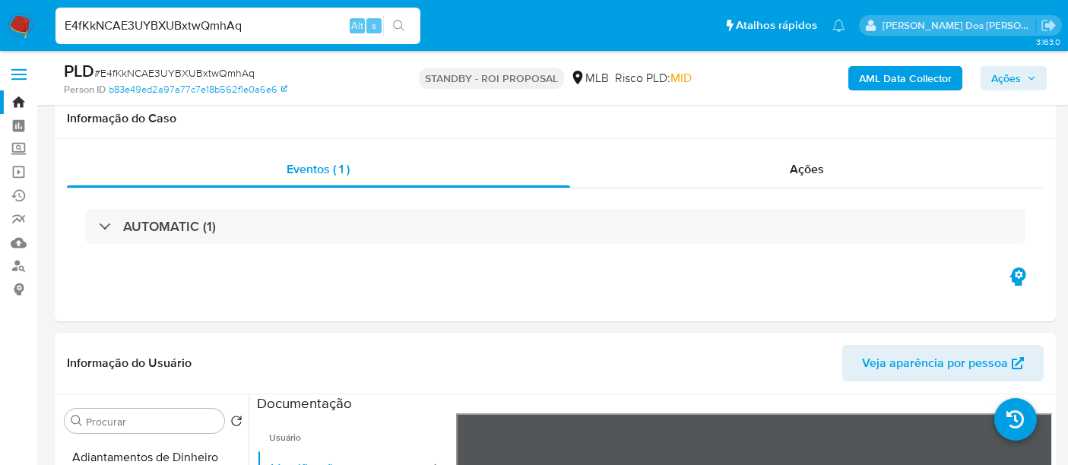
select select "10"
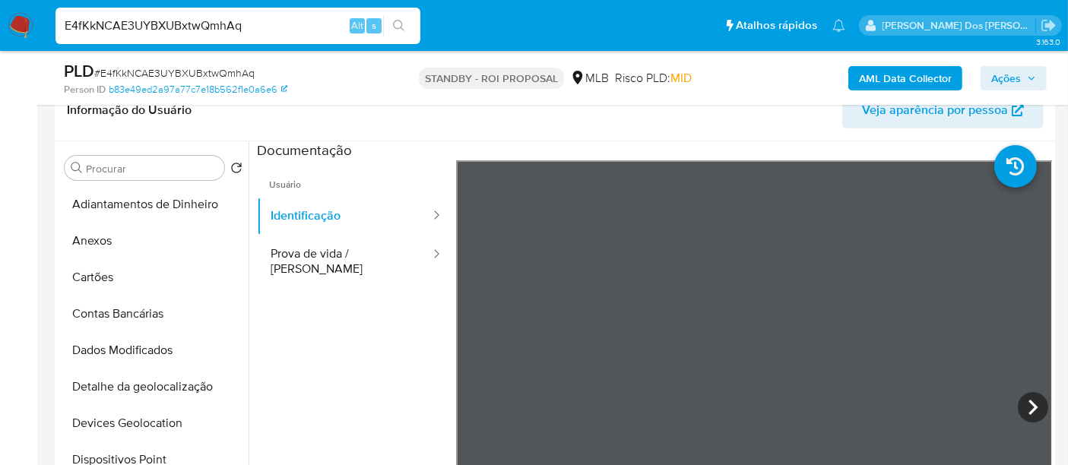
scroll to position [252, 0]
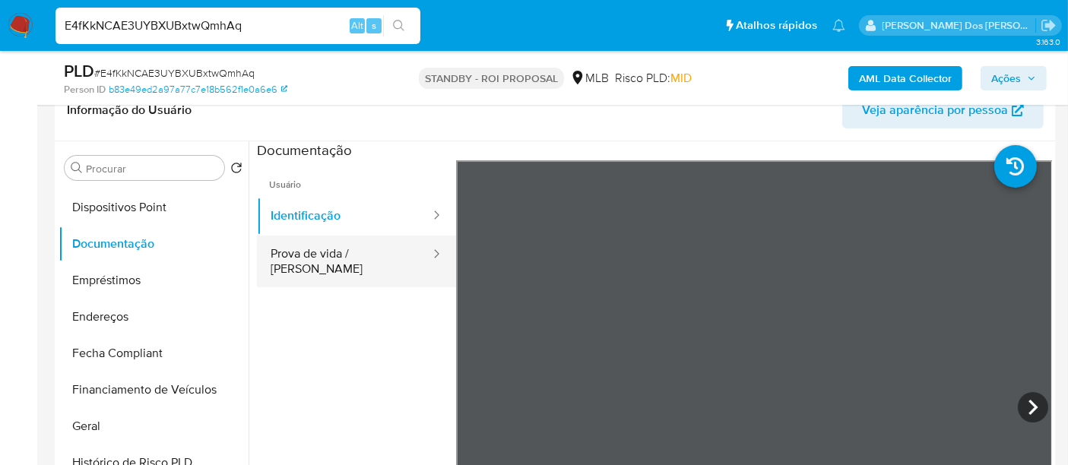
click at [368, 261] on button "Prova de vida / [PERSON_NAME]" at bounding box center [344, 262] width 175 height 52
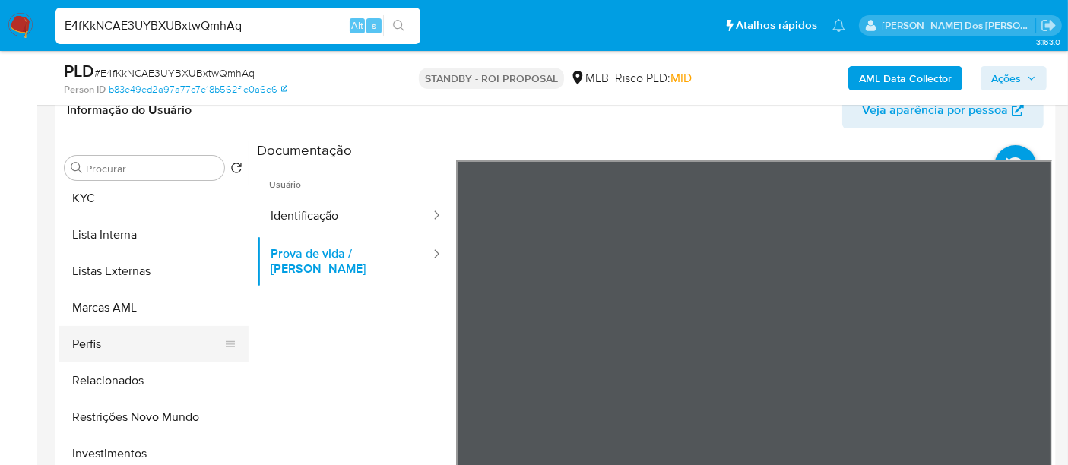
scroll to position [760, 0]
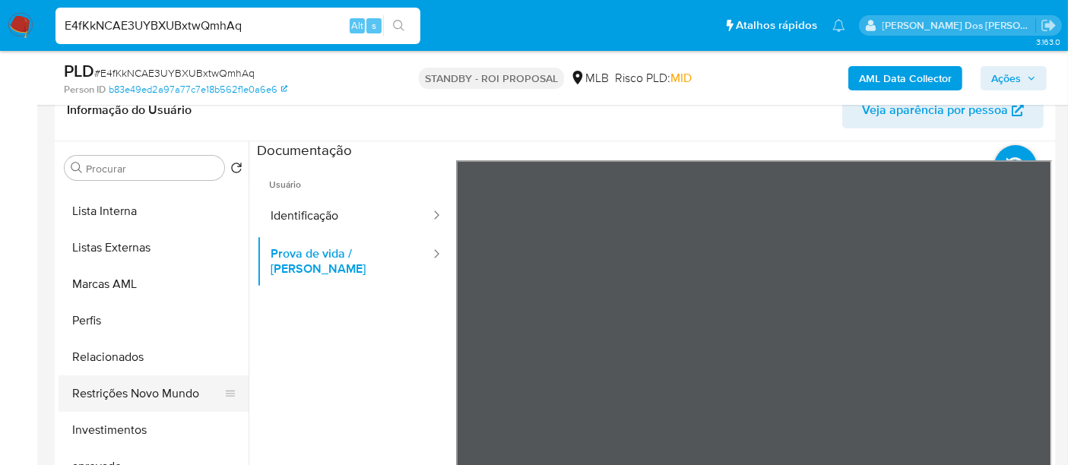
click at [153, 396] on button "Restrições Novo Mundo" at bounding box center [148, 394] width 178 height 37
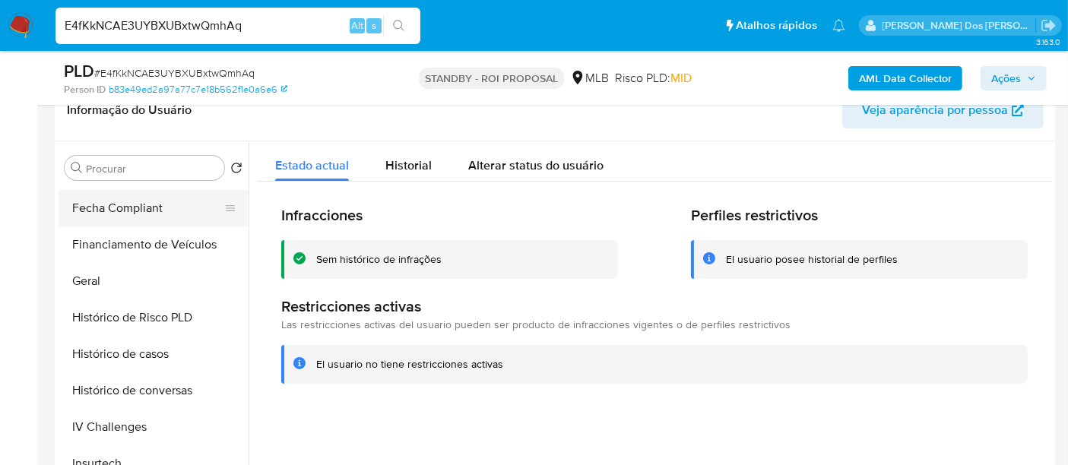
scroll to position [337, 0]
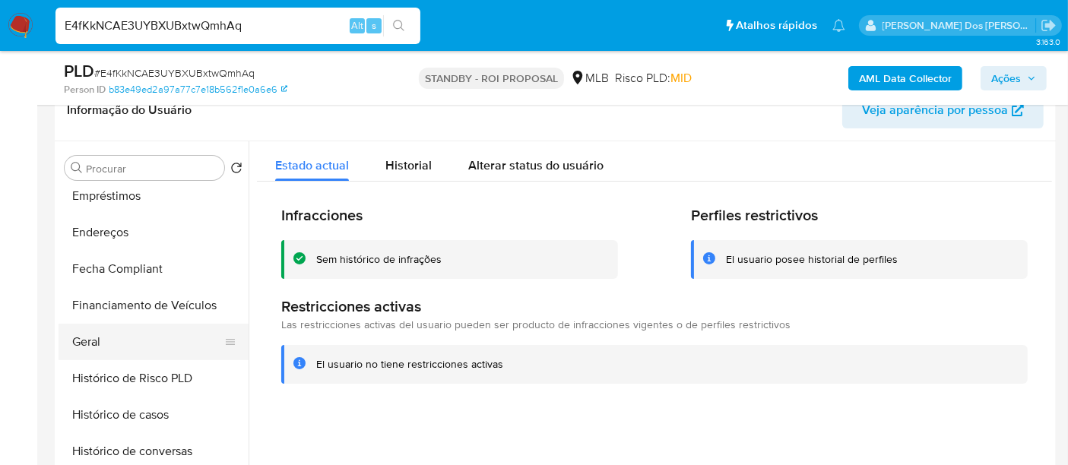
click at [87, 337] on button "Geral" at bounding box center [148, 342] width 178 height 37
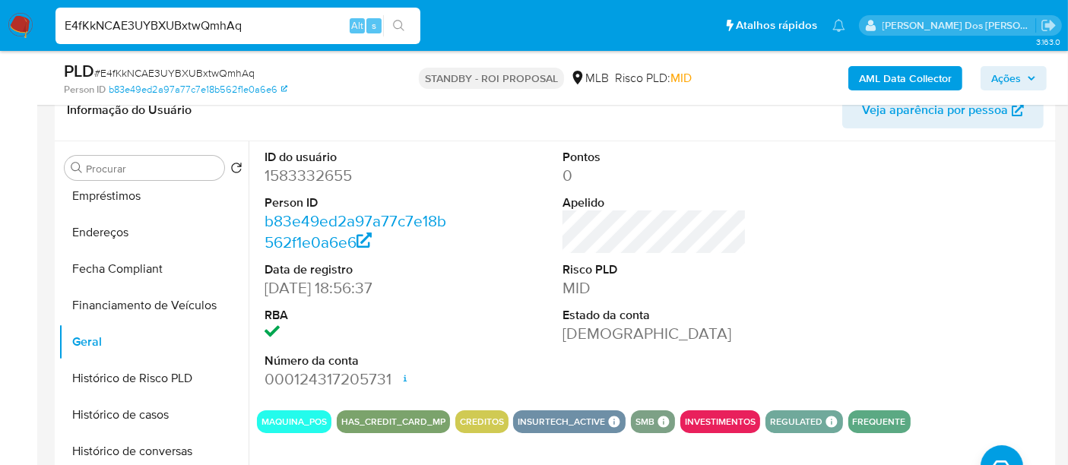
click at [232, 28] on input "E4fKkNCAE3UYBXUBxtwQmhAq" at bounding box center [238, 26] width 365 height 20
paste input "notQXjbfAwYxSTH894UlZVNs"
type input "notQXjbfAwYxSTH894UlZVNs"
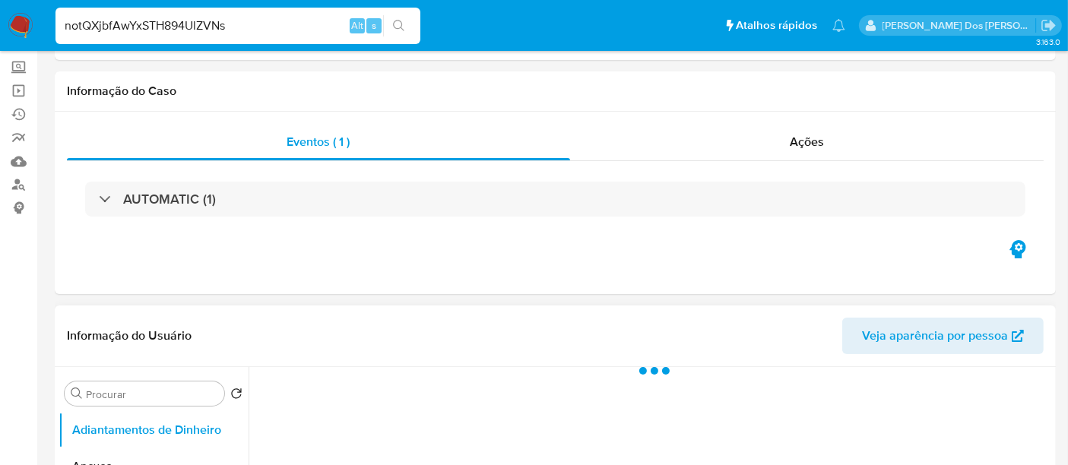
scroll to position [253, 0]
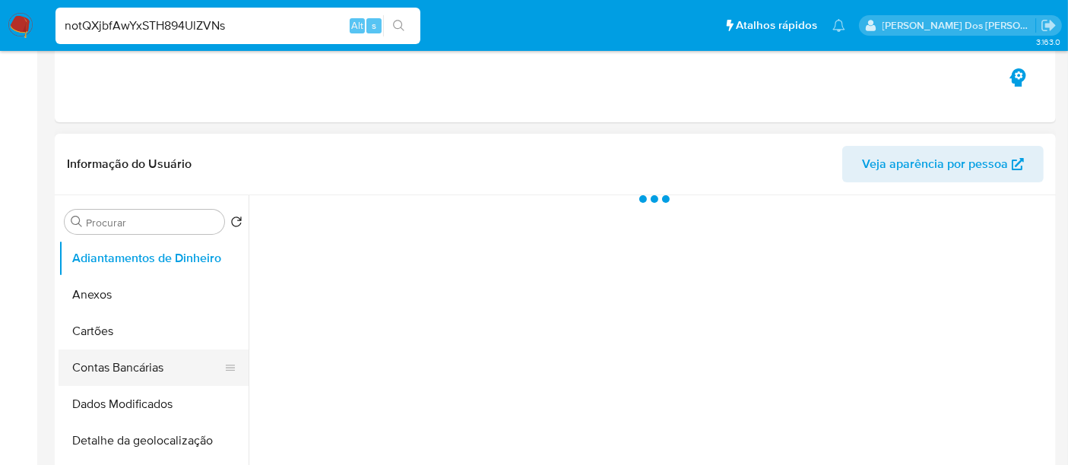
select select "10"
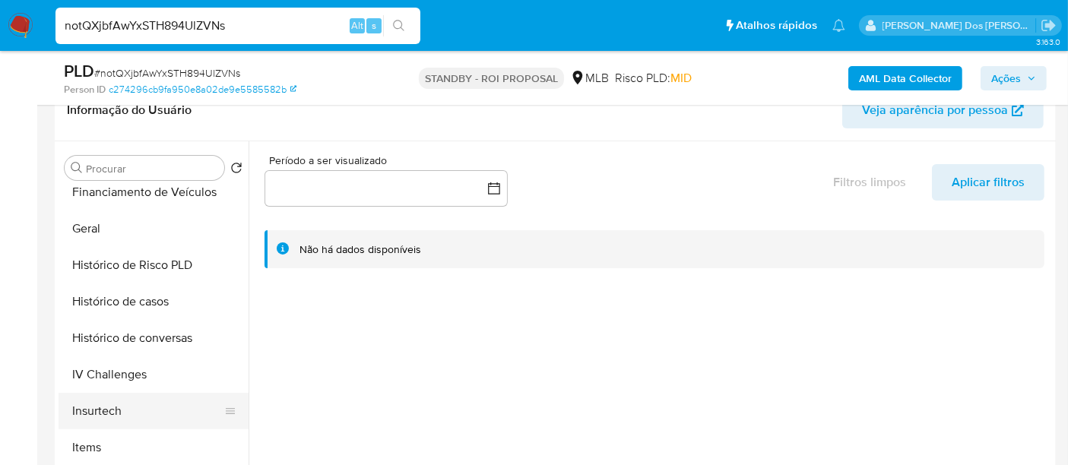
scroll to position [506, 0]
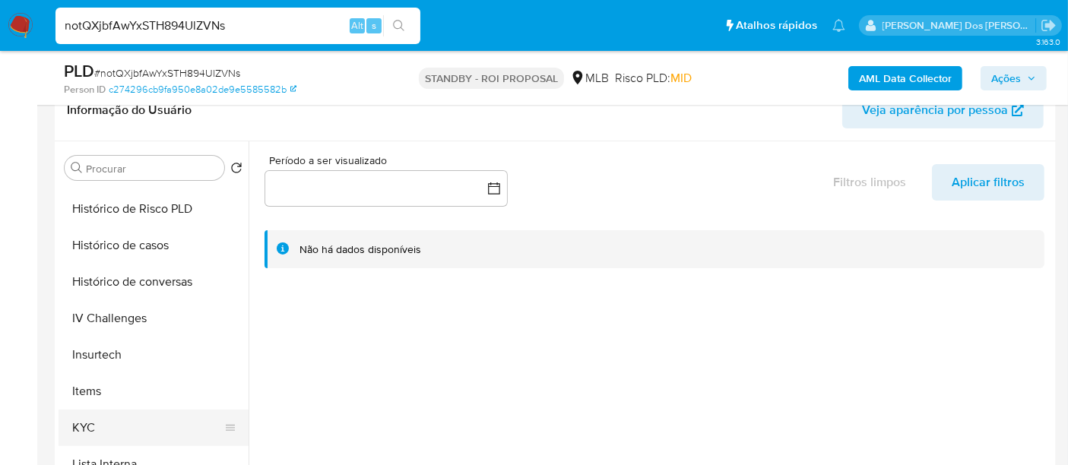
click at [92, 424] on button "KYC" at bounding box center [148, 428] width 178 height 37
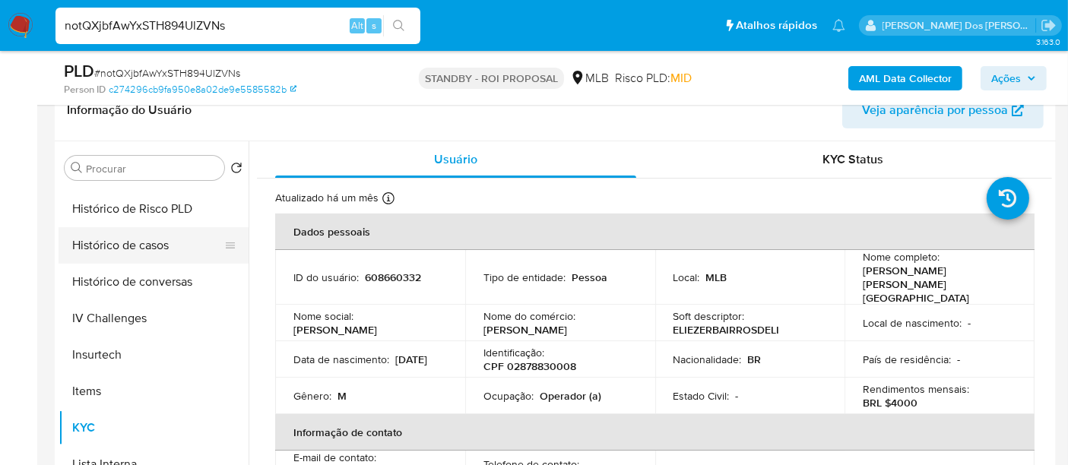
click at [136, 236] on button "Histórico de casos" at bounding box center [148, 245] width 178 height 37
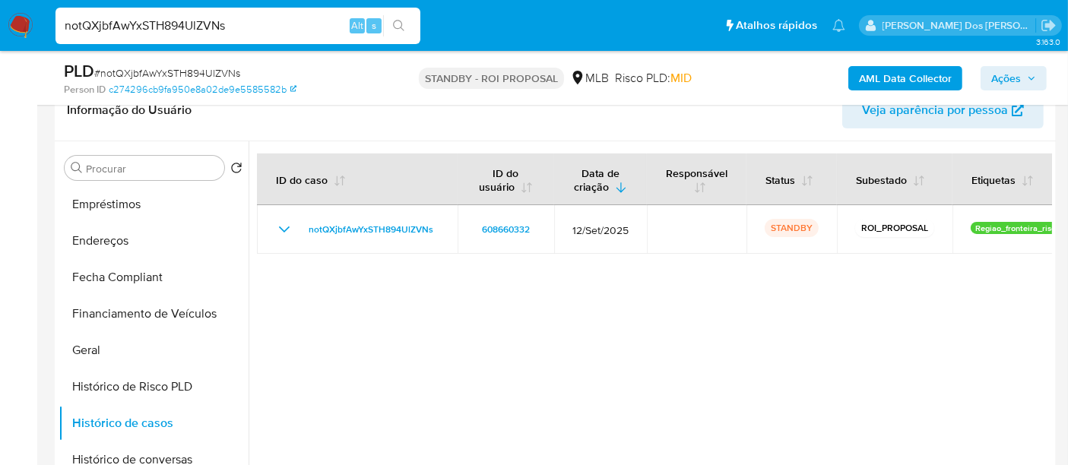
scroll to position [253, 0]
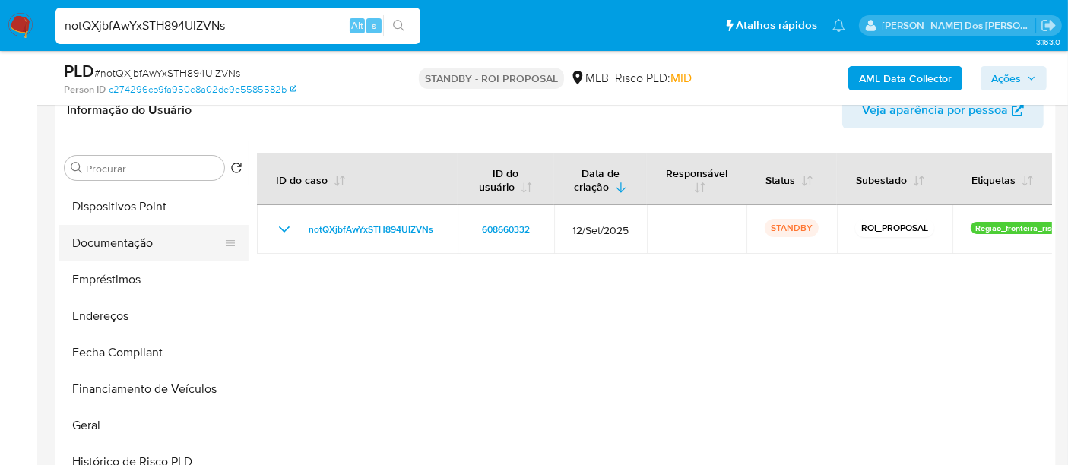
click at [124, 246] on button "Documentação" at bounding box center [148, 243] width 178 height 37
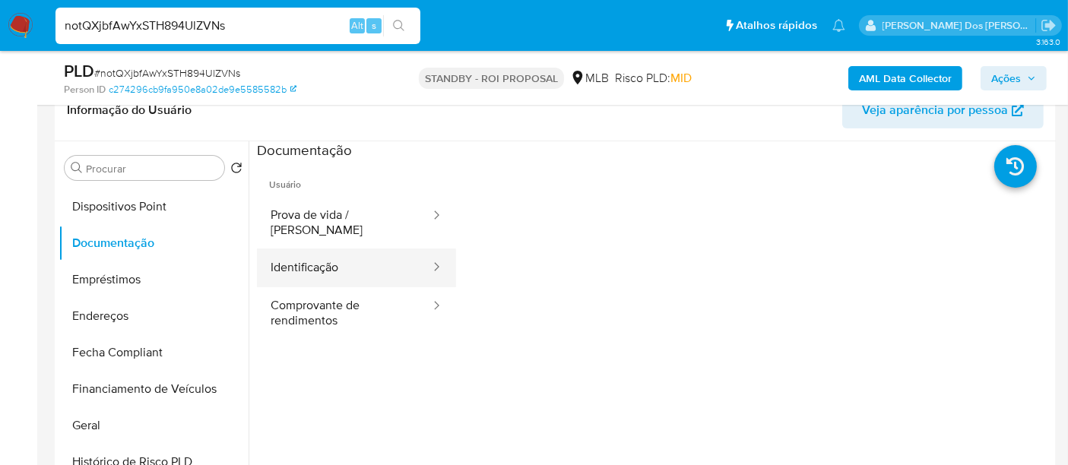
click at [319, 257] on button "Identificação" at bounding box center [344, 268] width 175 height 39
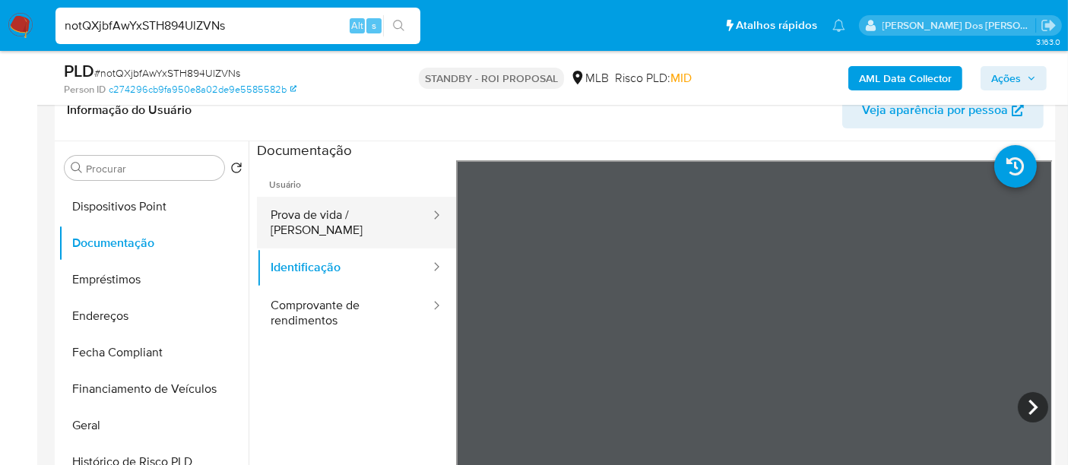
click at [321, 205] on button "Prova de vida / [PERSON_NAME]" at bounding box center [344, 223] width 175 height 52
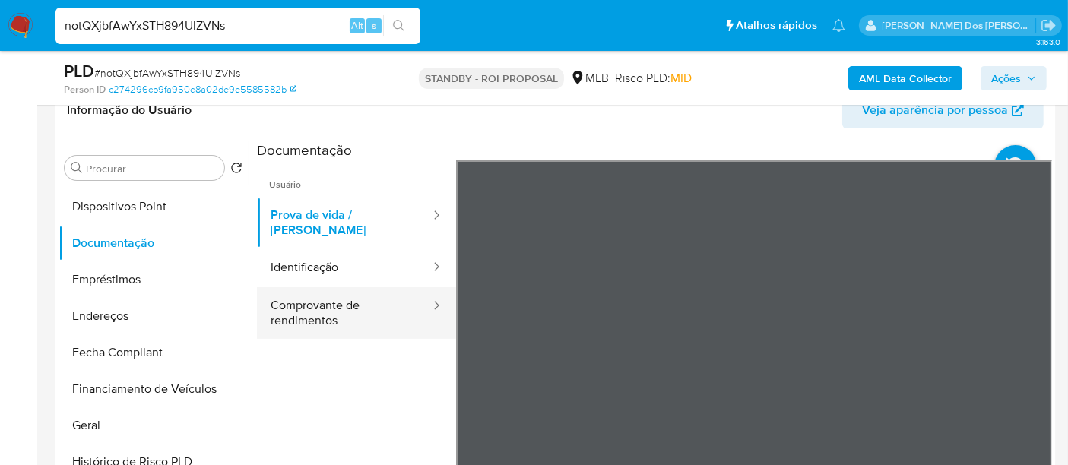
click at [306, 287] on button "Comprovante de rendimentos" at bounding box center [344, 313] width 175 height 52
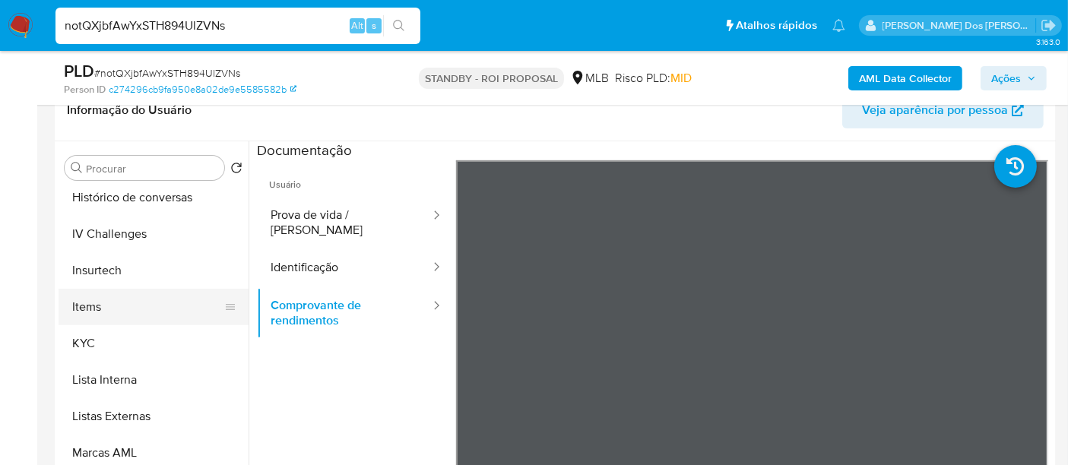
scroll to position [760, 0]
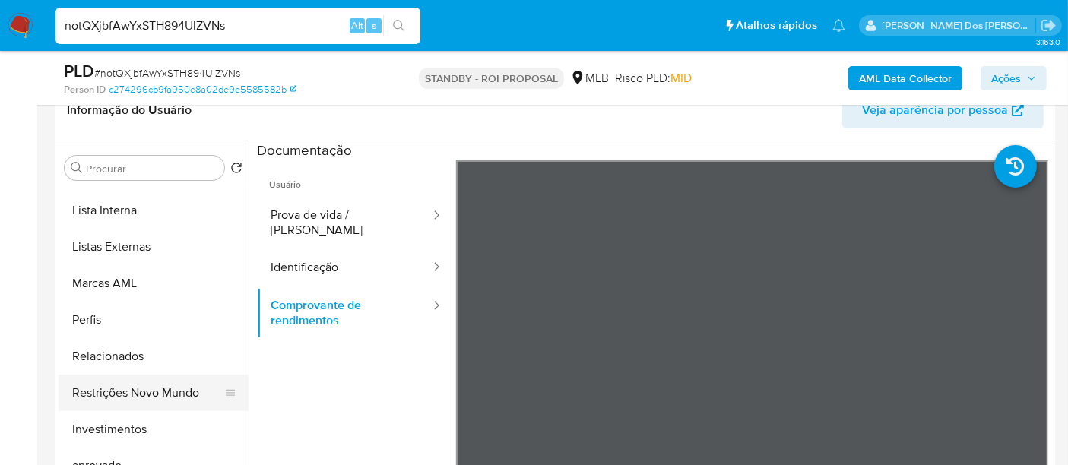
click at [175, 387] on button "Restrições Novo Mundo" at bounding box center [148, 393] width 178 height 37
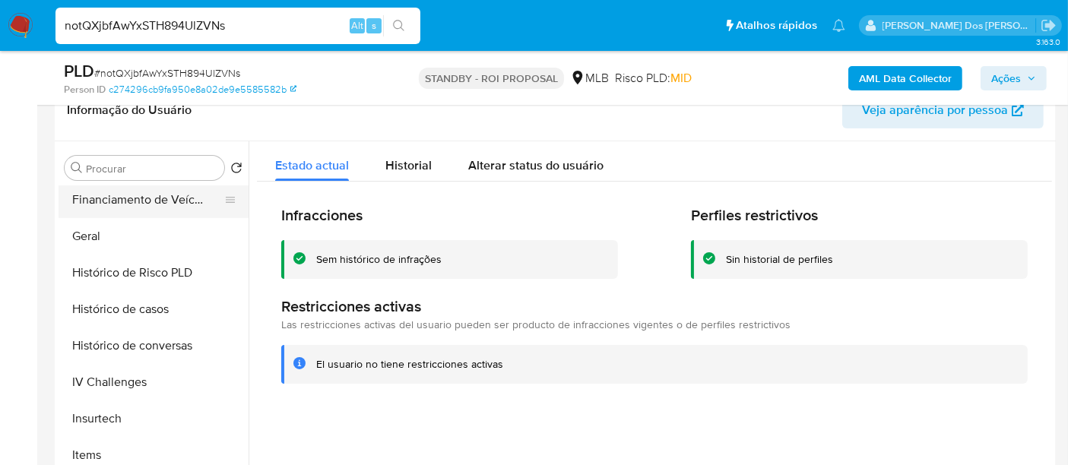
scroll to position [338, 0]
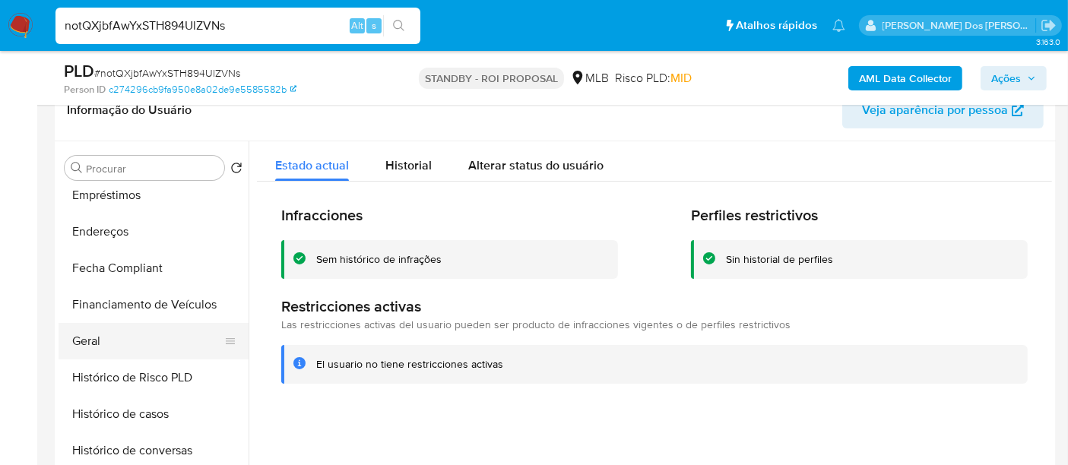
click at [79, 336] on button "Geral" at bounding box center [148, 341] width 178 height 37
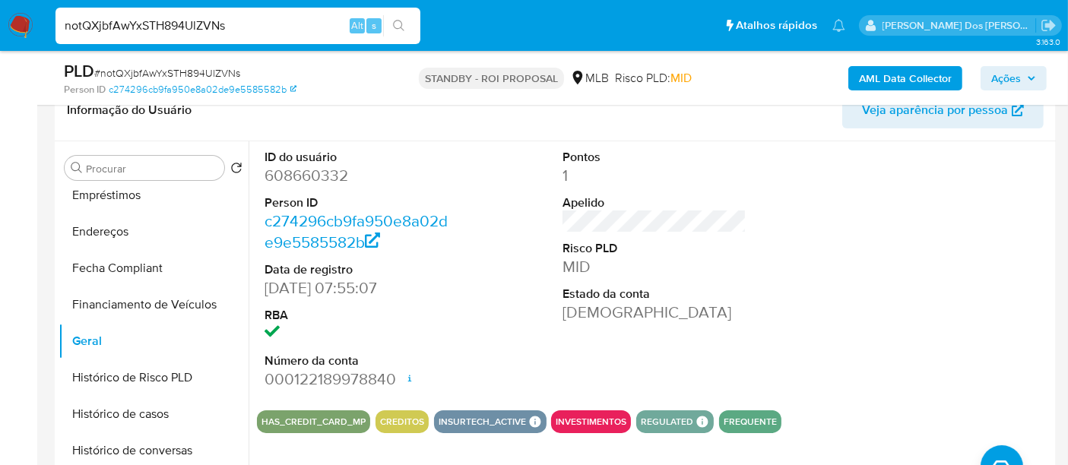
click at [236, 23] on input "notQXjbfAwYxSTH894UlZVNs" at bounding box center [238, 26] width 365 height 20
click at [235, 23] on input "notQXjbfAwYxSTH894UlZVNs" at bounding box center [238, 26] width 365 height 20
paste input "dFtwpPh7T4PBMJI75i4pIEIe"
type input "dFtwpPh7T4PBMJI75i4pIEIe"
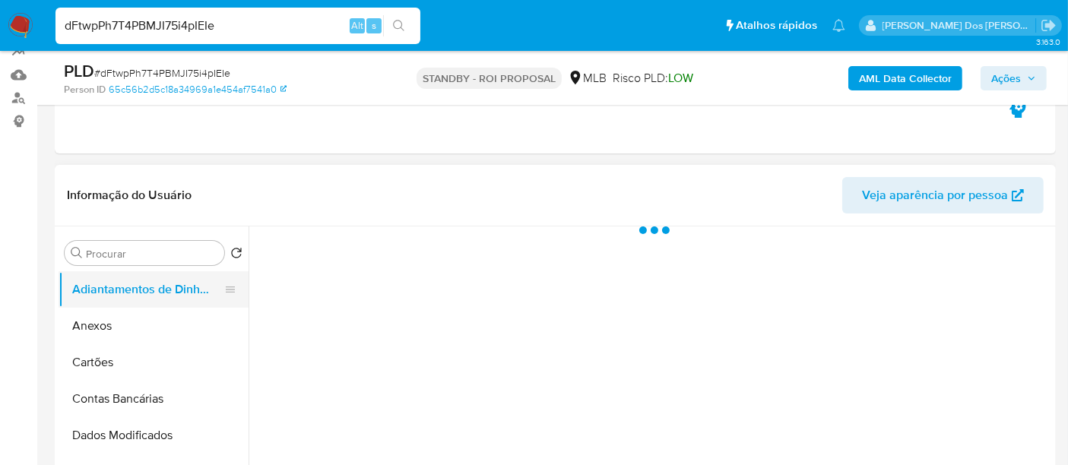
scroll to position [169, 0]
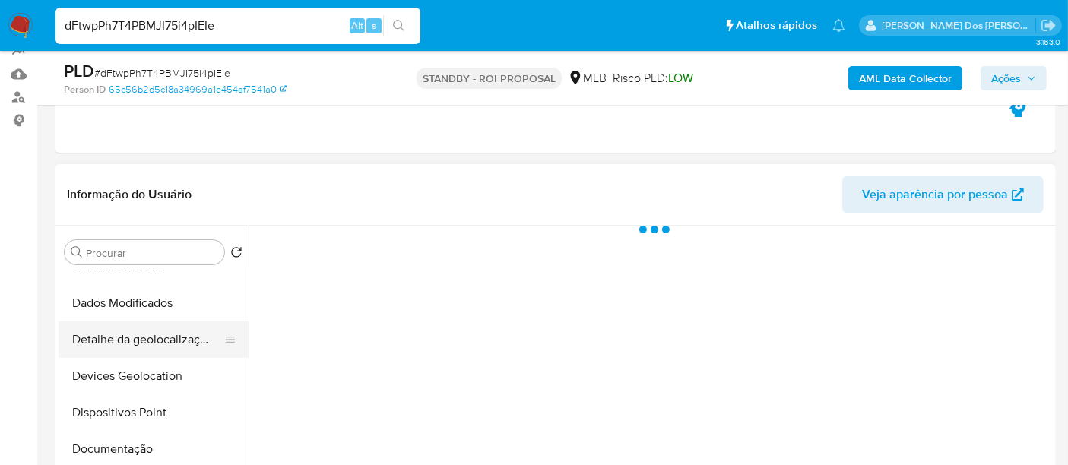
select select "10"
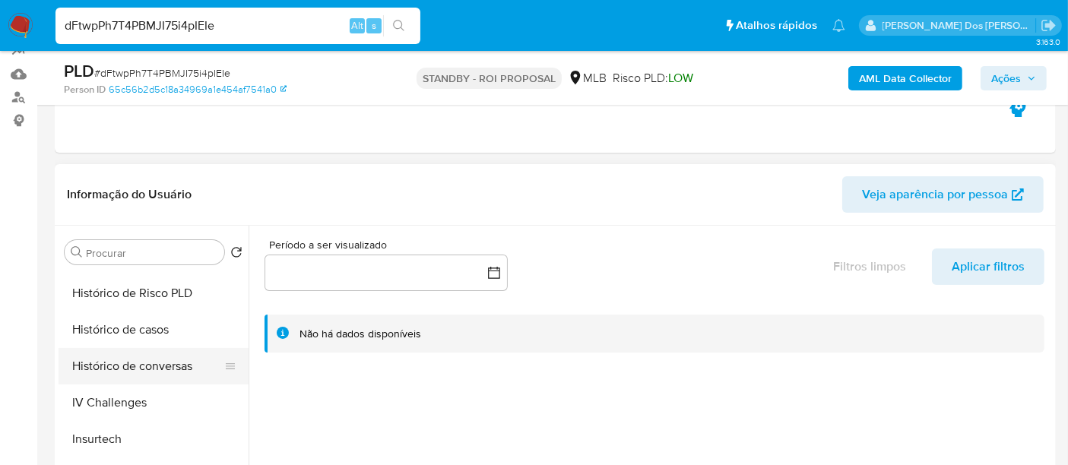
scroll to position [675, 0]
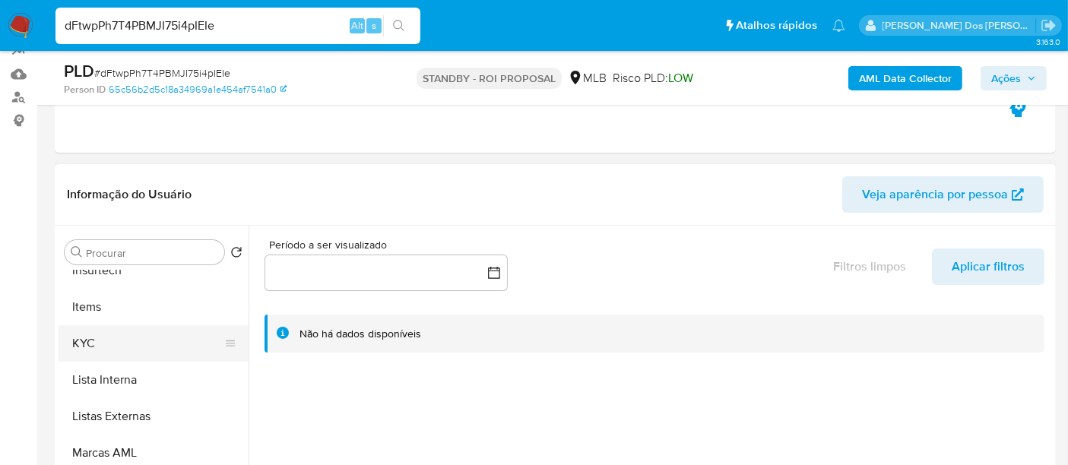
click at [84, 348] on button "KYC" at bounding box center [148, 343] width 178 height 37
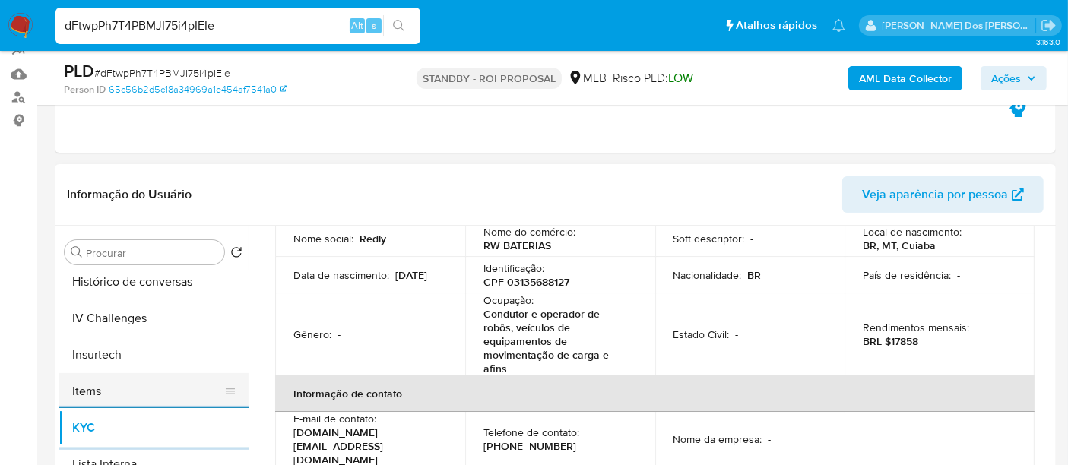
scroll to position [506, 0]
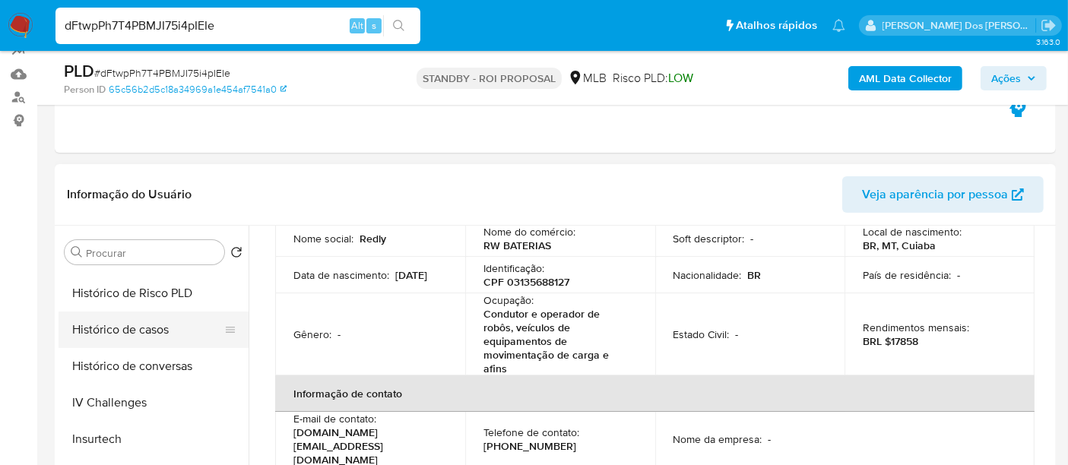
click at [137, 333] on button "Histórico de casos" at bounding box center [148, 330] width 178 height 37
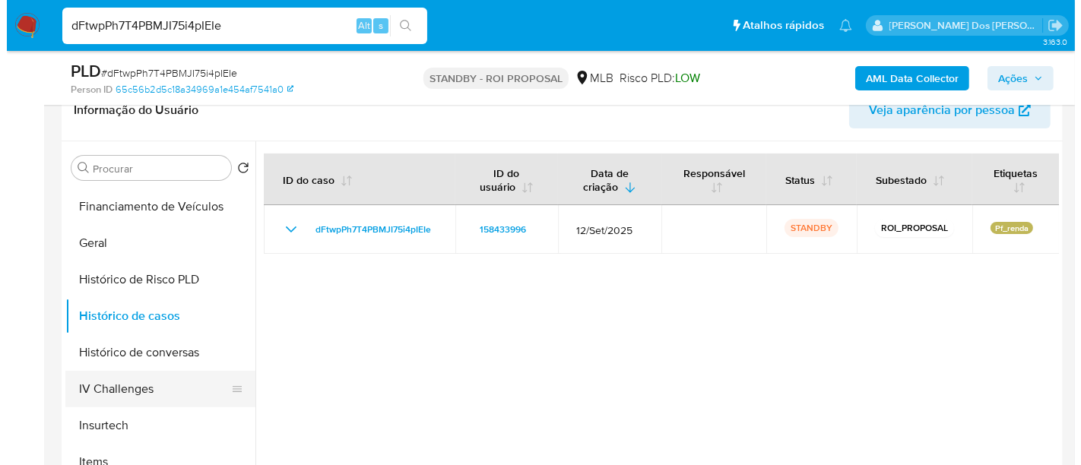
scroll to position [253, 0]
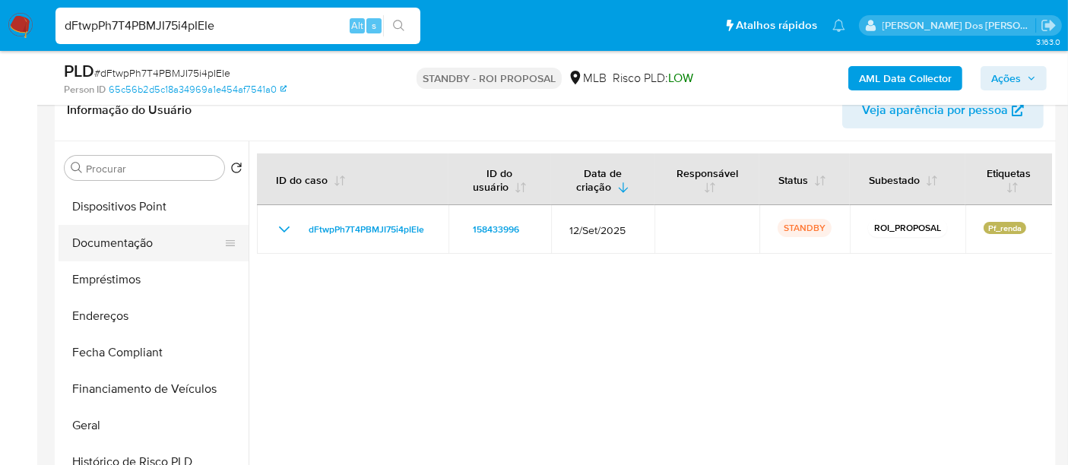
click at [130, 246] on button "Documentação" at bounding box center [148, 243] width 178 height 37
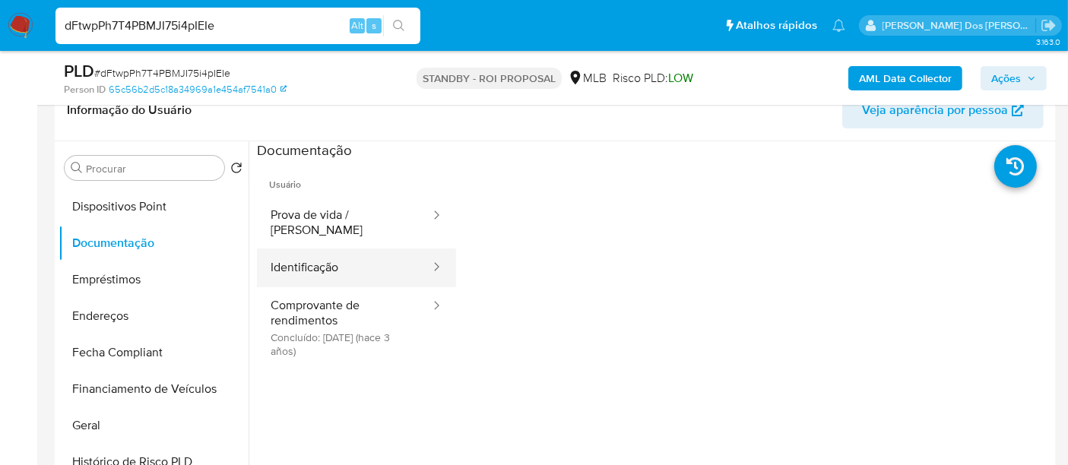
click at [346, 252] on button "Identificação" at bounding box center [344, 268] width 175 height 39
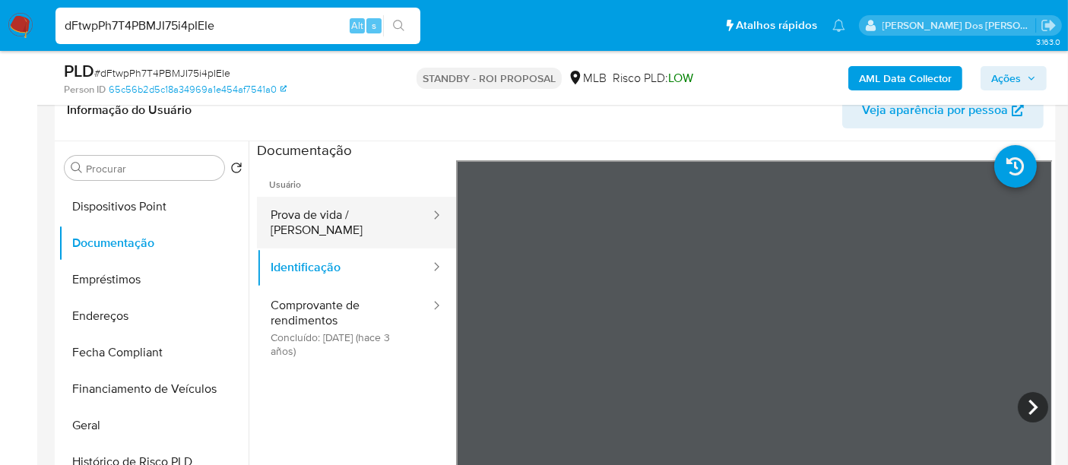
click at [371, 218] on button "Prova de vida / [PERSON_NAME]" at bounding box center [344, 223] width 175 height 52
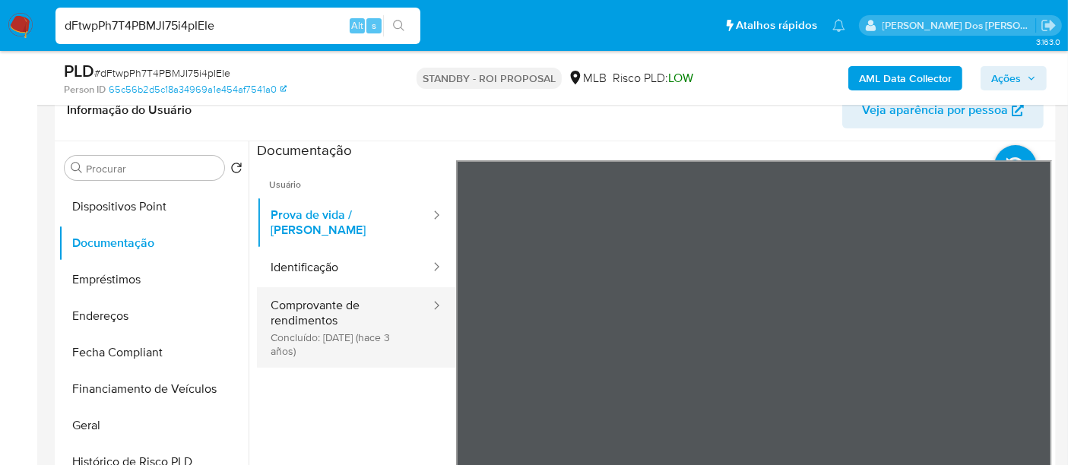
click at [319, 305] on button "Comprovante de rendimentos Concluído: 15/09/2022 (hace 3 años)" at bounding box center [344, 327] width 175 height 81
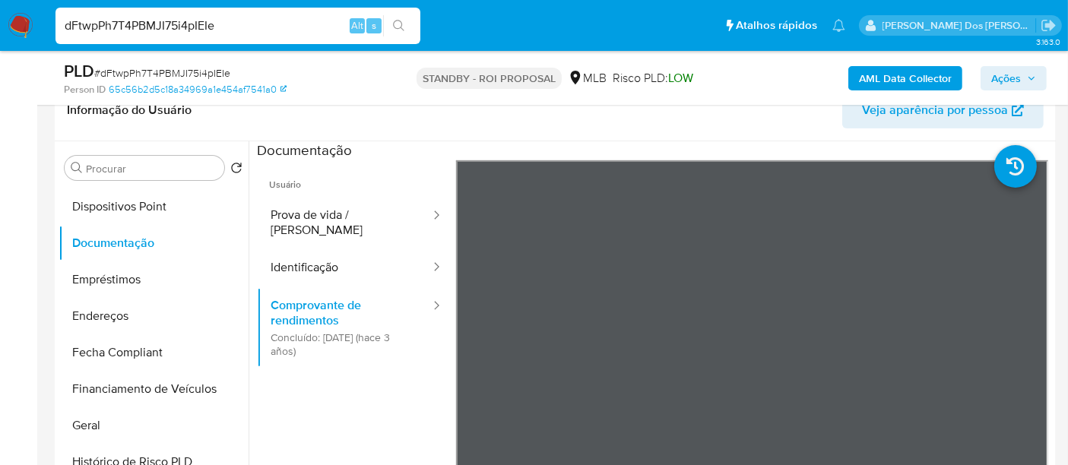
click at [862, 76] on b "AML Data Collector" at bounding box center [905, 78] width 93 height 24
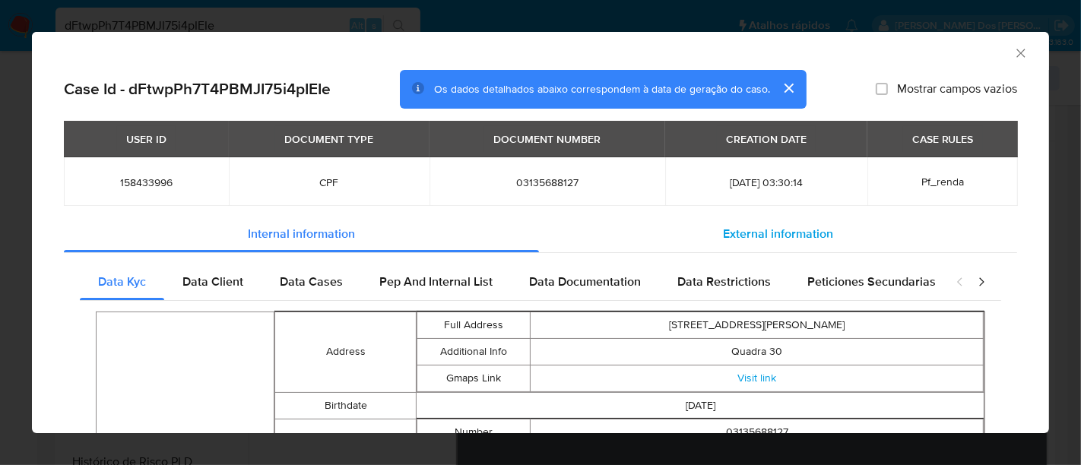
click at [723, 233] on span "External information" at bounding box center [778, 233] width 110 height 17
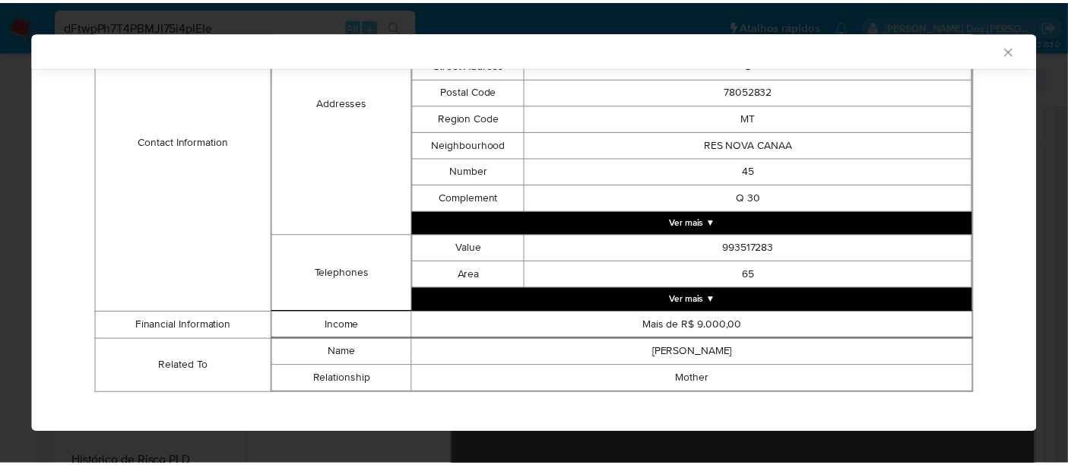
scroll to position [563, 0]
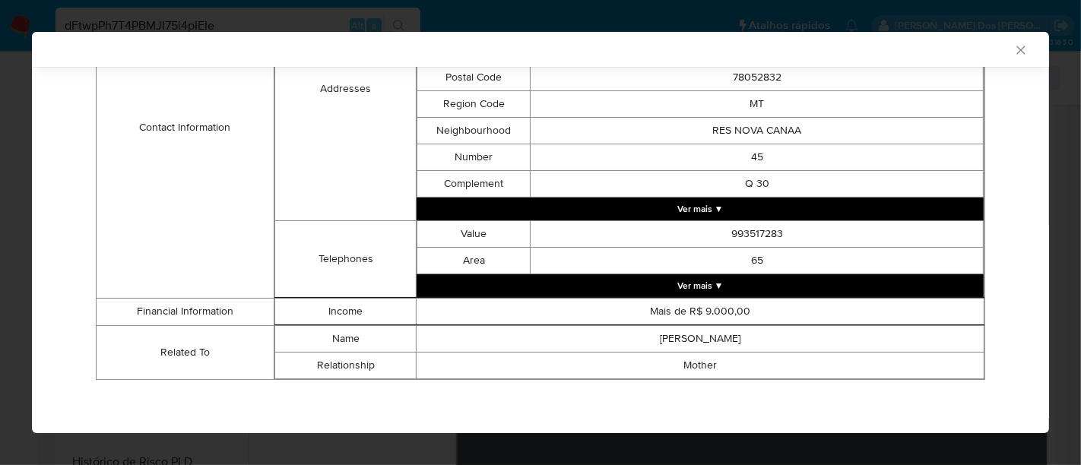
click at [1017, 49] on icon "Fechar a janela" at bounding box center [1021, 50] width 8 height 8
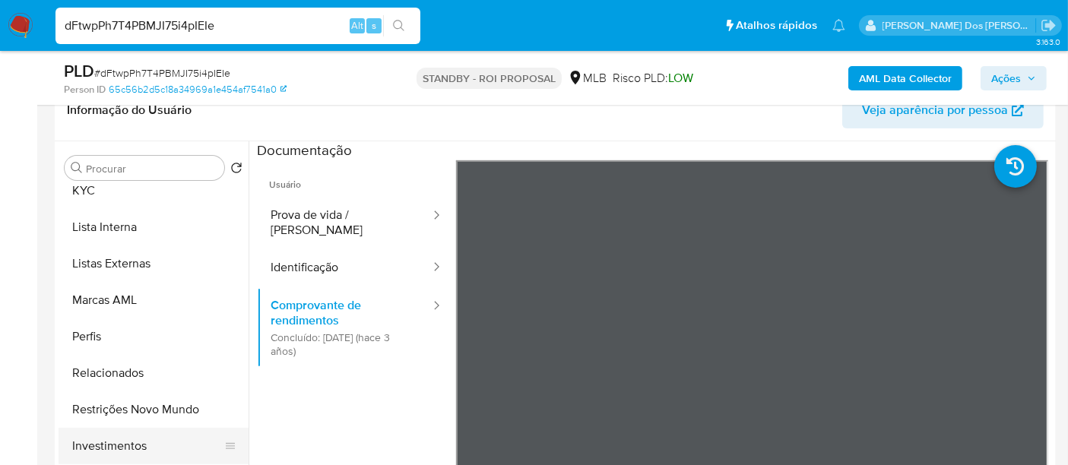
scroll to position [824, 0]
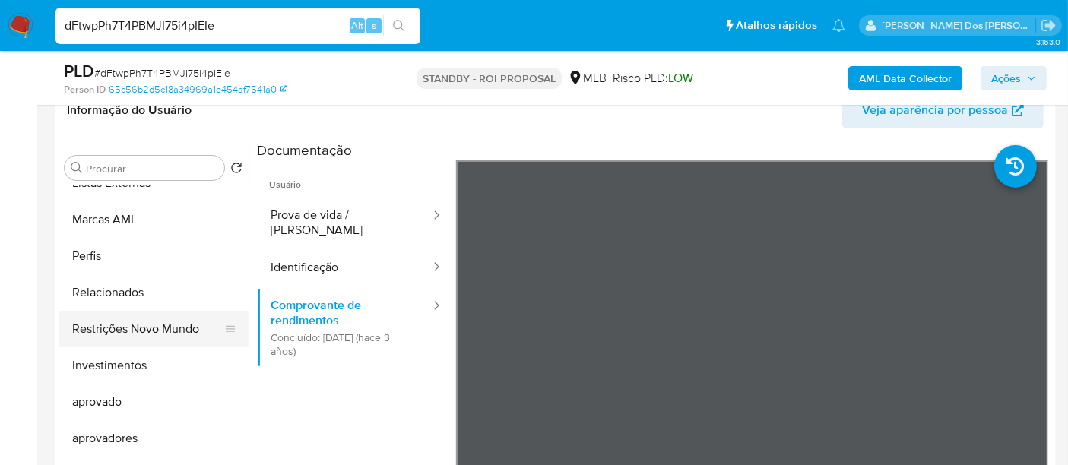
click at [171, 329] on button "Restrições Novo Mundo" at bounding box center [148, 329] width 178 height 37
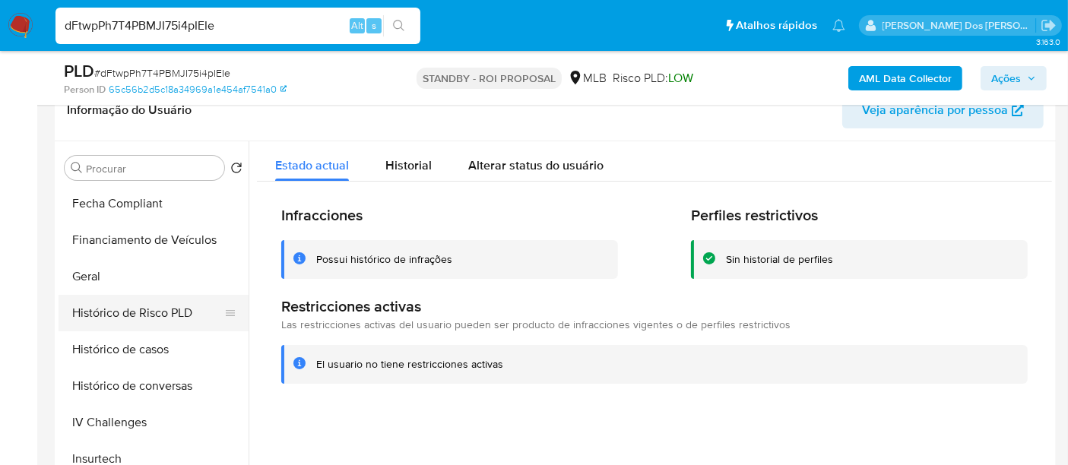
scroll to position [402, 0]
click at [85, 265] on button "Geral" at bounding box center [148, 277] width 178 height 37
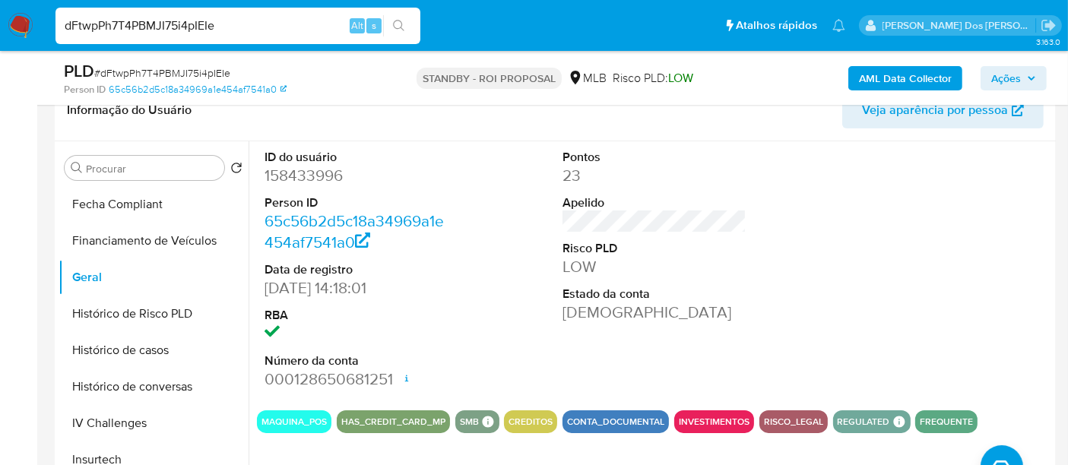
click at [227, 27] on input "dFtwpPh7T4PBMJI75i4pIEIe" at bounding box center [238, 26] width 365 height 20
click at [226, 27] on input "dFtwpPh7T4PBMJI75i4pIEIe" at bounding box center [238, 26] width 365 height 20
paste input "ILGJvNNWkDDNsocCxlW60d8x"
click at [221, 31] on input "dFtwpPh7T4PBMJI75i4pIEIeILGJvNNWkDDNsocCxlW60d8x" at bounding box center [238, 26] width 365 height 20
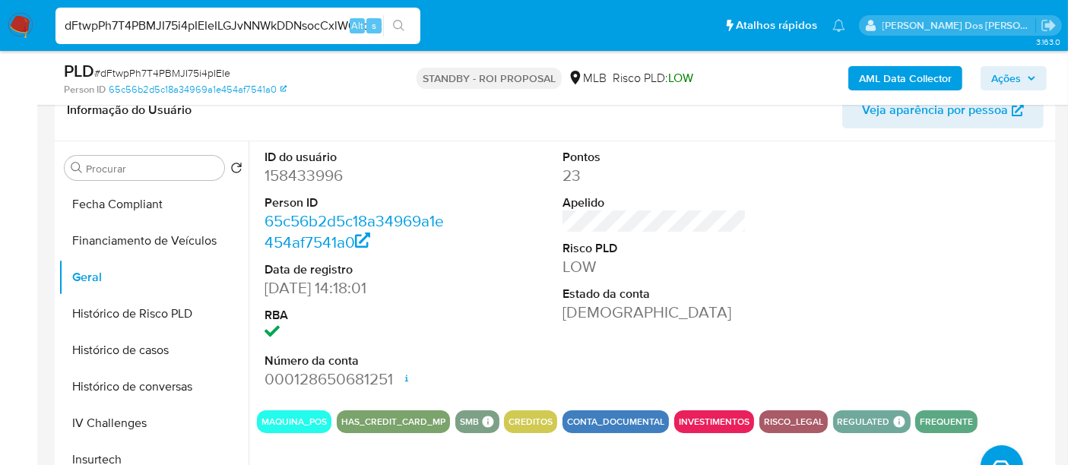
paste input
type input "ILGJvNNWkDDNsocCxlW60d8x"
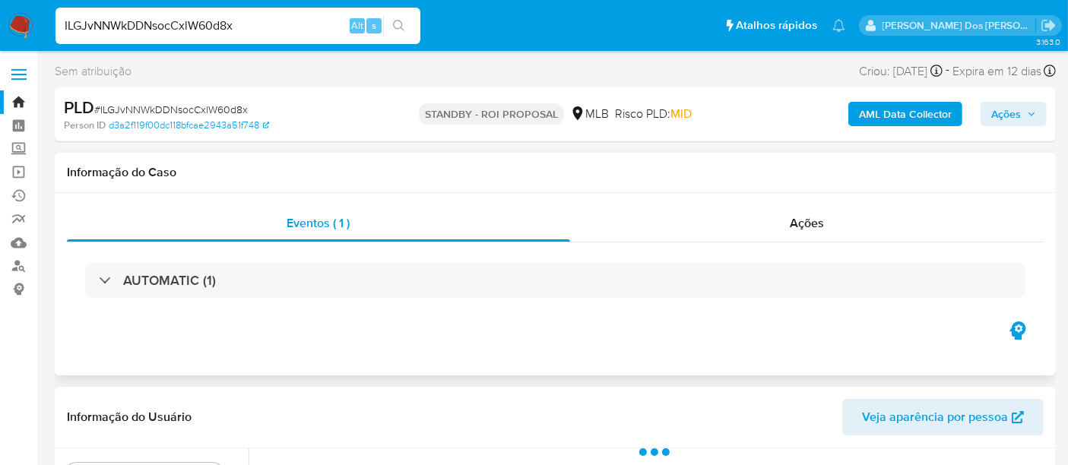
select select "10"
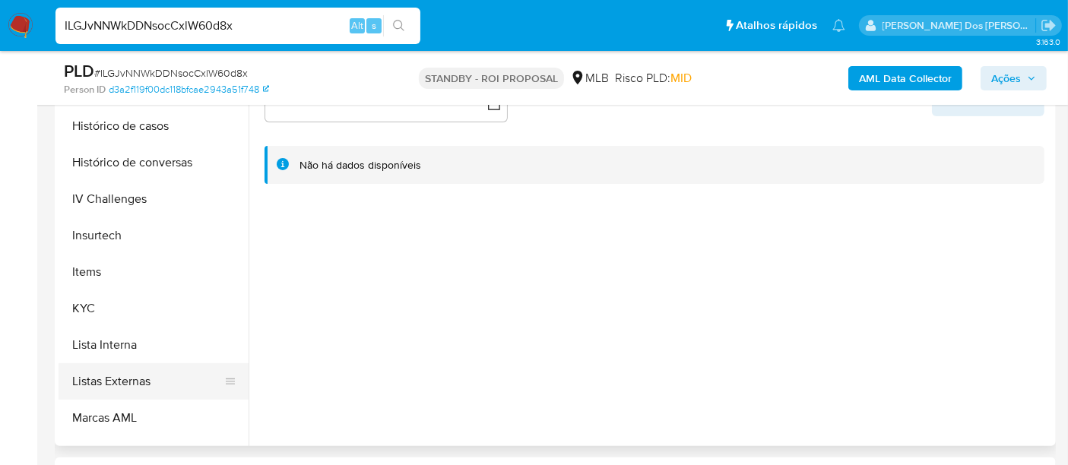
scroll to position [591, 0]
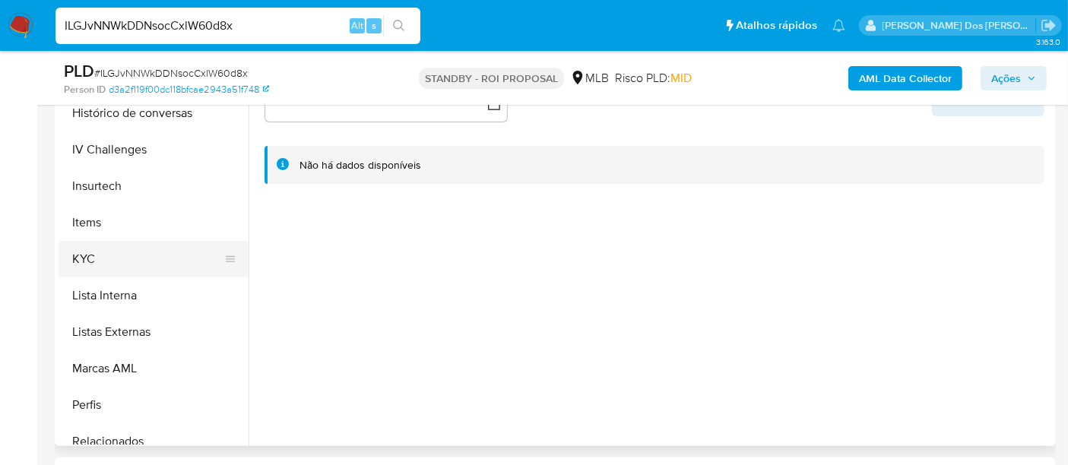
click at [92, 262] on button "KYC" at bounding box center [148, 259] width 178 height 37
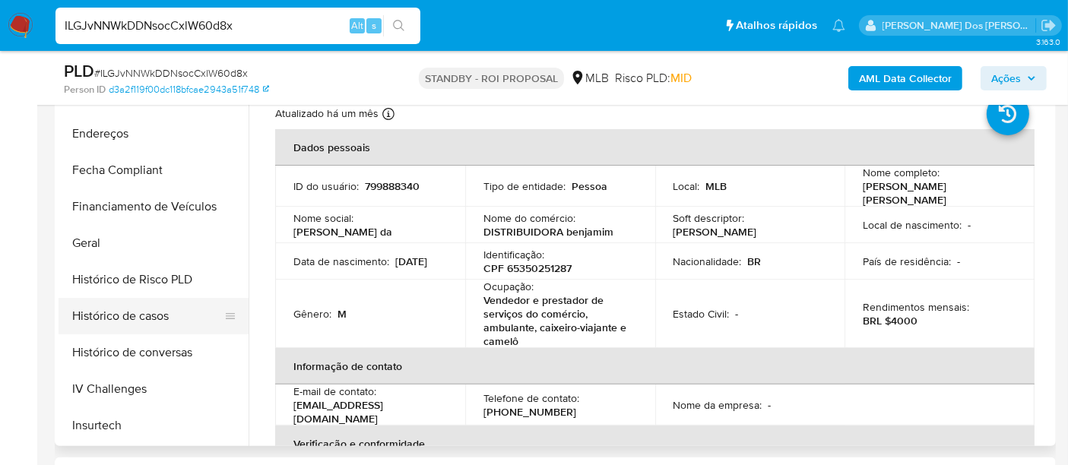
scroll to position [338, 0]
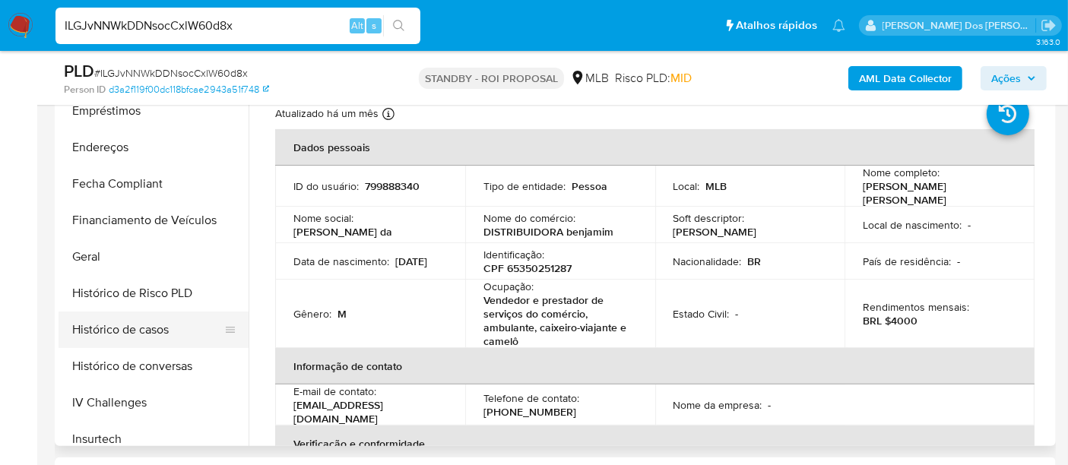
click at [152, 322] on button "Histórico de casos" at bounding box center [148, 330] width 178 height 37
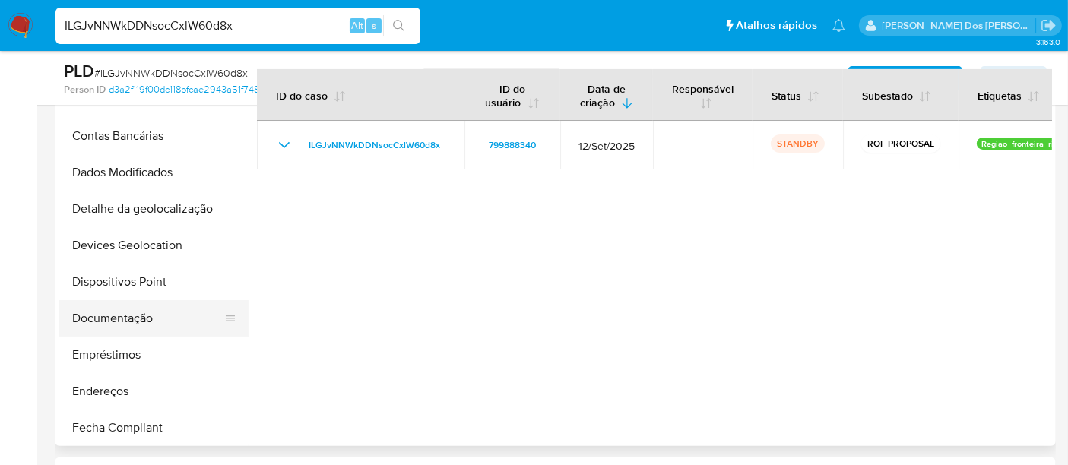
scroll to position [84, 0]
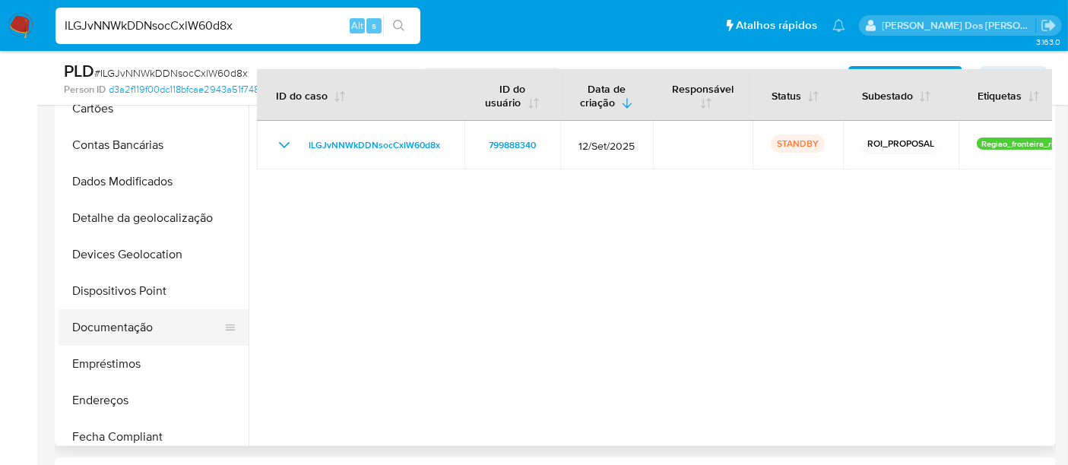
click at [128, 325] on button "Documentação" at bounding box center [148, 328] width 178 height 37
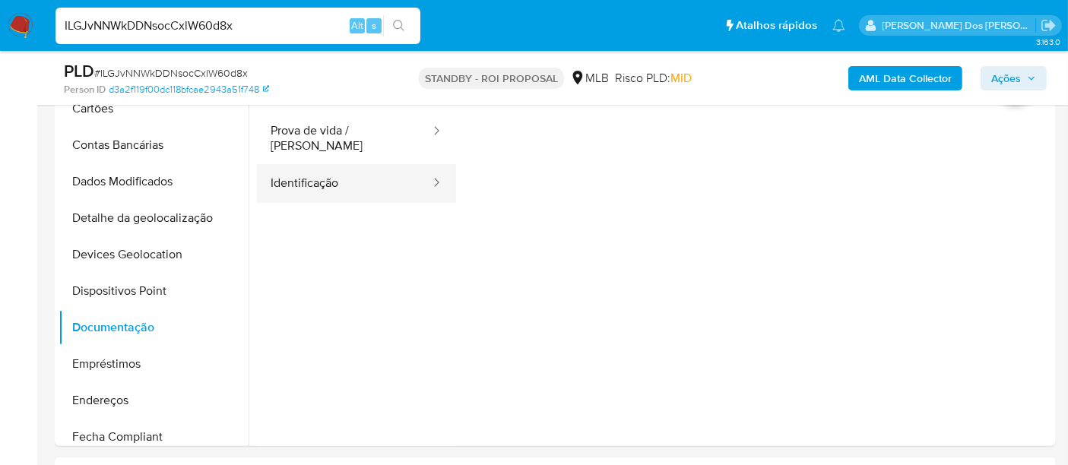
click at [318, 175] on button "Identificação" at bounding box center [344, 183] width 175 height 39
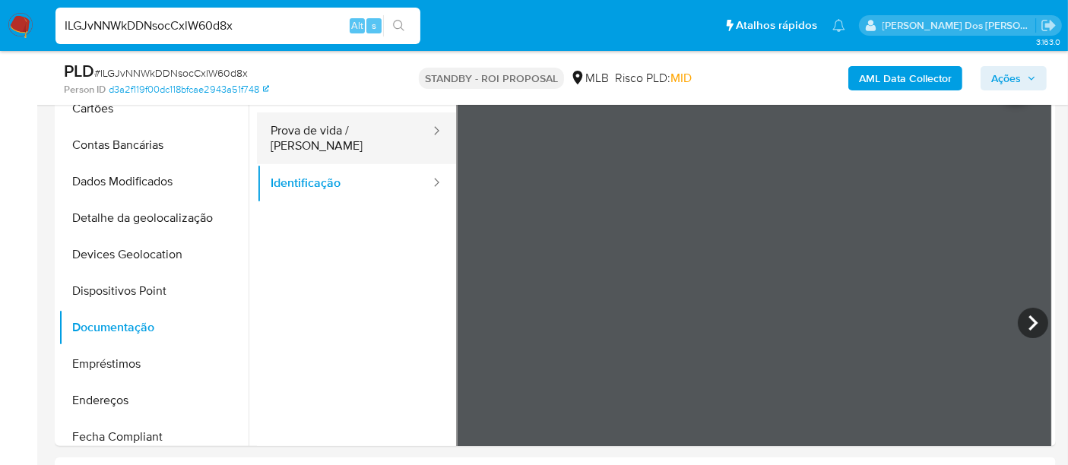
click at [323, 132] on button "Prova de vida / [PERSON_NAME]" at bounding box center [344, 139] width 175 height 52
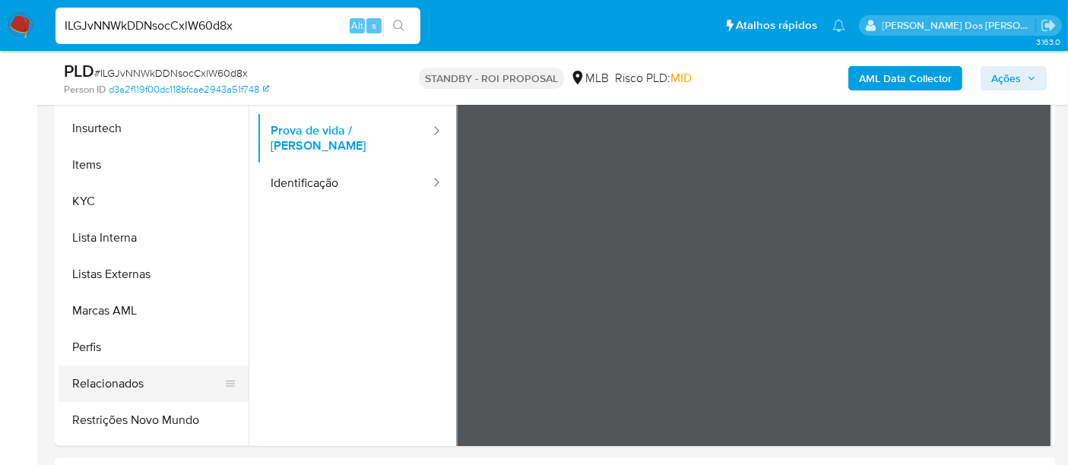
scroll to position [675, 0]
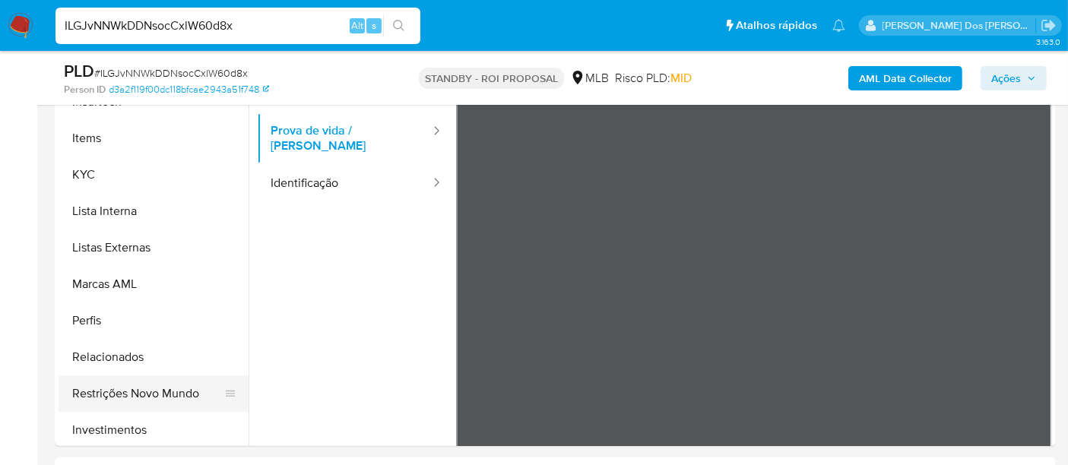
click at [138, 390] on button "Restrições Novo Mundo" at bounding box center [148, 394] width 178 height 37
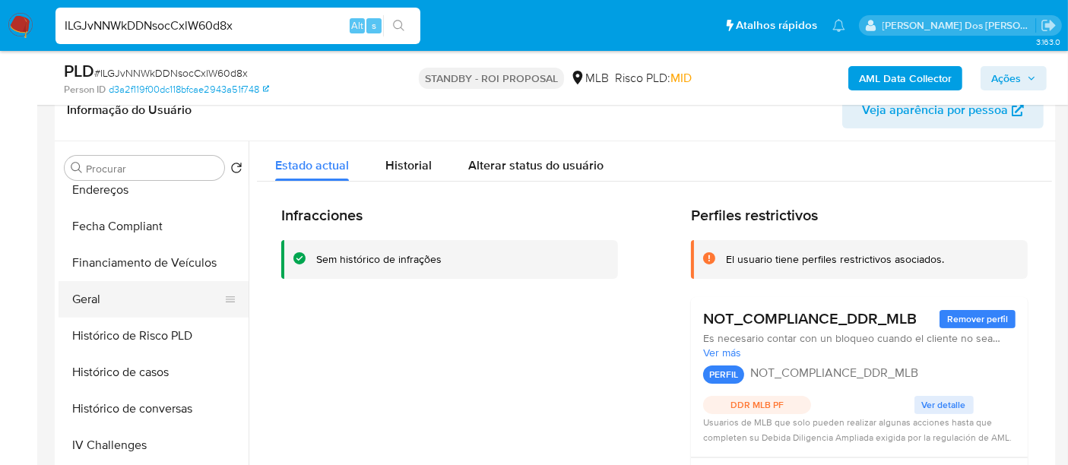
scroll to position [338, 0]
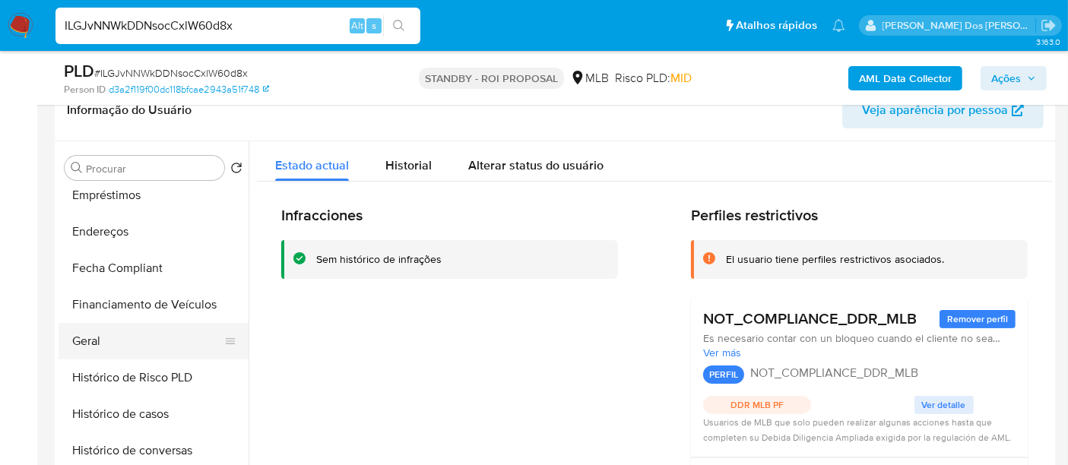
click at [82, 333] on button "Geral" at bounding box center [148, 341] width 178 height 37
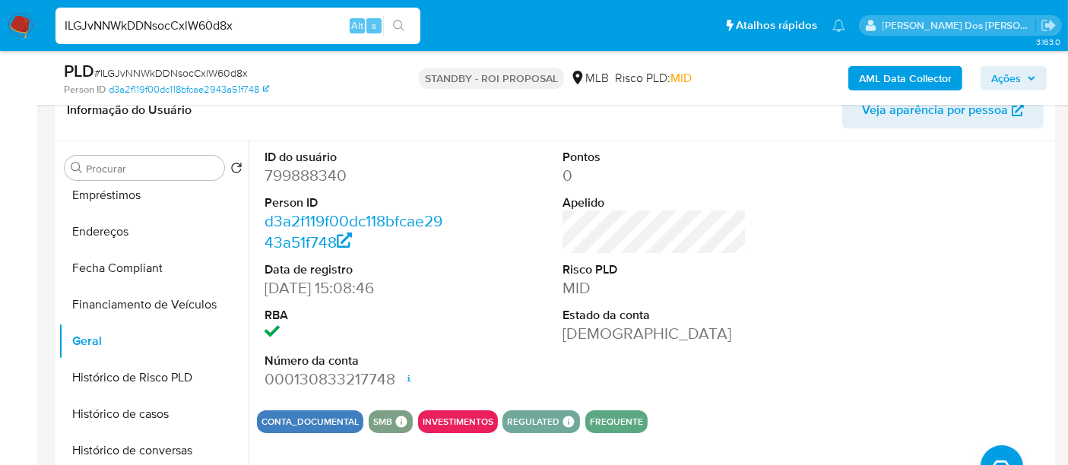
click at [253, 21] on input "ILGJvNNWkDDNsocCxlW60d8x" at bounding box center [238, 26] width 365 height 20
paste input "WhtSbASBJqR7tKkQyKygS2jA"
type input "WhtSbASBJqR7tKkQyKygS2jA"
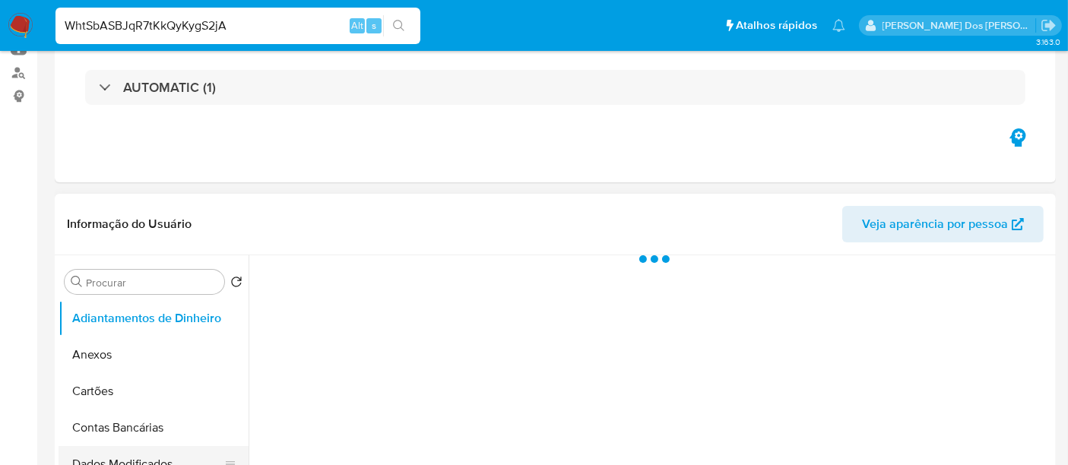
scroll to position [338, 0]
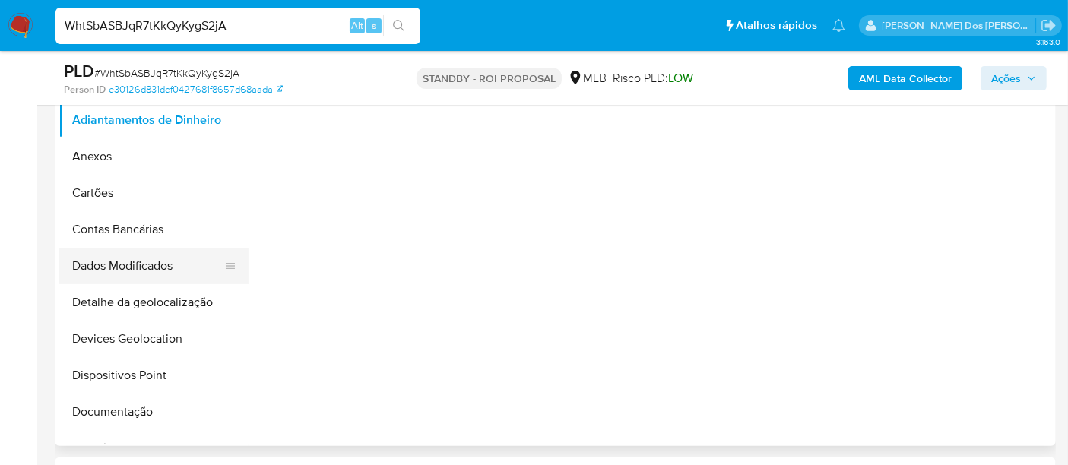
select select "10"
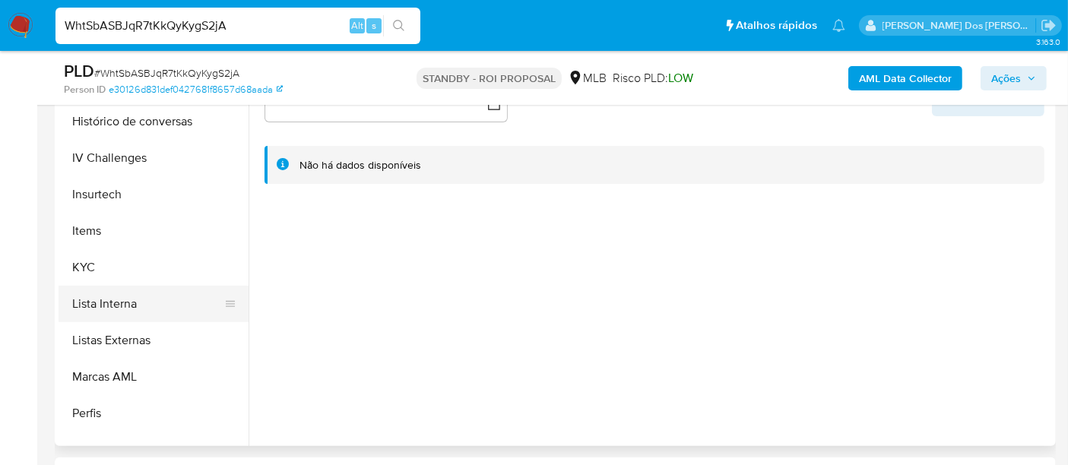
scroll to position [591, 0]
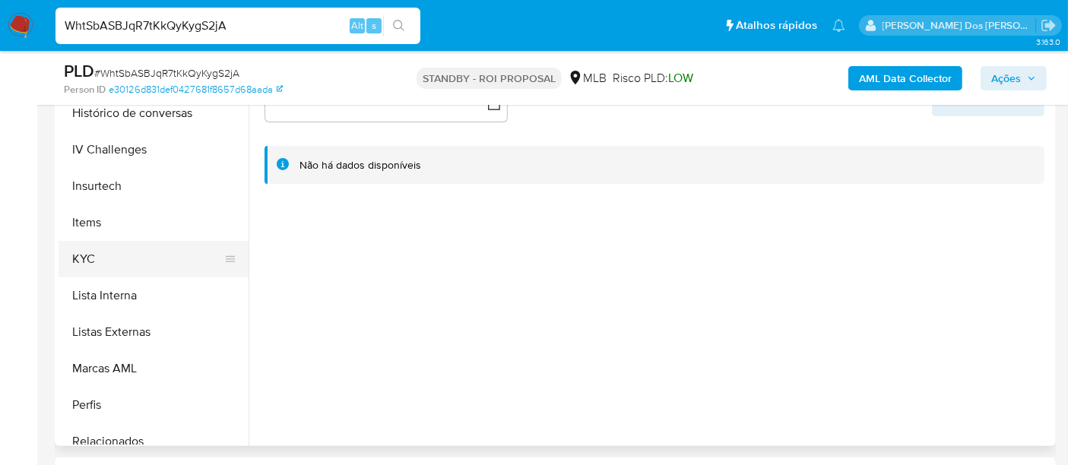
click at [92, 259] on button "KYC" at bounding box center [148, 259] width 178 height 37
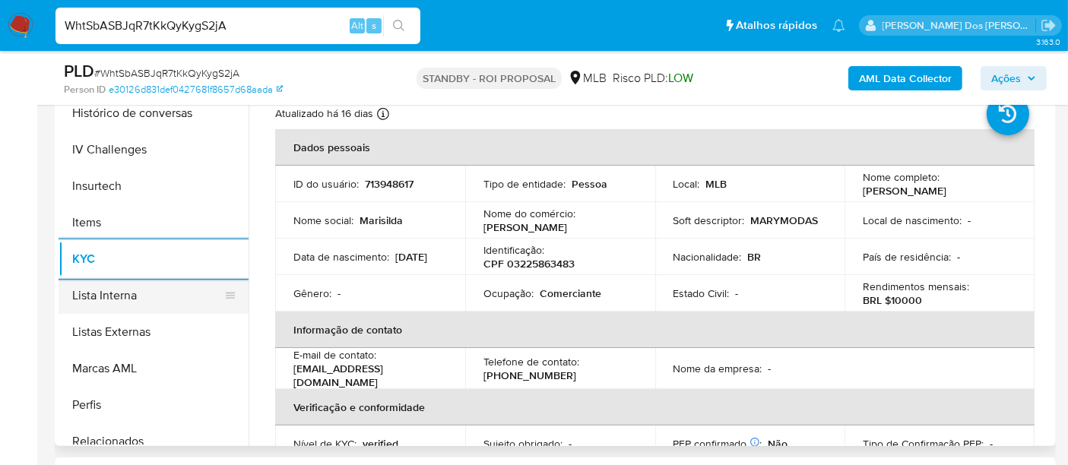
scroll to position [422, 0]
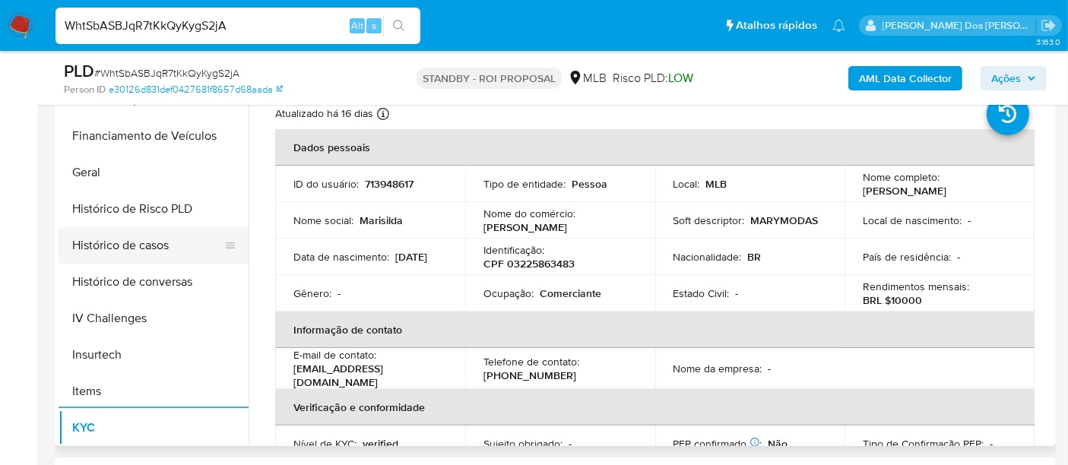
click at [154, 246] on button "Histórico de casos" at bounding box center [148, 245] width 178 height 37
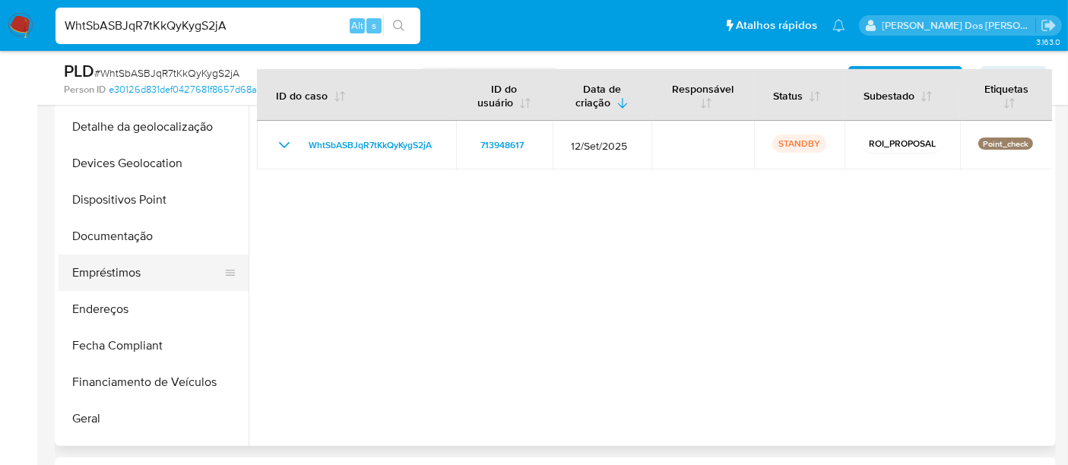
scroll to position [169, 0]
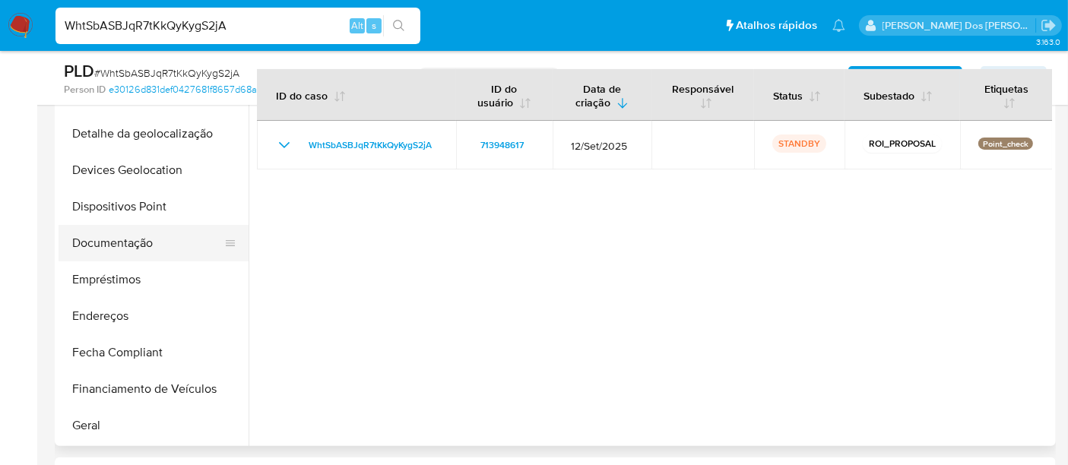
click at [97, 245] on button "Documentação" at bounding box center [148, 243] width 178 height 37
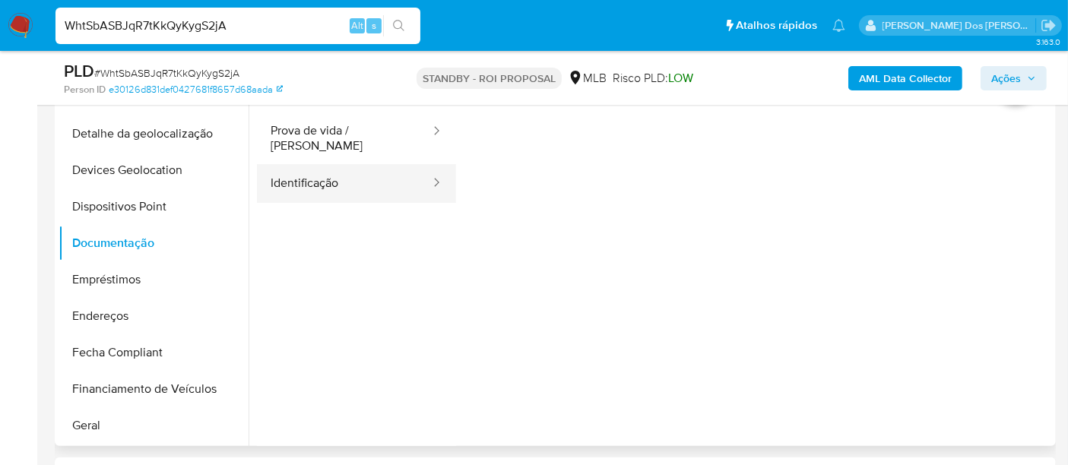
drag, startPoint x: 319, startPoint y: 177, endPoint x: 353, endPoint y: 179, distance: 34.3
click at [319, 177] on button "Identificação" at bounding box center [344, 183] width 175 height 39
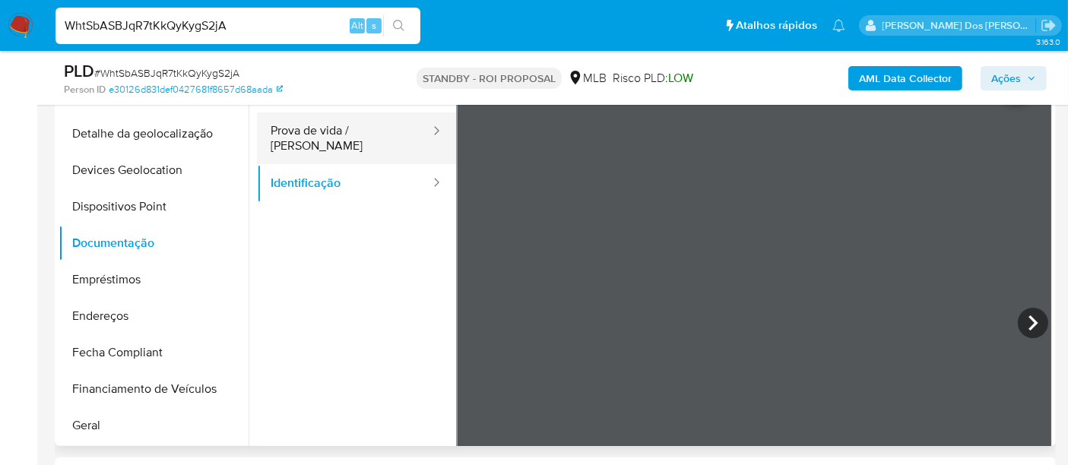
click at [373, 132] on button "Prova de vida / Selfie" at bounding box center [344, 139] width 175 height 52
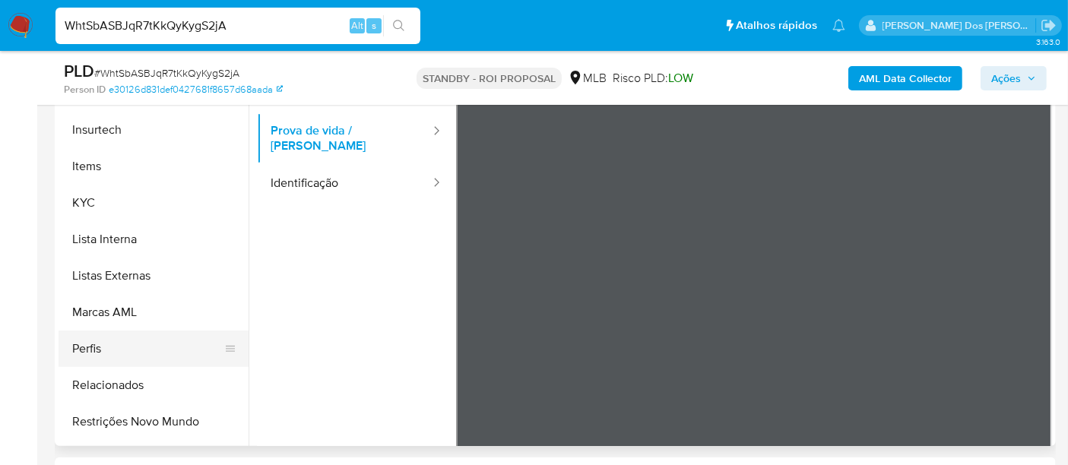
scroll to position [675, 0]
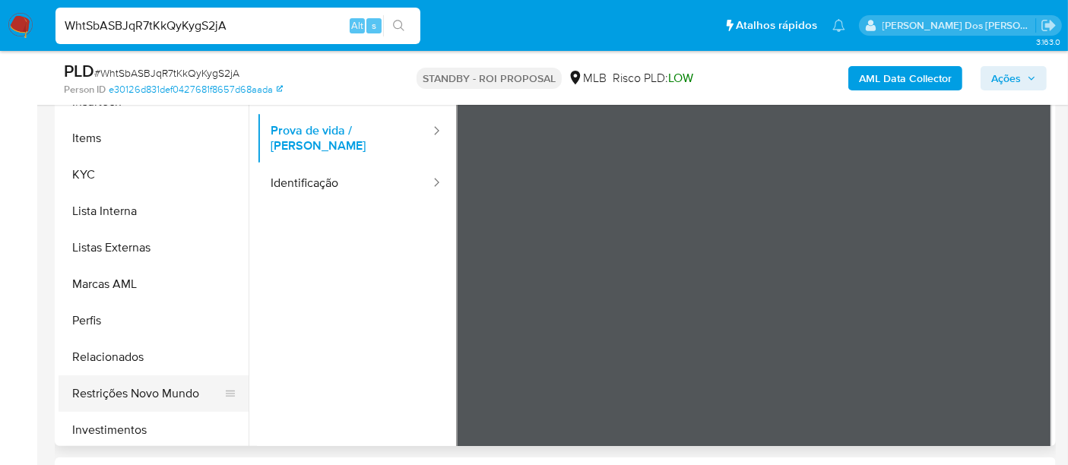
click at [150, 387] on button "Restrições Novo Mundo" at bounding box center [148, 394] width 178 height 37
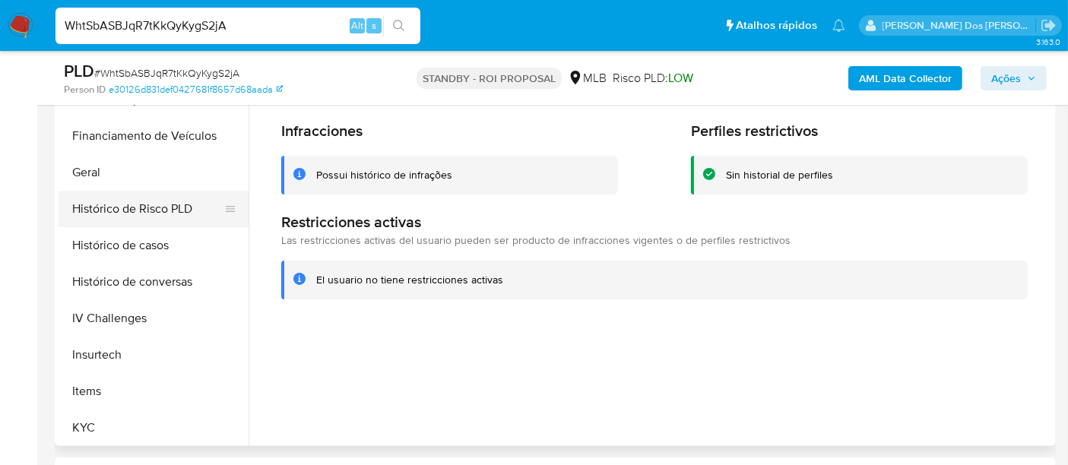
scroll to position [338, 0]
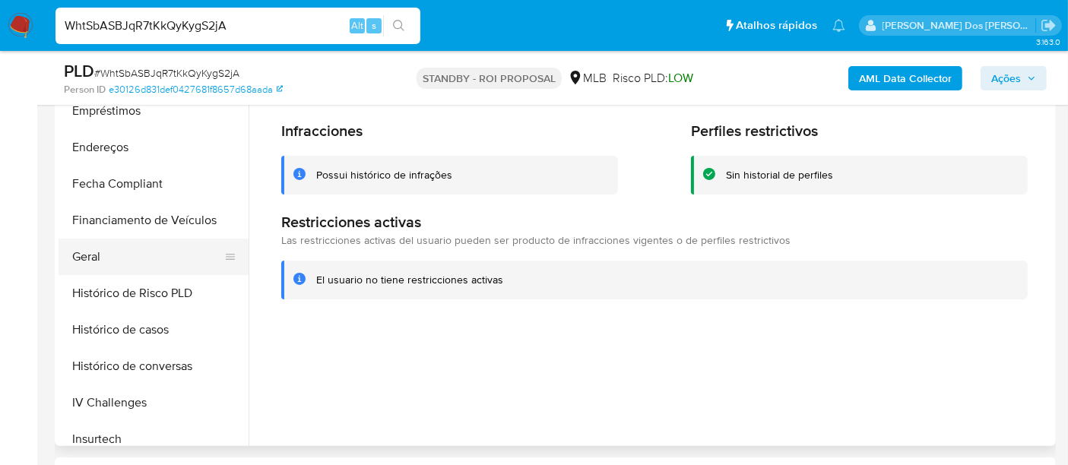
click at [97, 258] on button "Geral" at bounding box center [148, 257] width 178 height 37
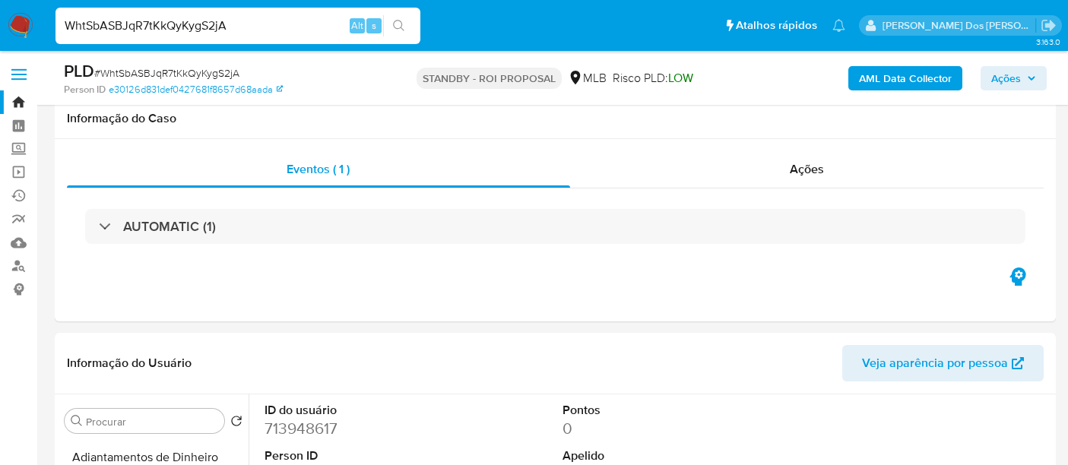
select select "10"
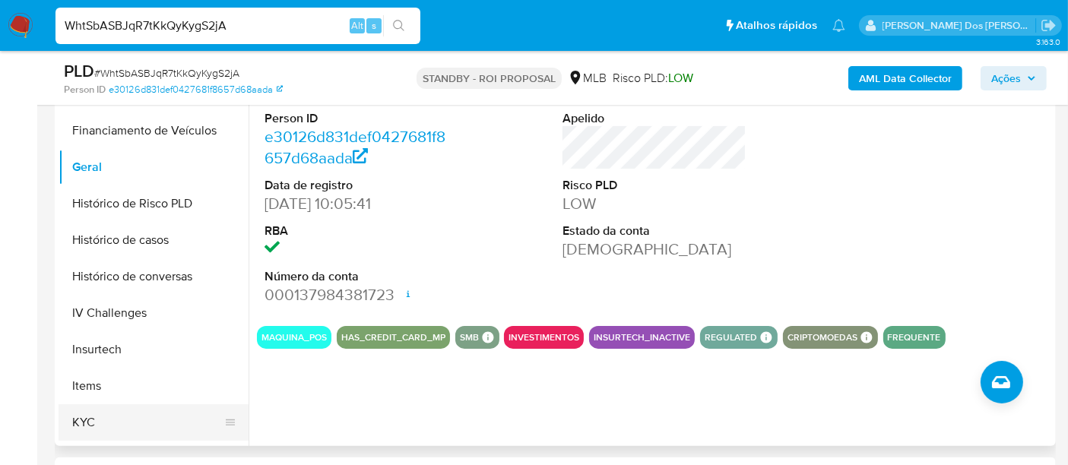
scroll to position [506, 0]
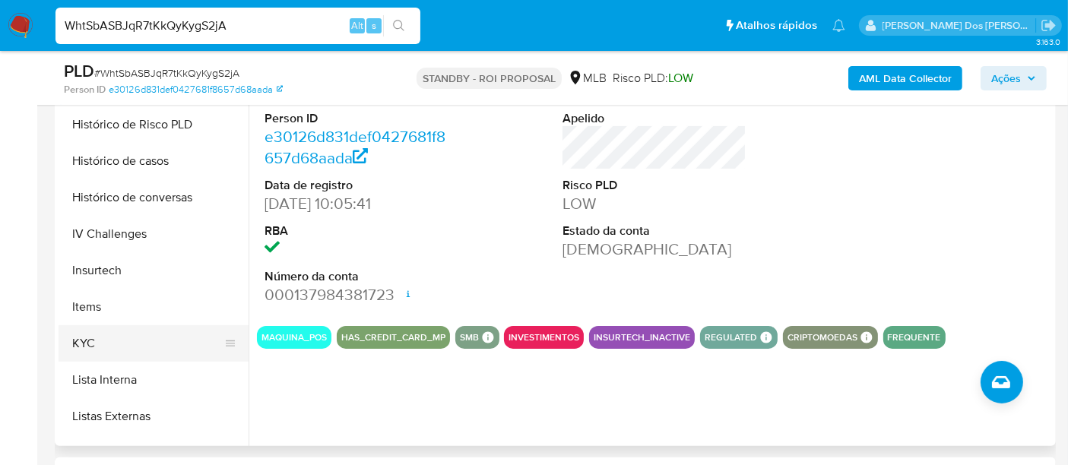
click at [87, 340] on button "KYC" at bounding box center [148, 343] width 178 height 37
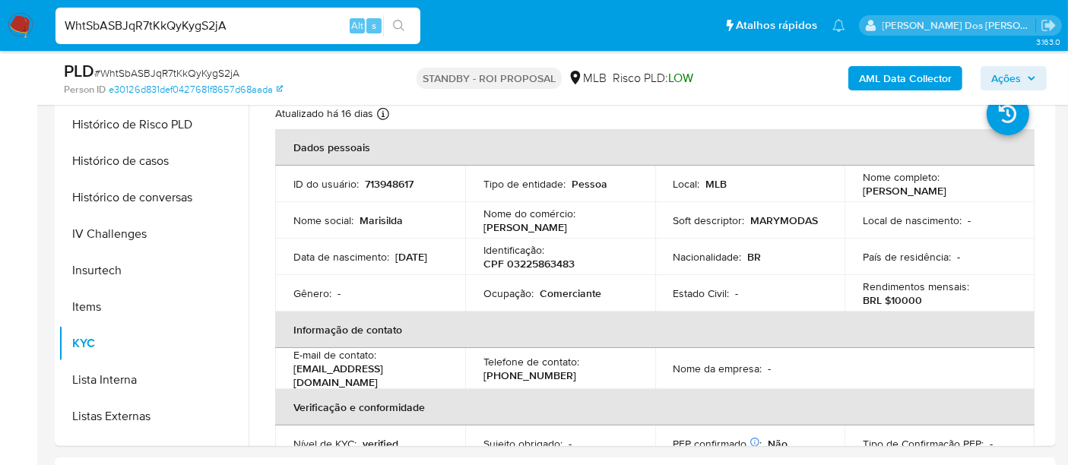
click at [236, 24] on input "WhtSbASBJqR7tKkQyKygS2jA" at bounding box center [238, 26] width 365 height 20
paste input "pzbA7tOgYq08SVvqTeM4yUyP"
type input "pzbA7tOgYq08SVvqTeM4yUyP"
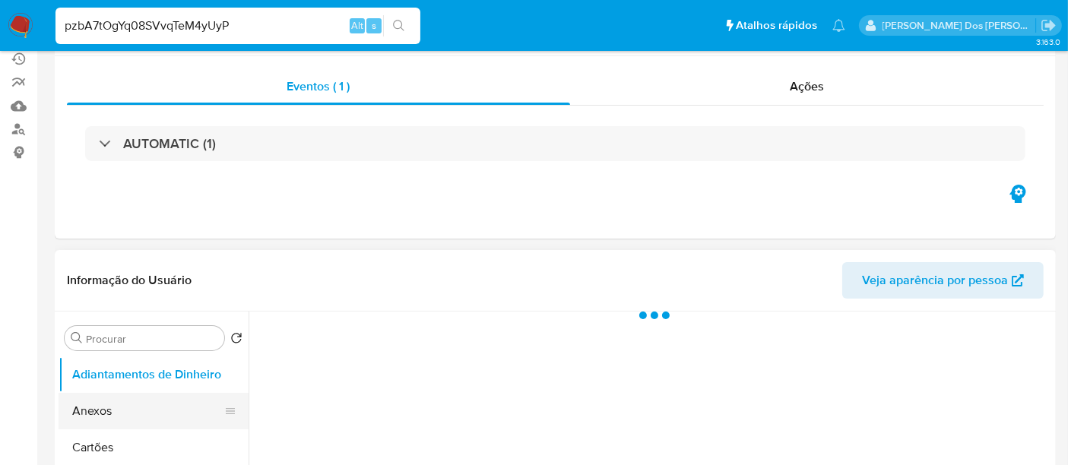
scroll to position [253, 0]
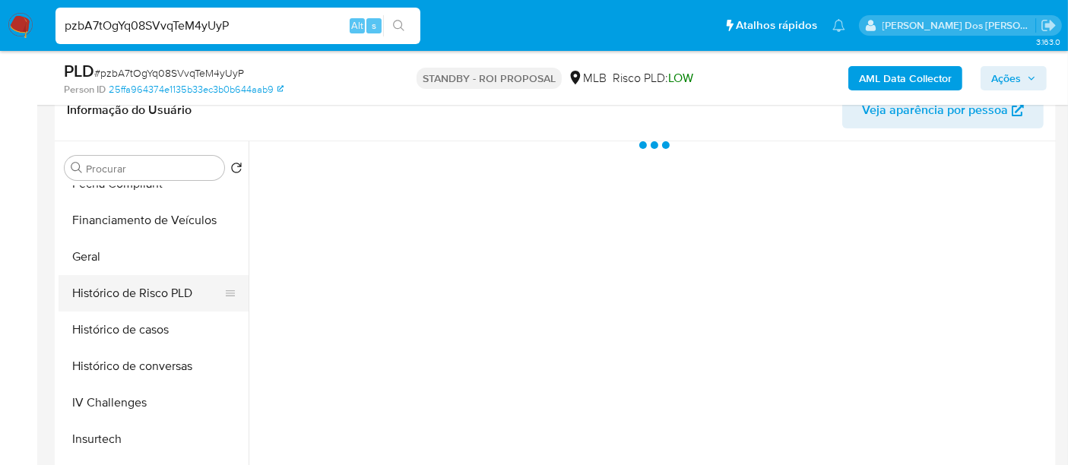
select select "10"
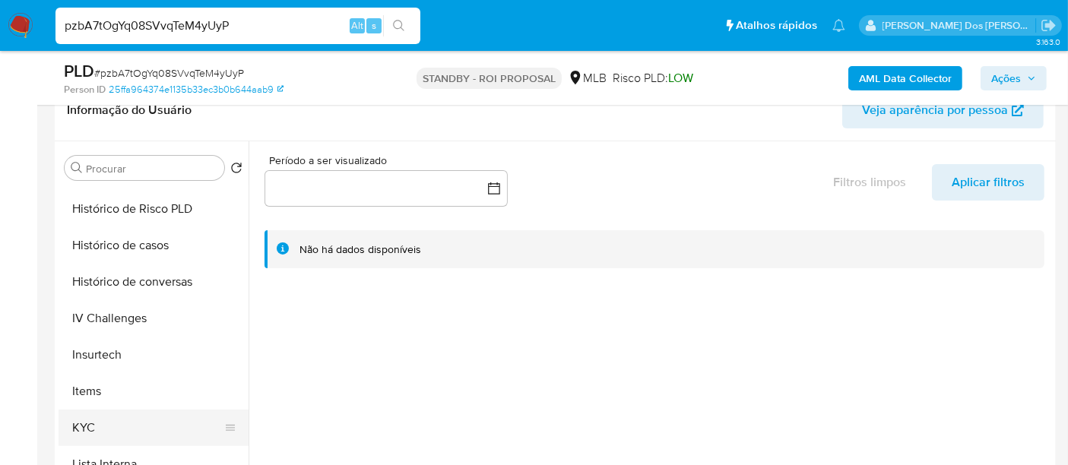
click at [96, 418] on button "KYC" at bounding box center [148, 428] width 178 height 37
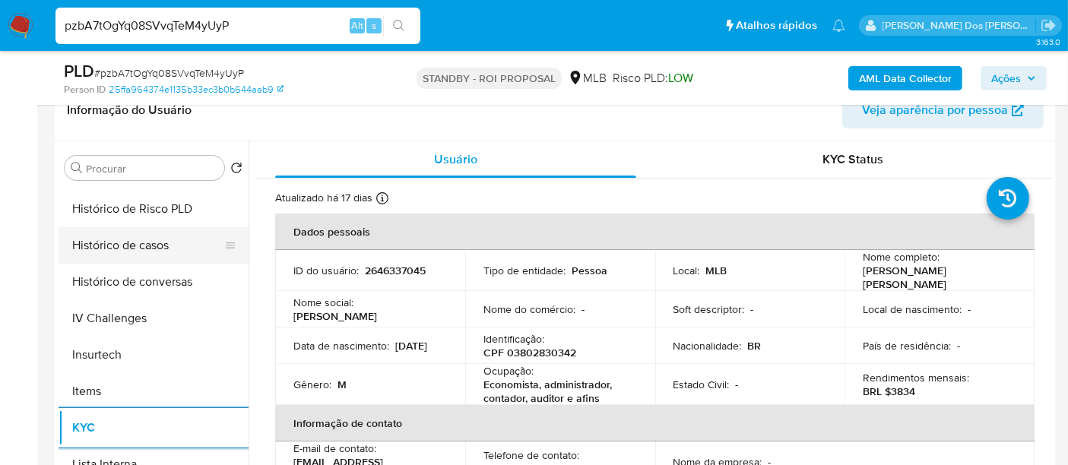
click at [148, 249] on button "Histórico de casos" at bounding box center [148, 245] width 178 height 37
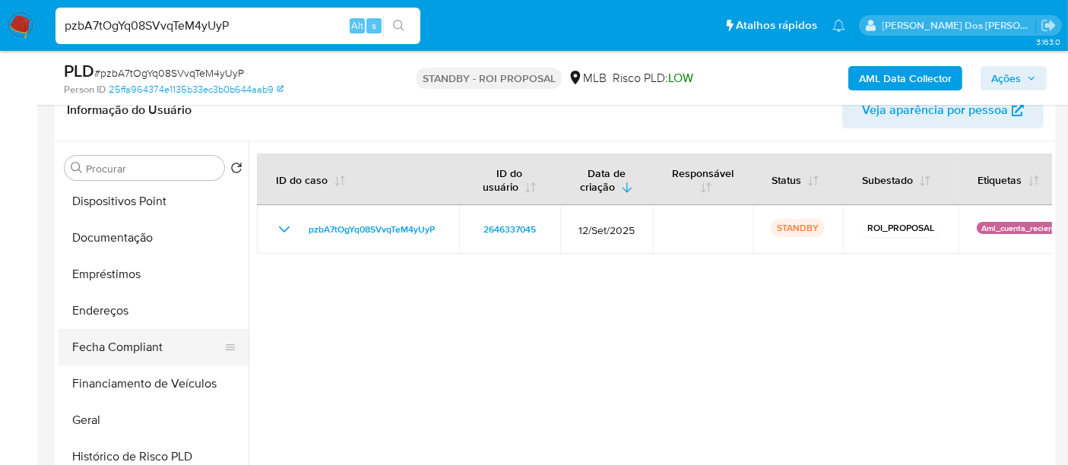
scroll to position [253, 0]
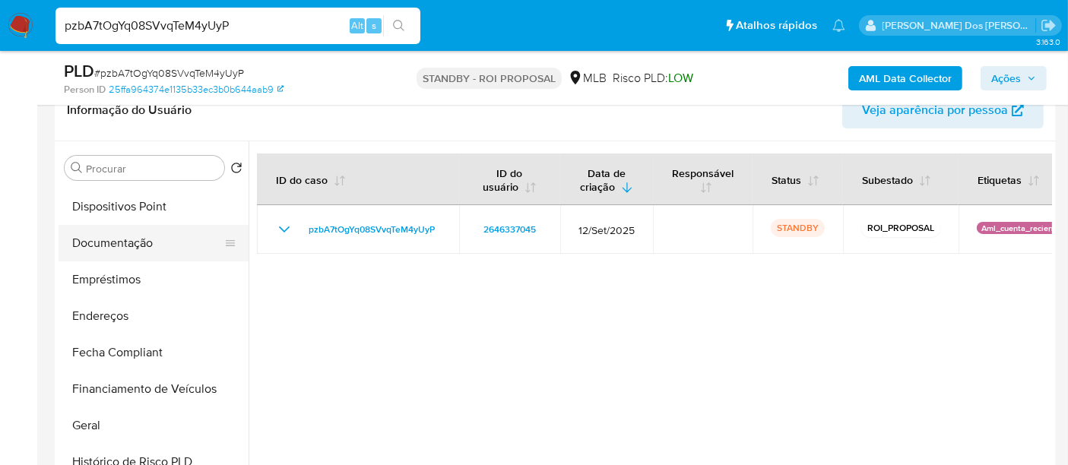
click at [137, 243] on button "Documentação" at bounding box center [148, 243] width 178 height 37
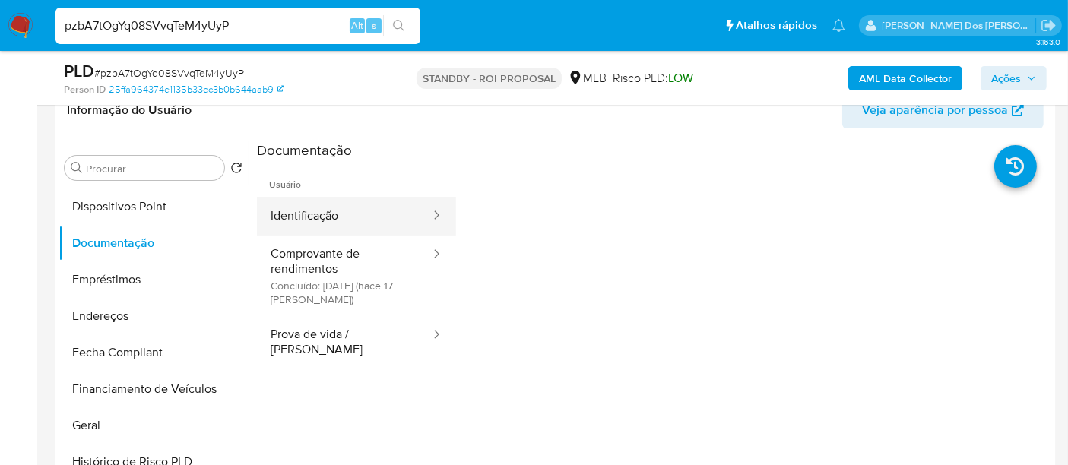
click at [303, 208] on button "Identificação" at bounding box center [344, 216] width 175 height 39
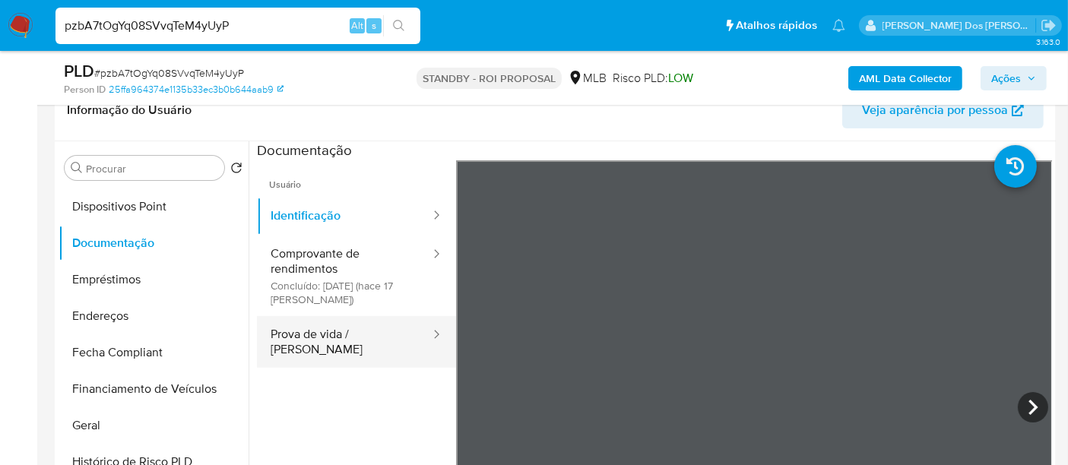
click at [351, 329] on button "Prova de vida / Selfie" at bounding box center [344, 342] width 175 height 52
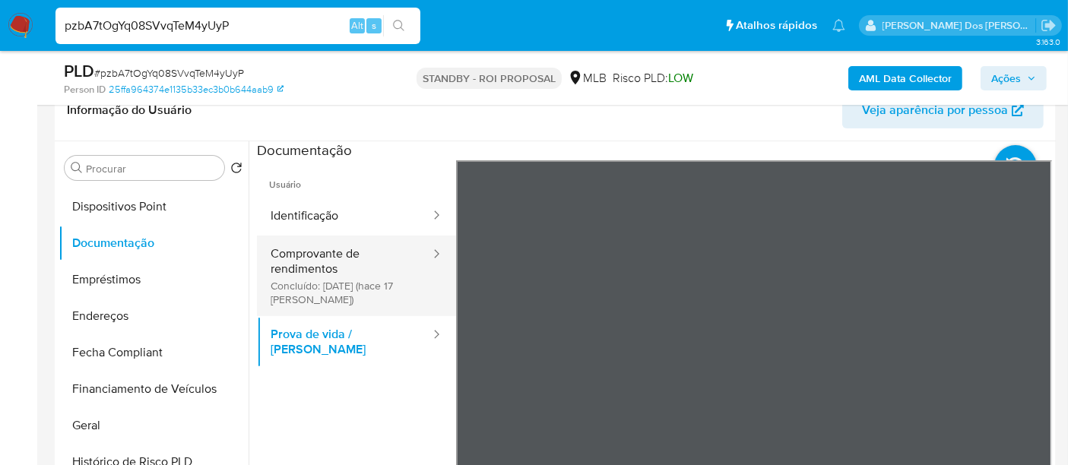
click at [335, 283] on button "Comprovante de rendimentos Concluído: 27/09/2025 (hace 17 días)" at bounding box center [344, 276] width 175 height 81
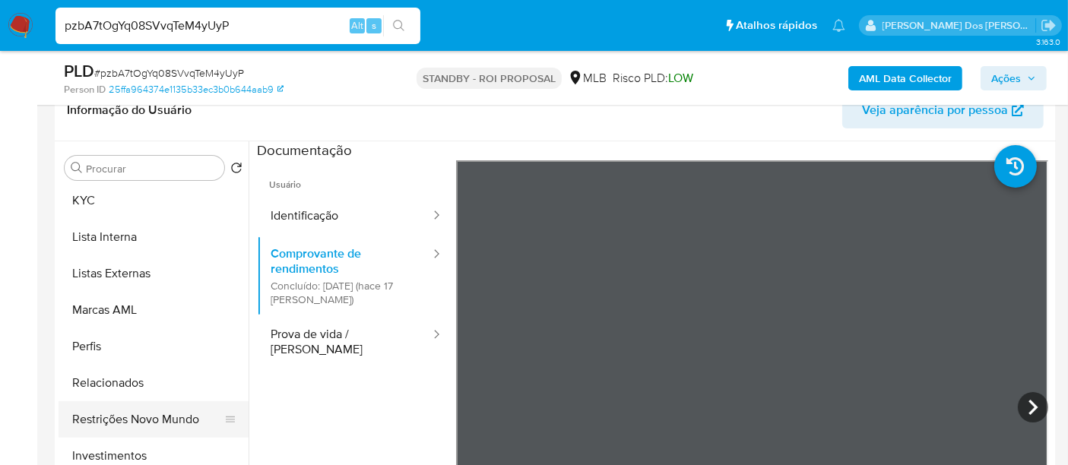
scroll to position [760, 0]
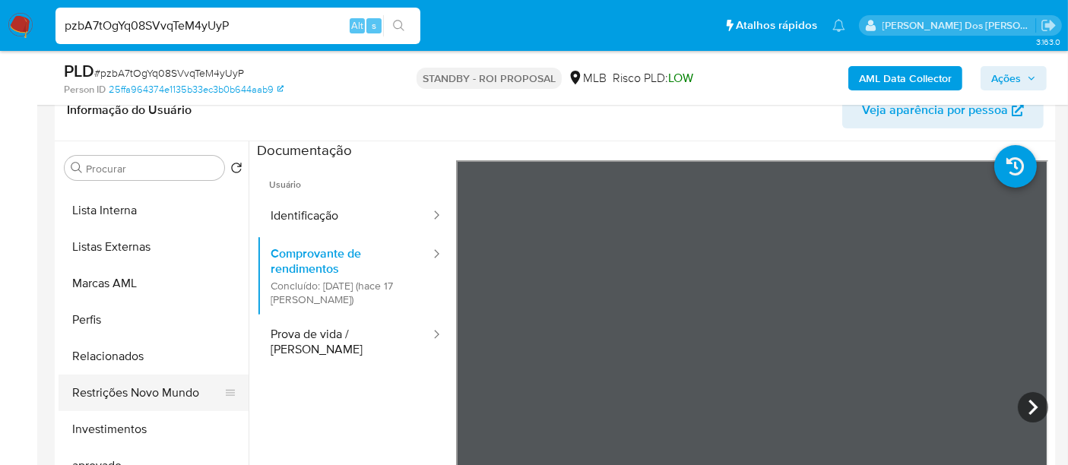
click at [148, 397] on button "Restrições Novo Mundo" at bounding box center [148, 393] width 178 height 37
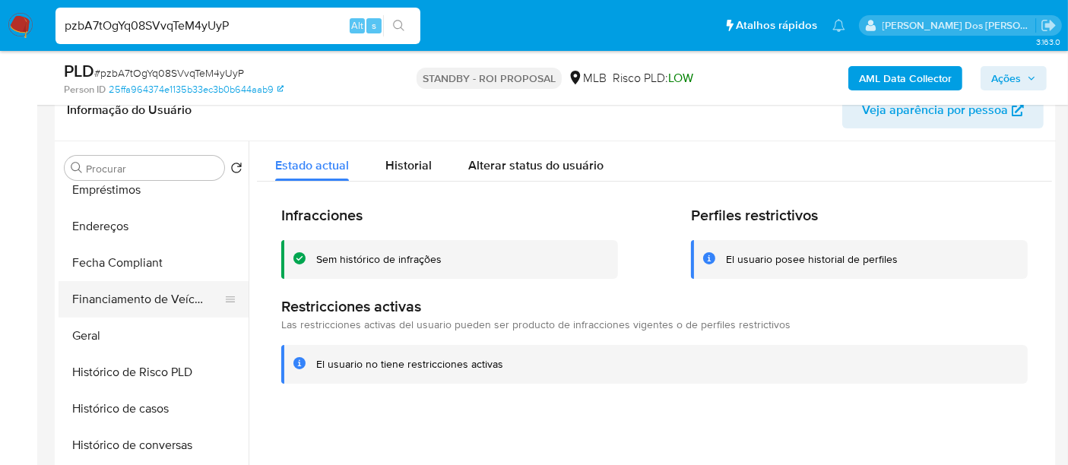
scroll to position [338, 0]
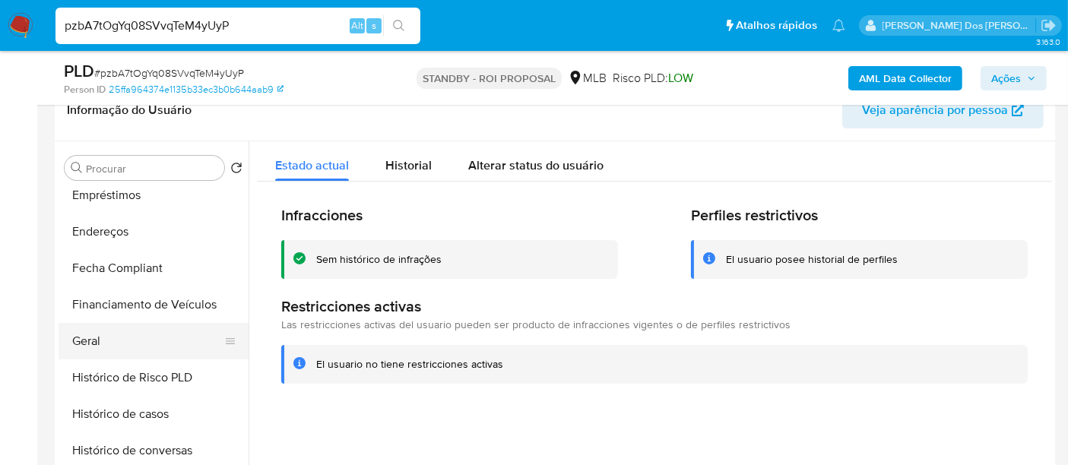
click at [93, 335] on button "Geral" at bounding box center [148, 341] width 178 height 37
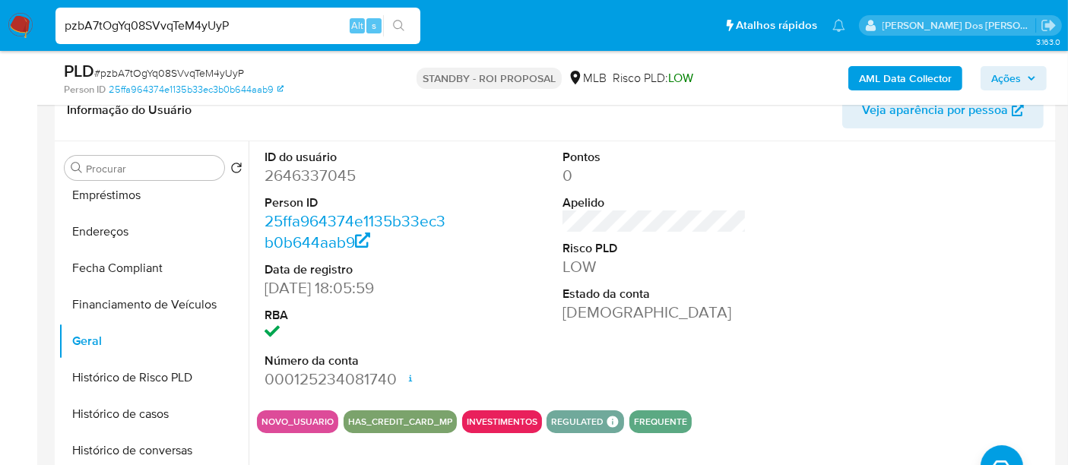
click at [19, 22] on img at bounding box center [21, 26] width 26 height 26
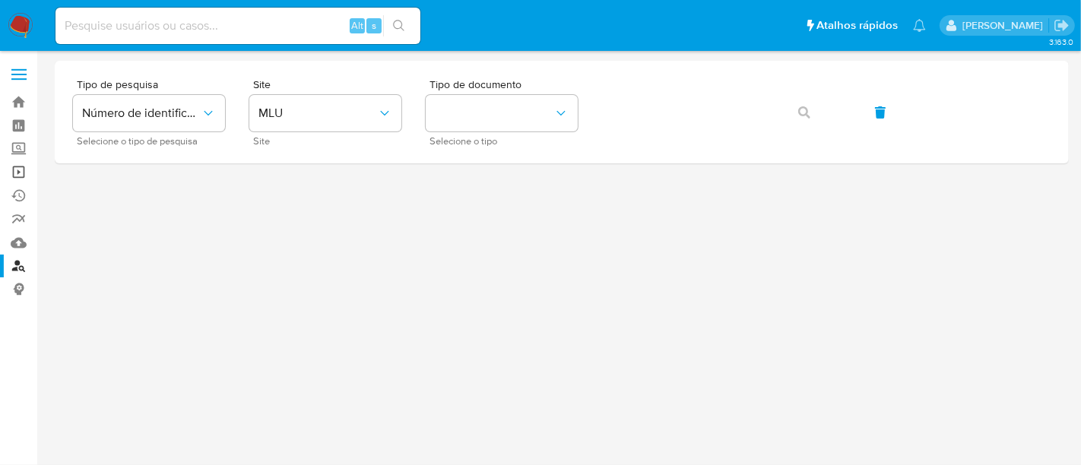
click at [17, 170] on link "Operações em massa" at bounding box center [90, 172] width 181 height 24
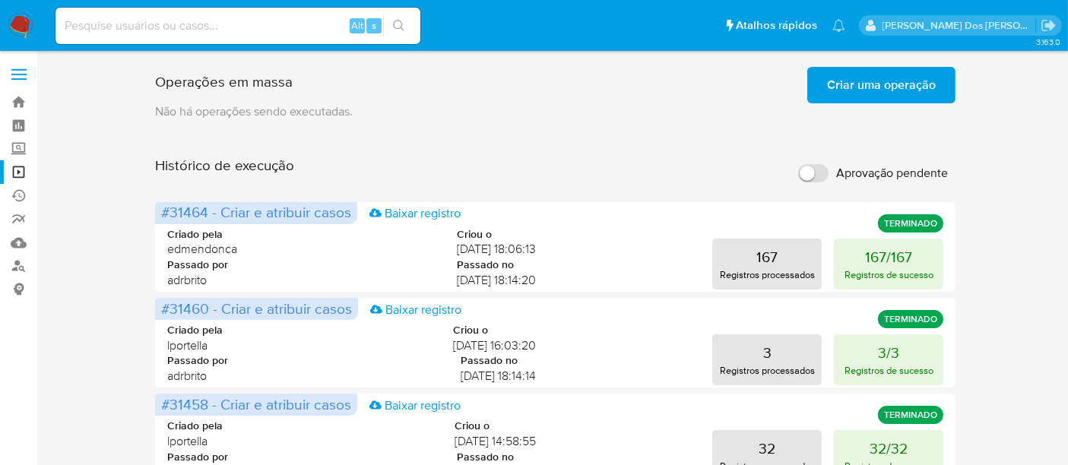
click at [845, 83] on span "Criar uma operação" at bounding box center [881, 84] width 109 height 33
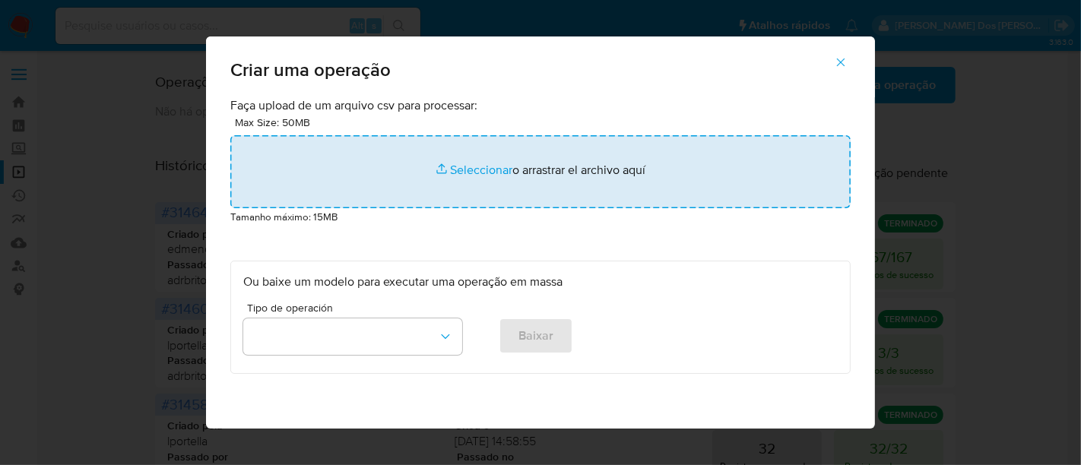
click at [473, 173] on input "file" at bounding box center [540, 171] width 621 height 73
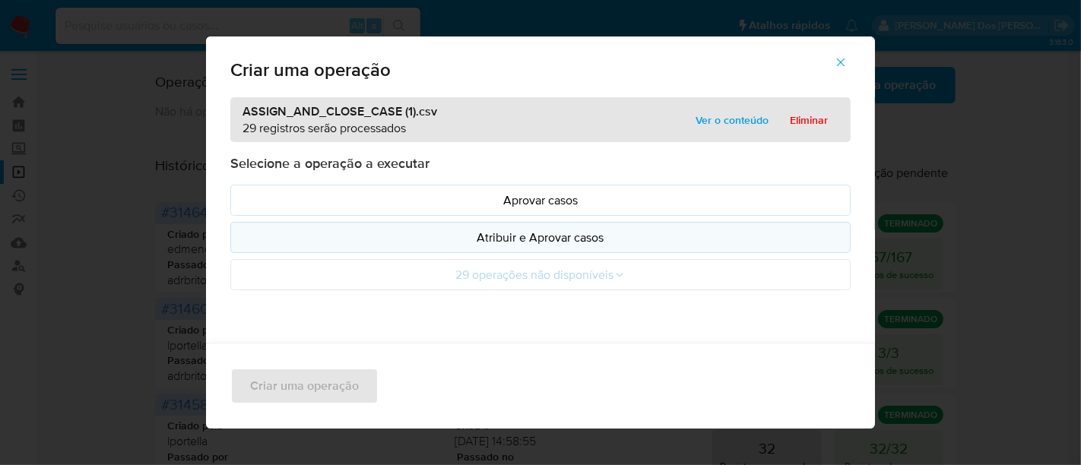
drag, startPoint x: 473, startPoint y: 173, endPoint x: 500, endPoint y: 240, distance: 71.3
click at [502, 238] on p "Atribuir e Aprovar casos" at bounding box center [540, 237] width 595 height 17
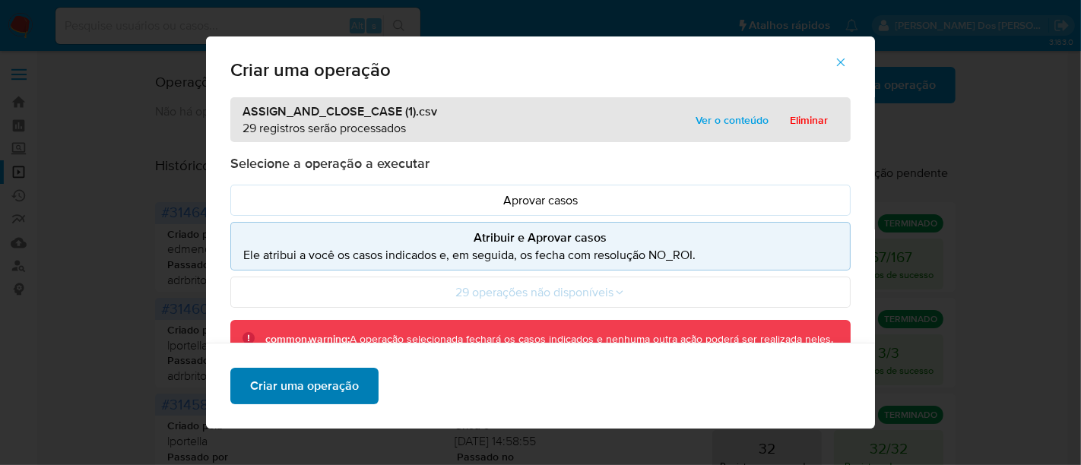
click at [317, 389] on span "Criar uma operação" at bounding box center [304, 386] width 109 height 33
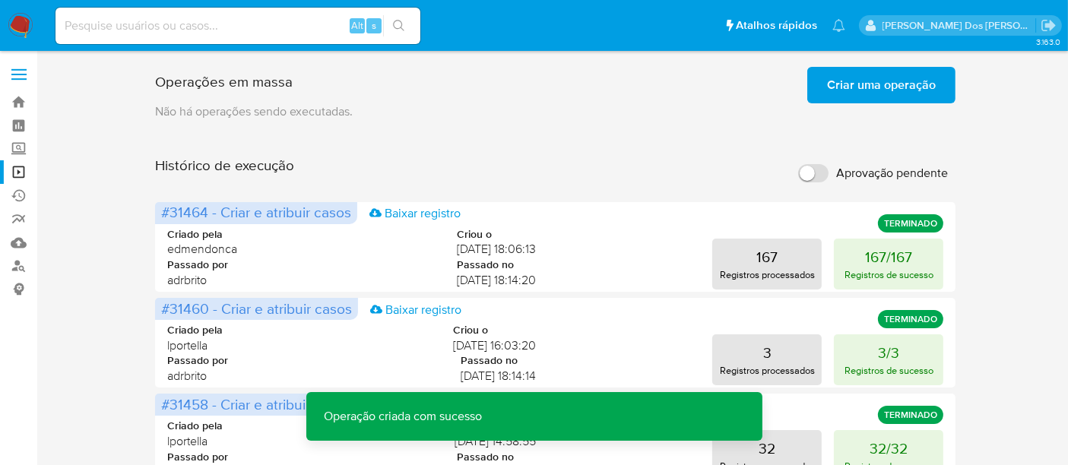
click at [845, 82] on span "Criar uma operação" at bounding box center [881, 84] width 109 height 33
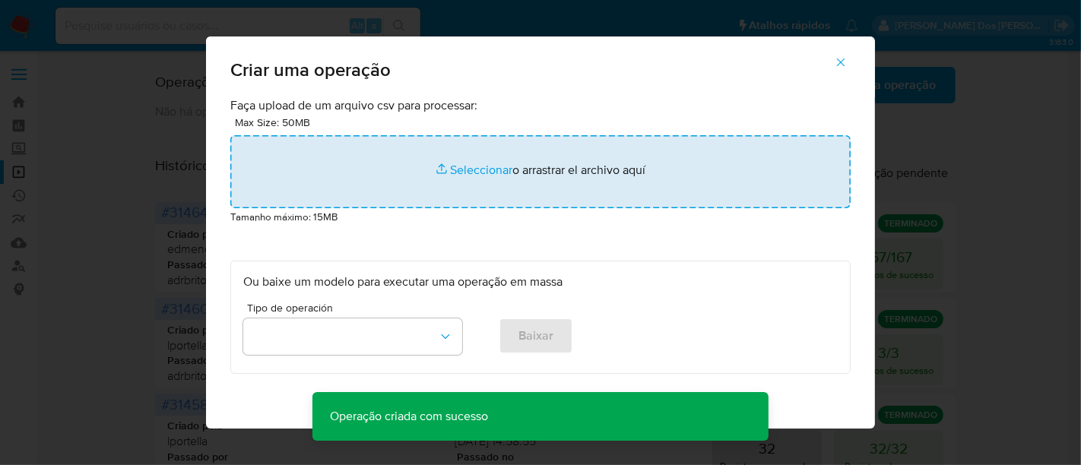
click at [449, 170] on input "file" at bounding box center [540, 171] width 621 height 73
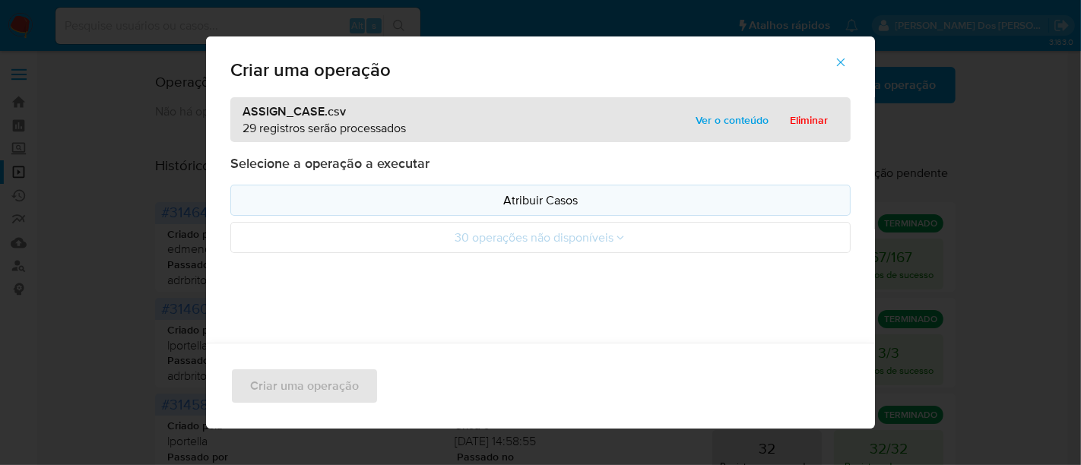
click at [538, 198] on p "Atribuir Casos" at bounding box center [540, 200] width 595 height 17
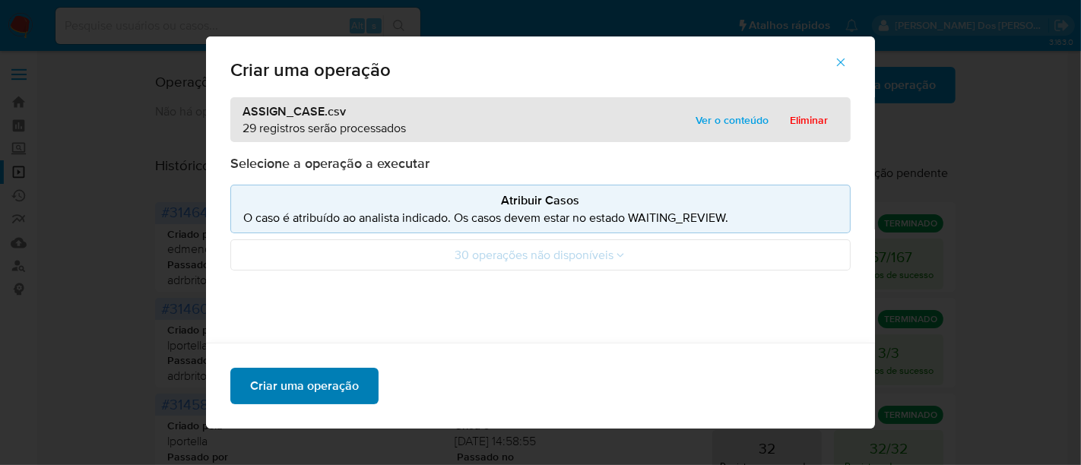
click at [314, 383] on span "Criar uma operação" at bounding box center [304, 386] width 109 height 33
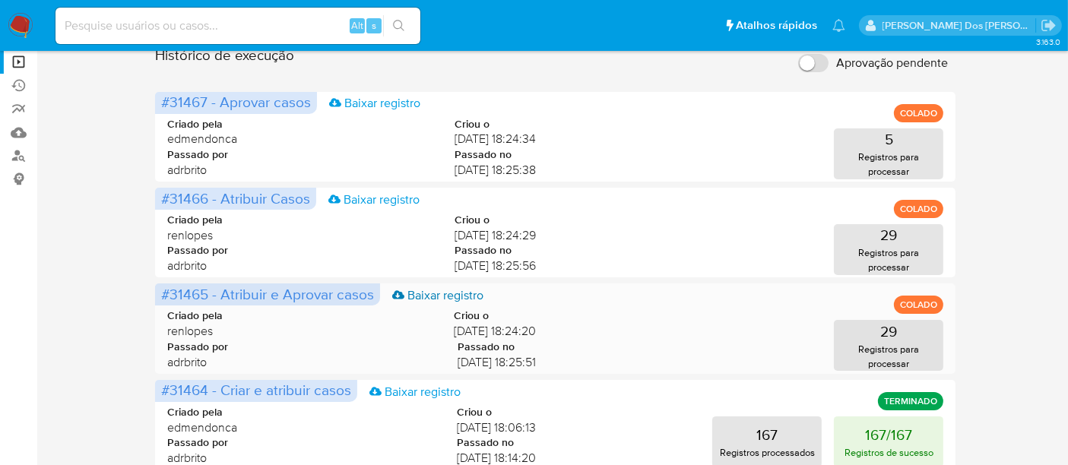
scroll to position [84, 0]
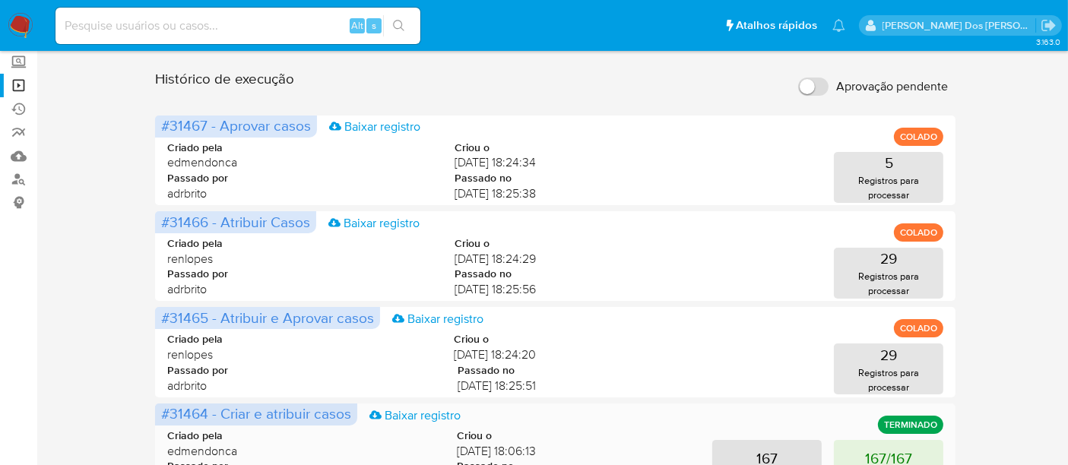
scroll to position [84, 0]
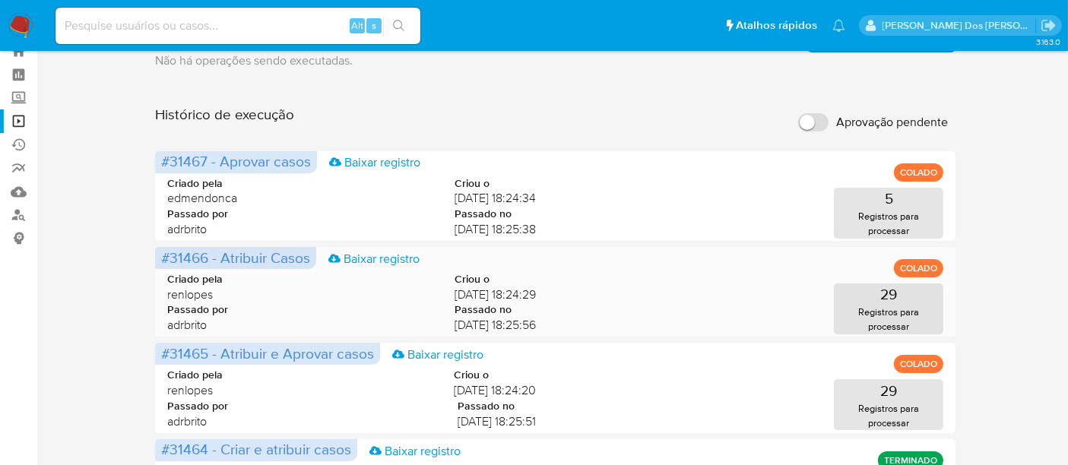
scroll to position [84, 0]
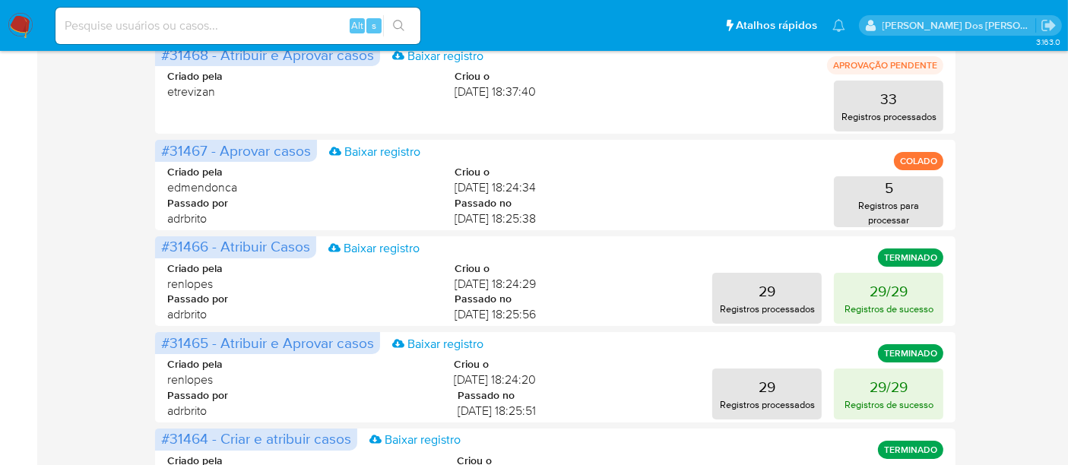
scroll to position [338, 0]
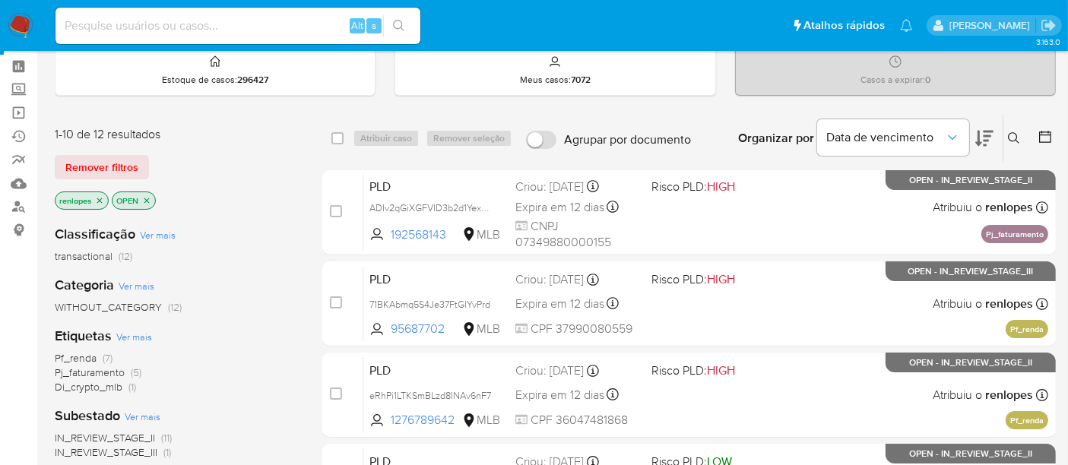
scroll to position [84, 0]
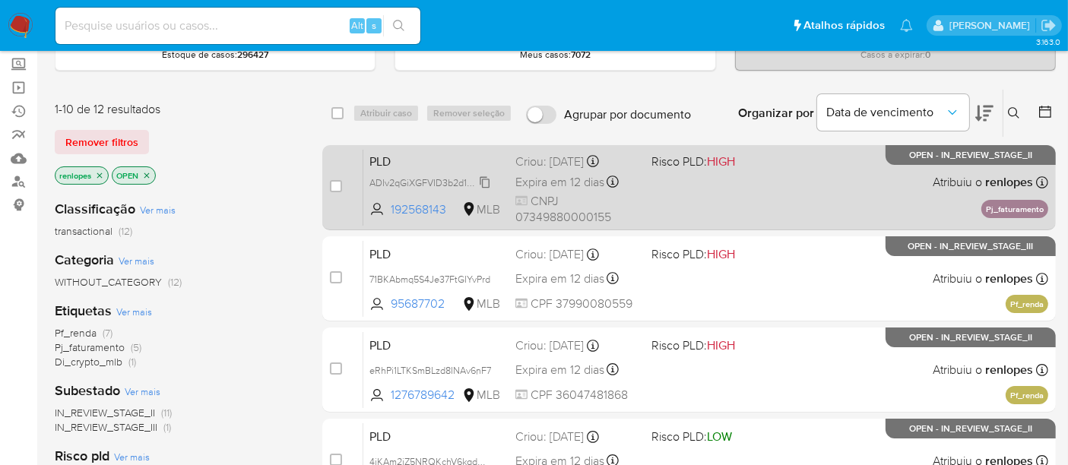
click at [399, 183] on span "ADIv2qGiXGFVID3b2d1Yex9p" at bounding box center [431, 181] width 122 height 17
click at [449, 184] on span "ADIv2qGiXGFVID3b2d1Yex9p" at bounding box center [431, 181] width 122 height 17
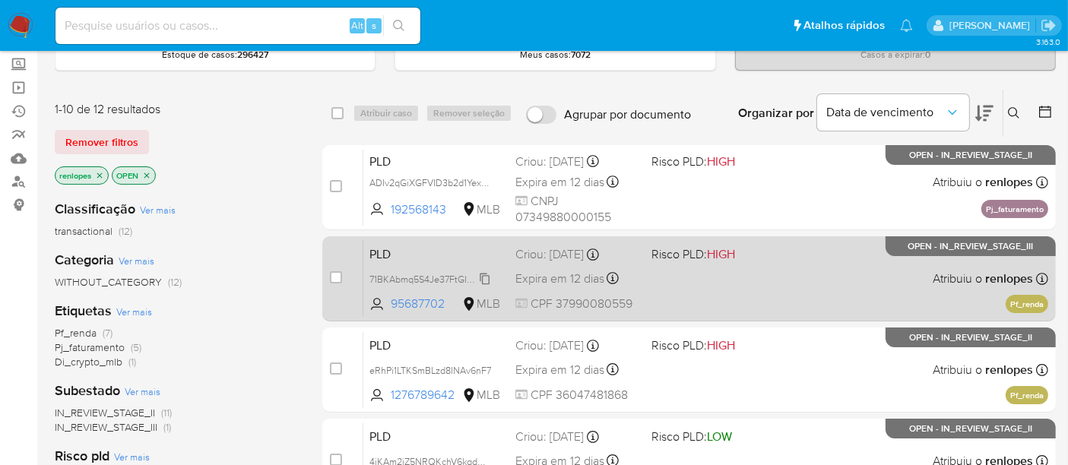
click at [447, 275] on span "71BKAbmq5S4Je37FtGIYvPrd" at bounding box center [430, 278] width 121 height 17
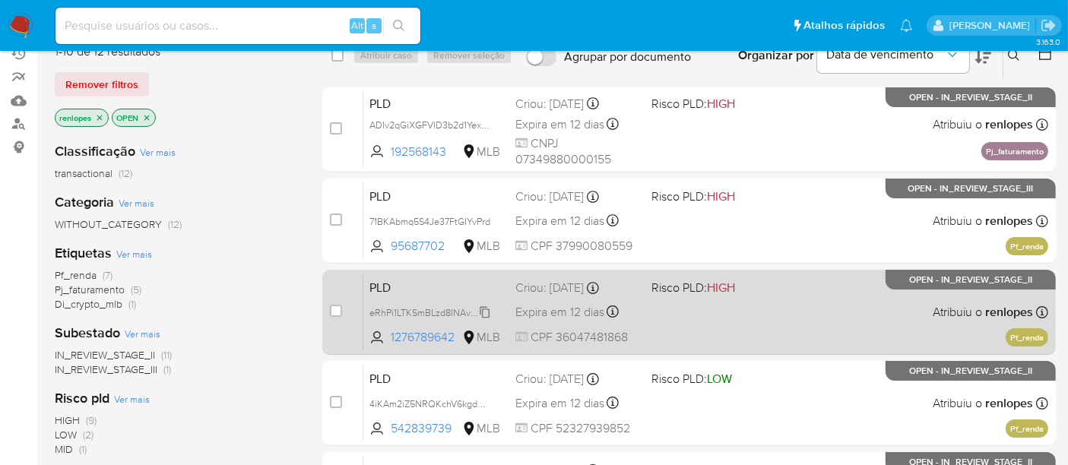
scroll to position [169, 0]
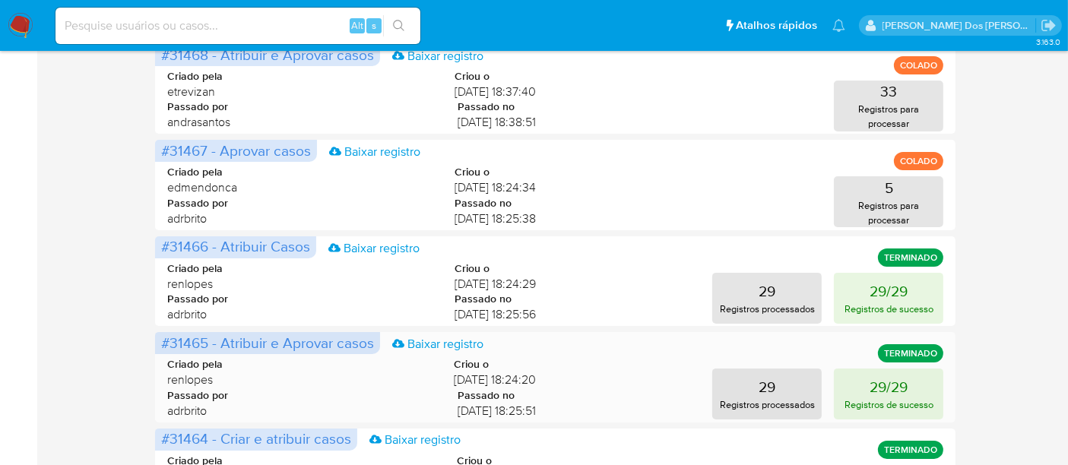
scroll to position [253, 0]
